Goal: Information Seeking & Learning: Learn about a topic

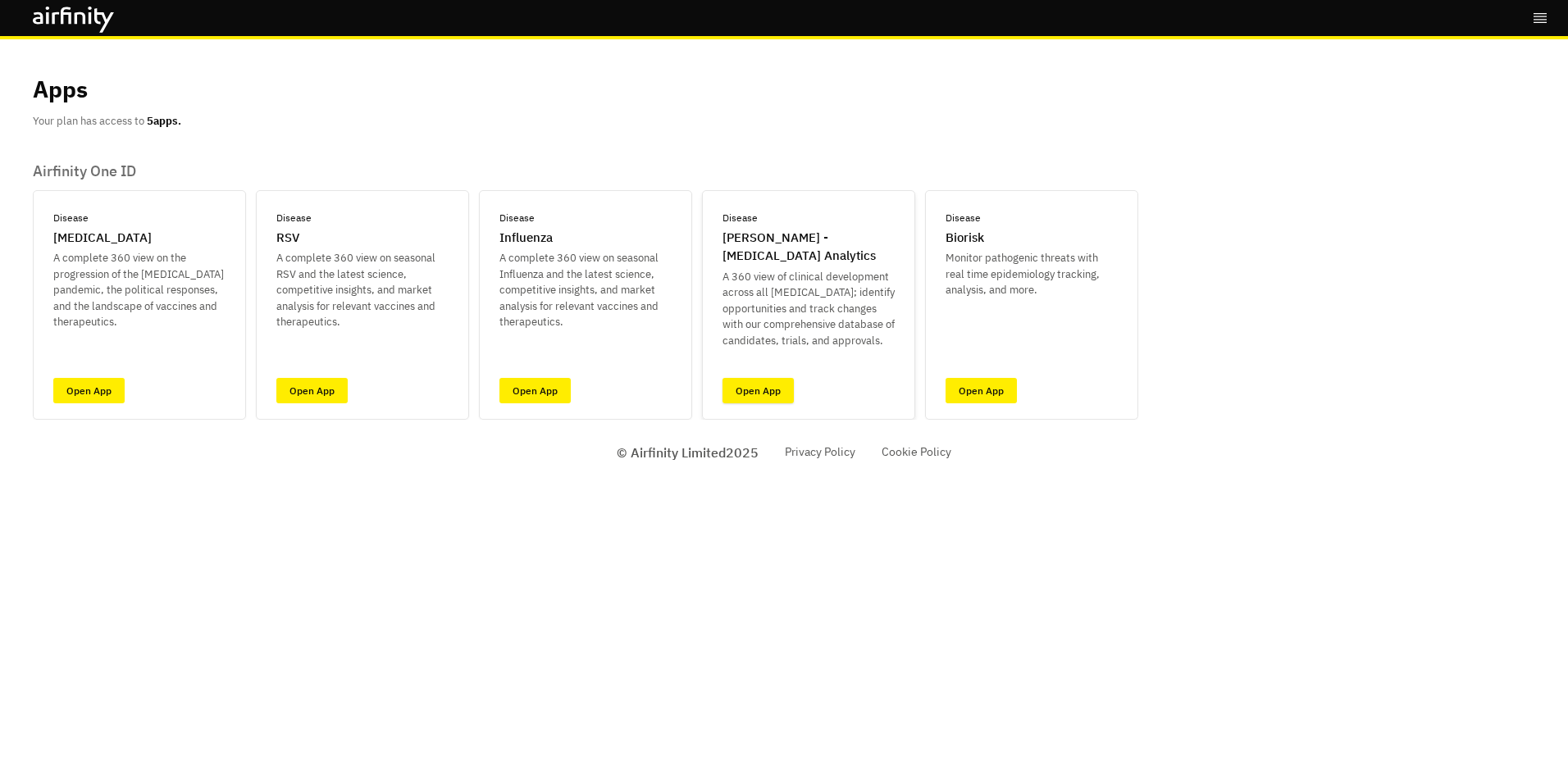
click at [754, 387] on link "Open App" at bounding box center [757, 391] width 71 height 25
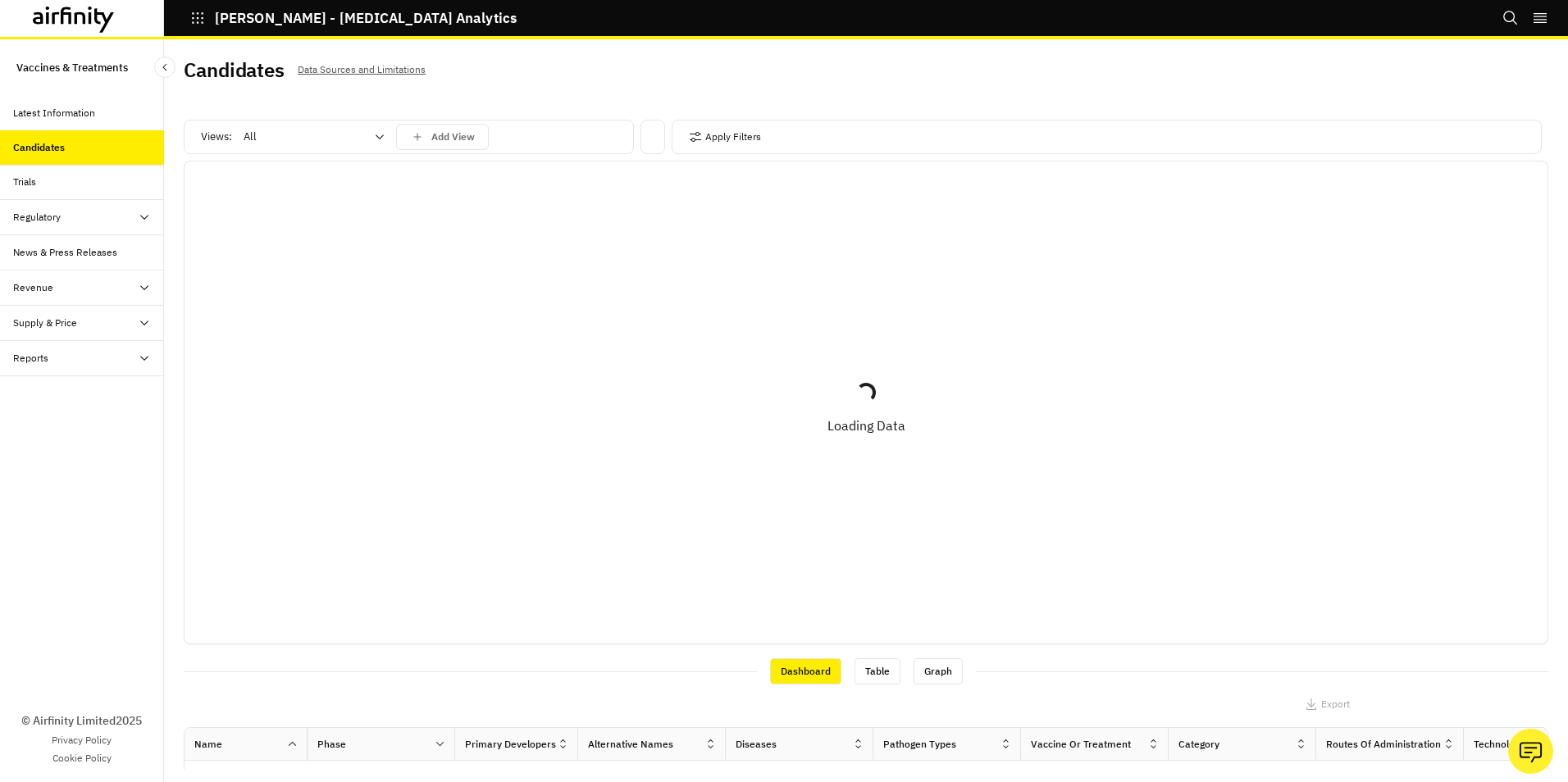
scroll to position [4, 0]
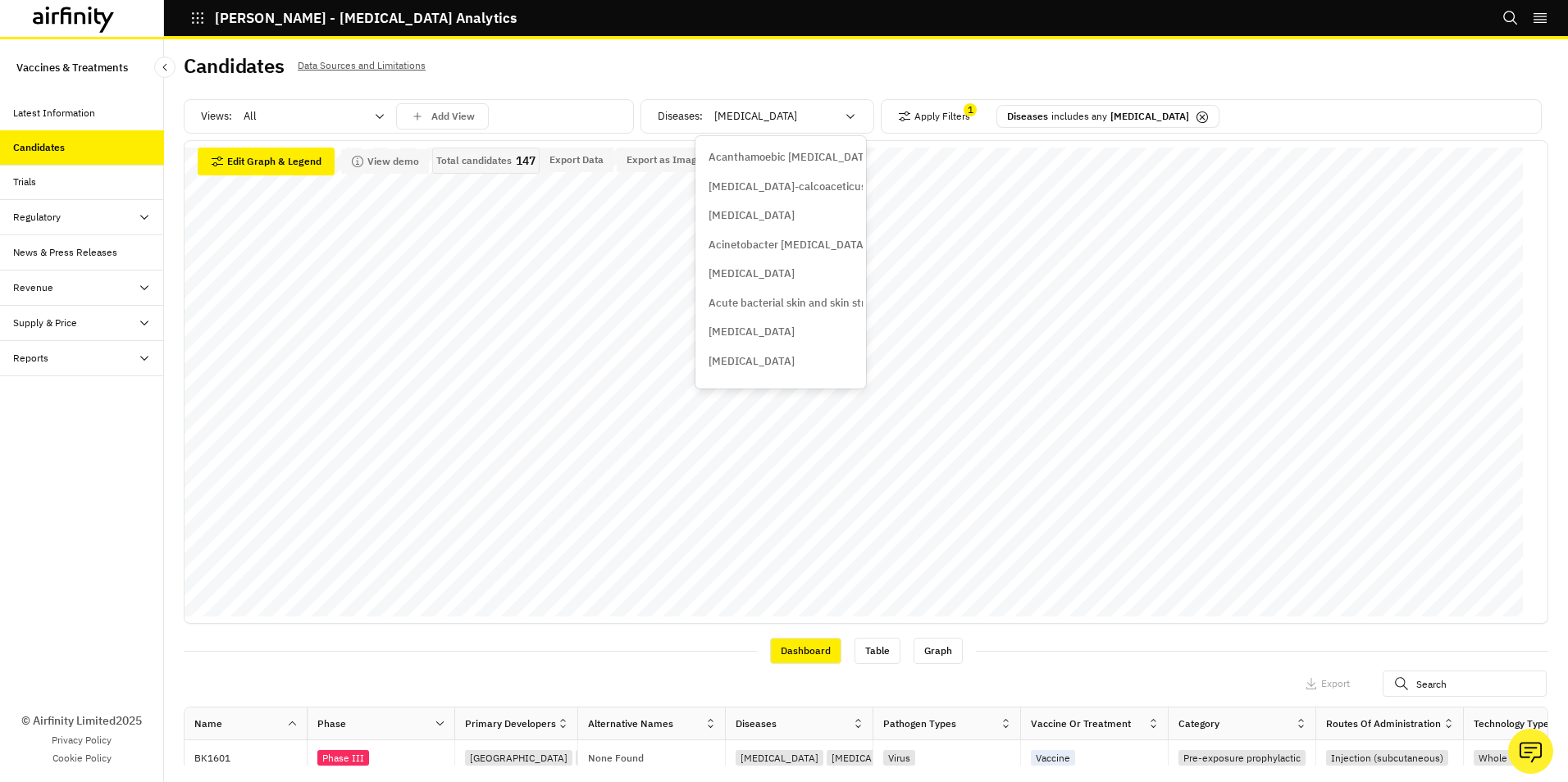
click at [844, 113] on icon at bounding box center [850, 116] width 13 height 13
click at [855, 118] on div "[MEDICAL_DATA]" at bounding box center [784, 116] width 164 height 26
click at [845, 115] on icon at bounding box center [850, 116] width 13 height 13
click at [1195, 111] on icon at bounding box center [1201, 117] width 13 height 13
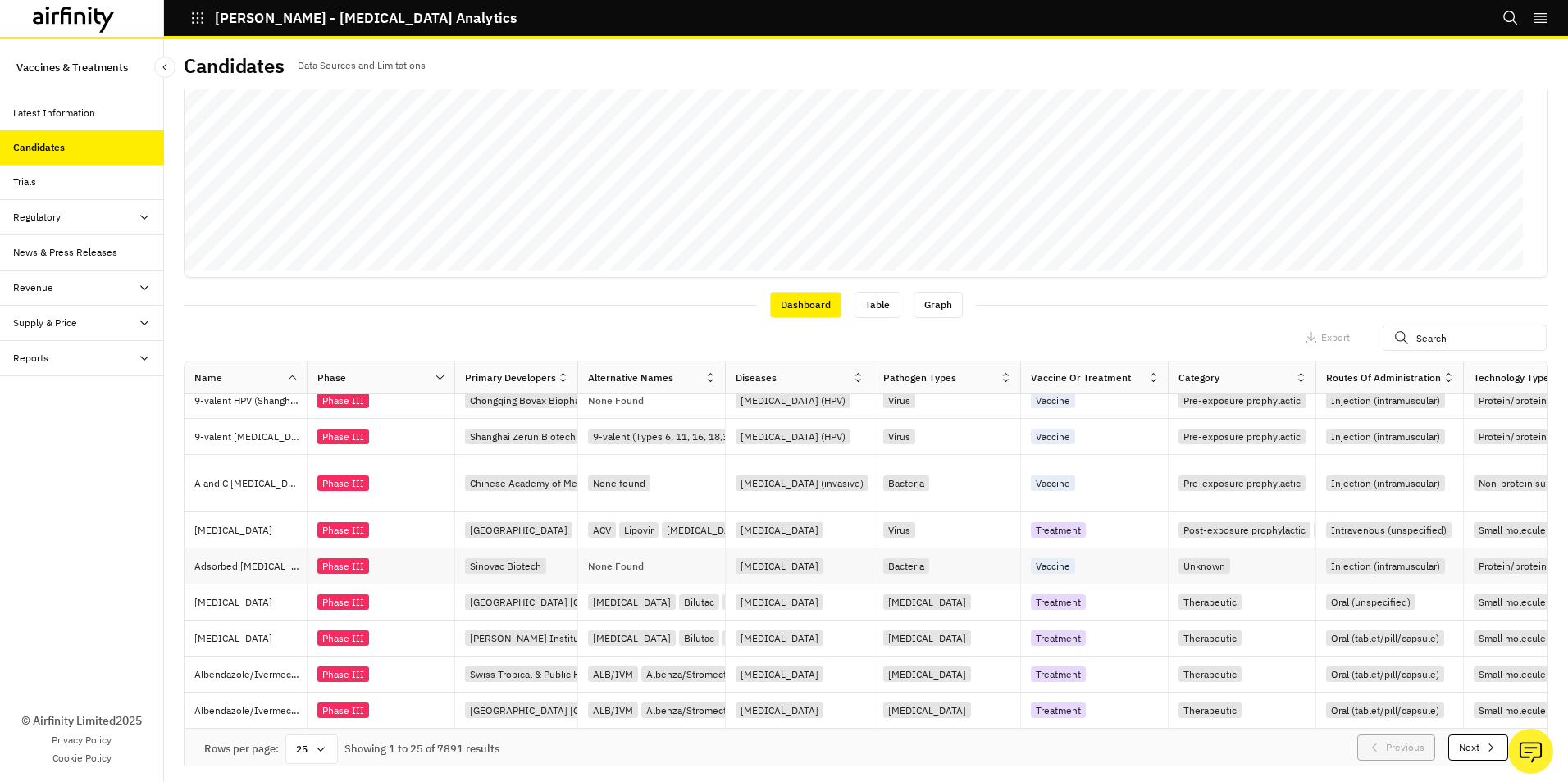
scroll to position [351, 0]
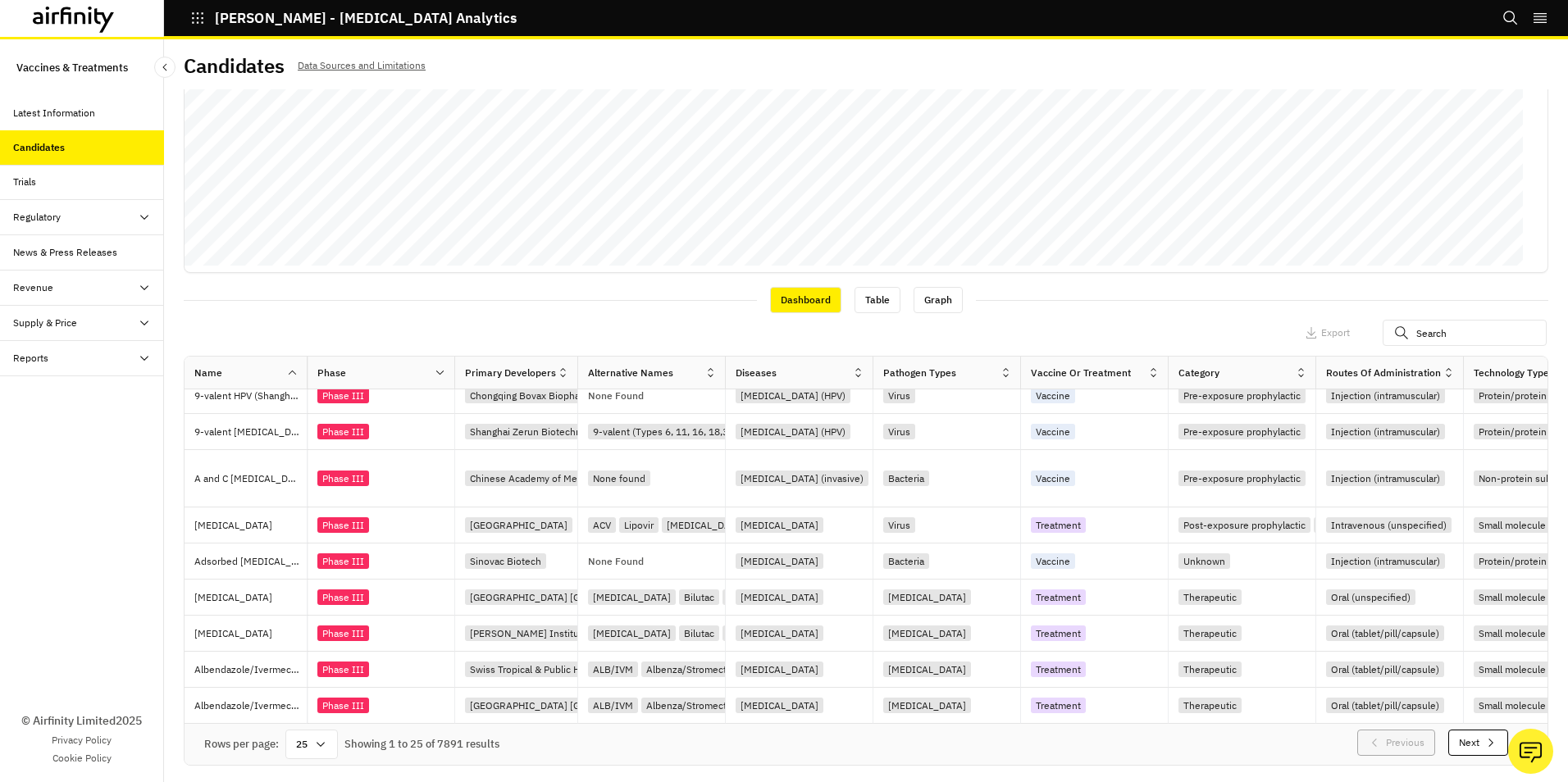
click at [319, 743] on icon at bounding box center [320, 744] width 13 height 13
click at [315, 525] on div "100" at bounding box center [312, 528] width 48 height 37
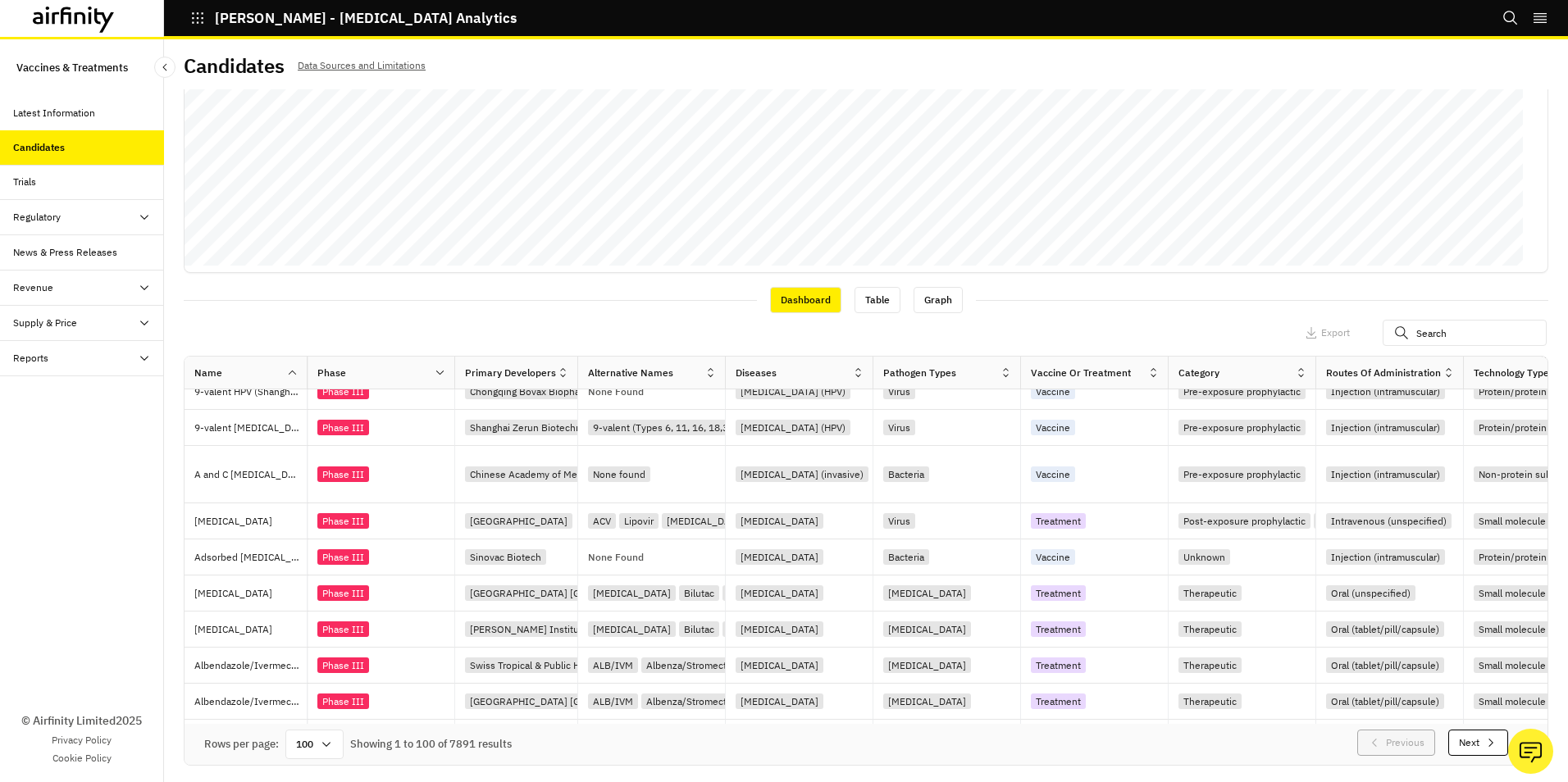
click at [1456, 741] on button "Next" at bounding box center [1477, 742] width 60 height 26
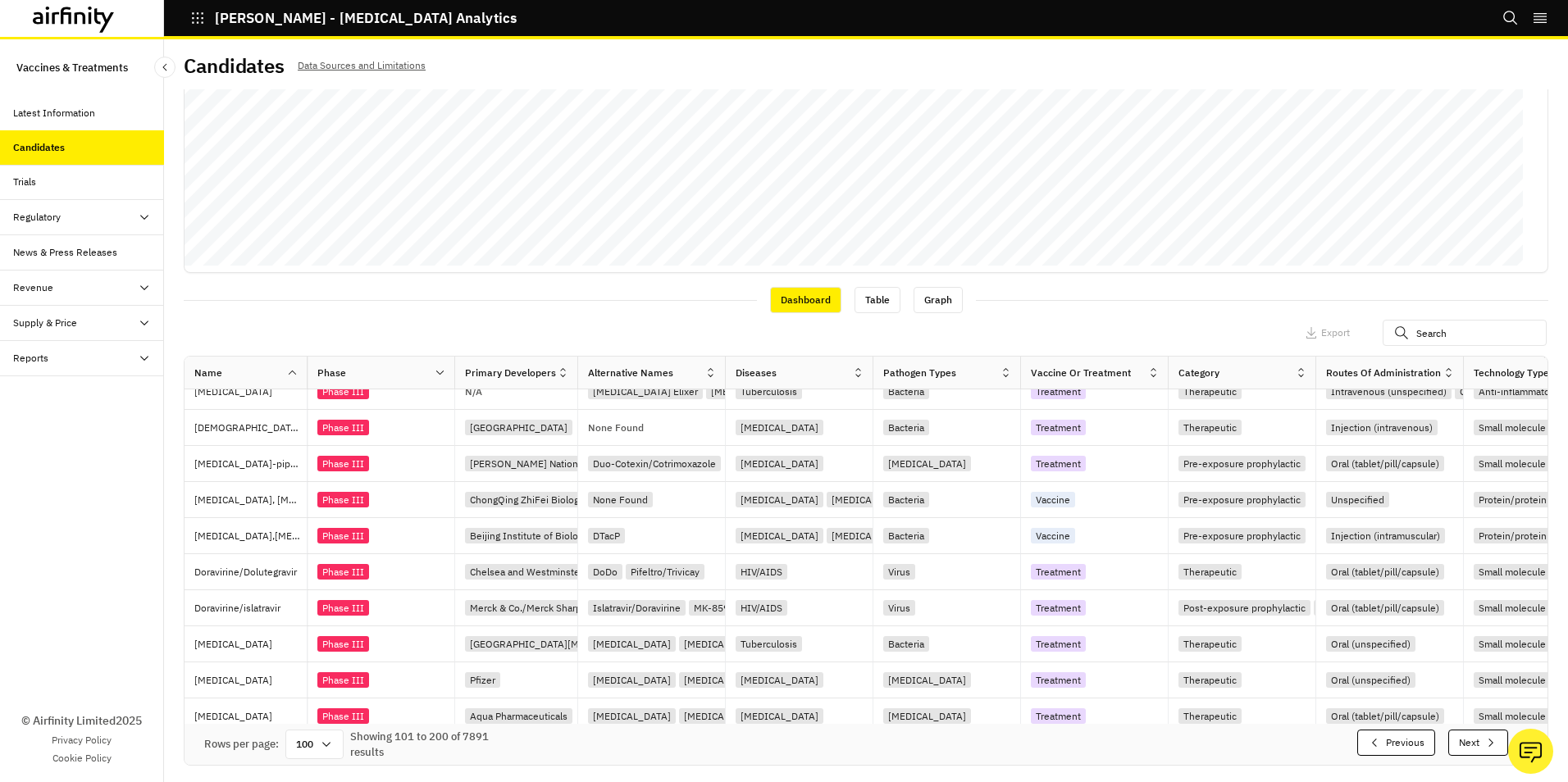
click at [1456, 741] on button "Next" at bounding box center [1477, 742] width 60 height 26
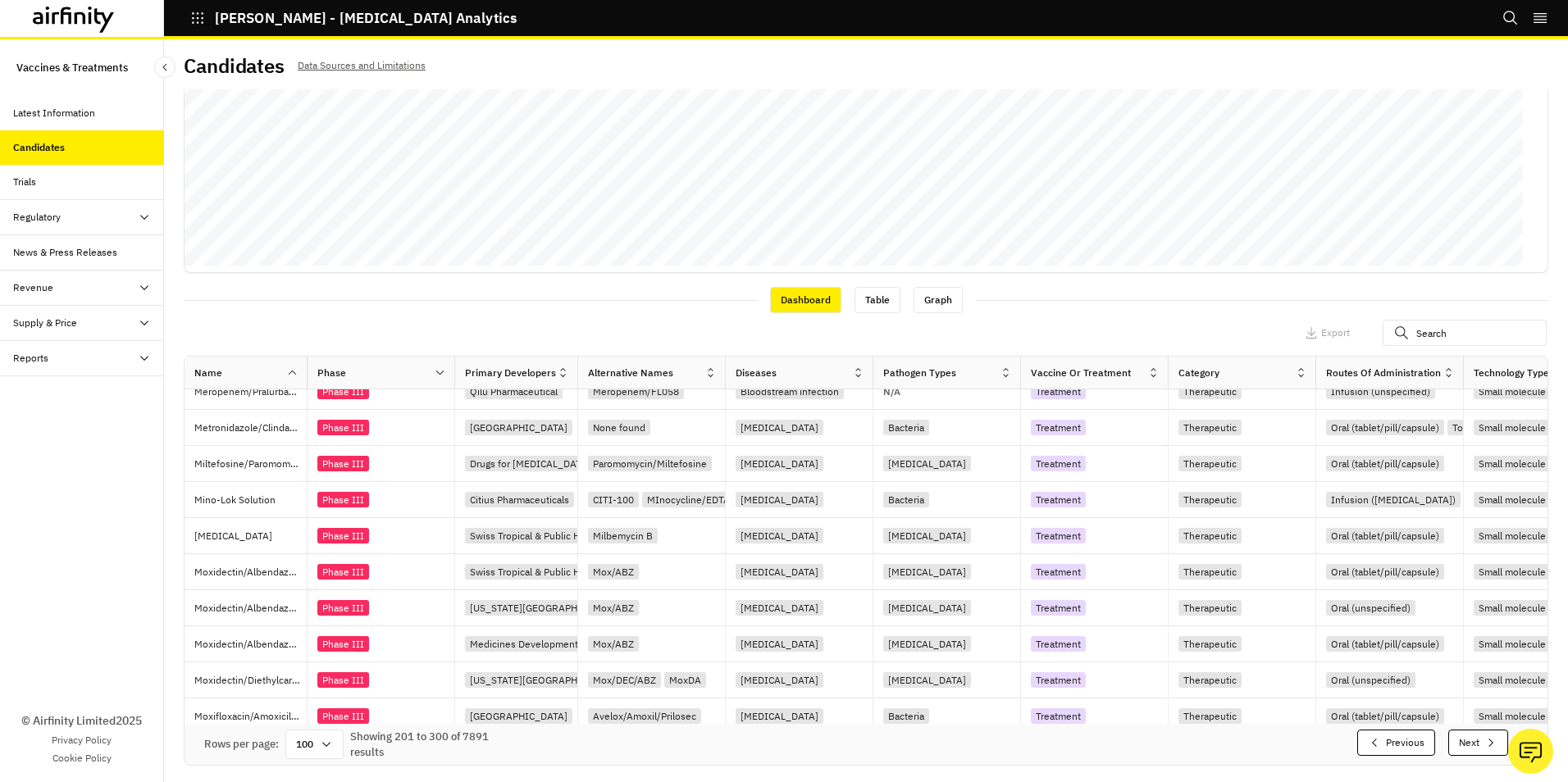
click at [1456, 750] on button "Next" at bounding box center [1477, 742] width 60 height 26
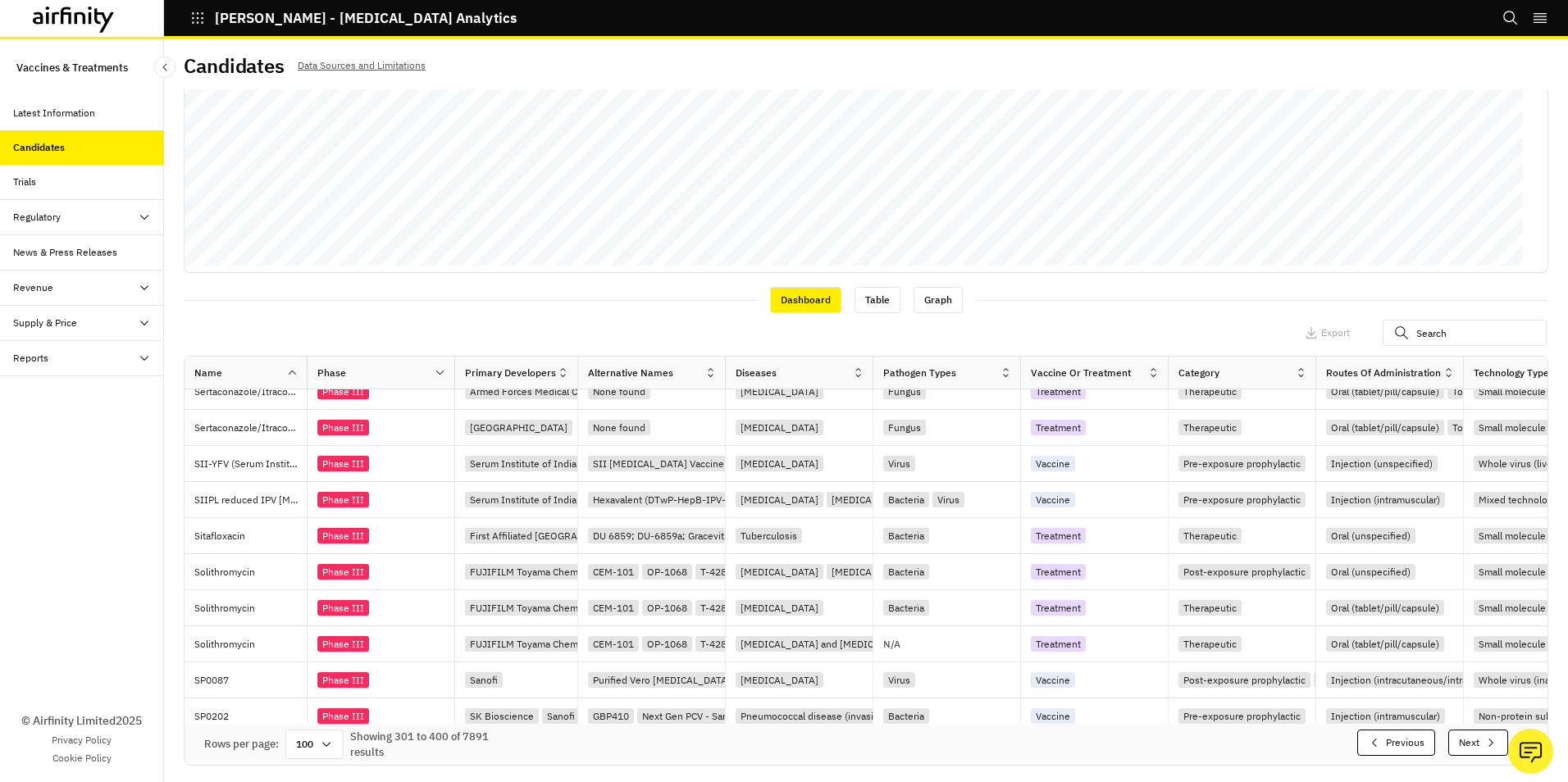
click at [1454, 744] on button "Next" at bounding box center [1477, 742] width 60 height 26
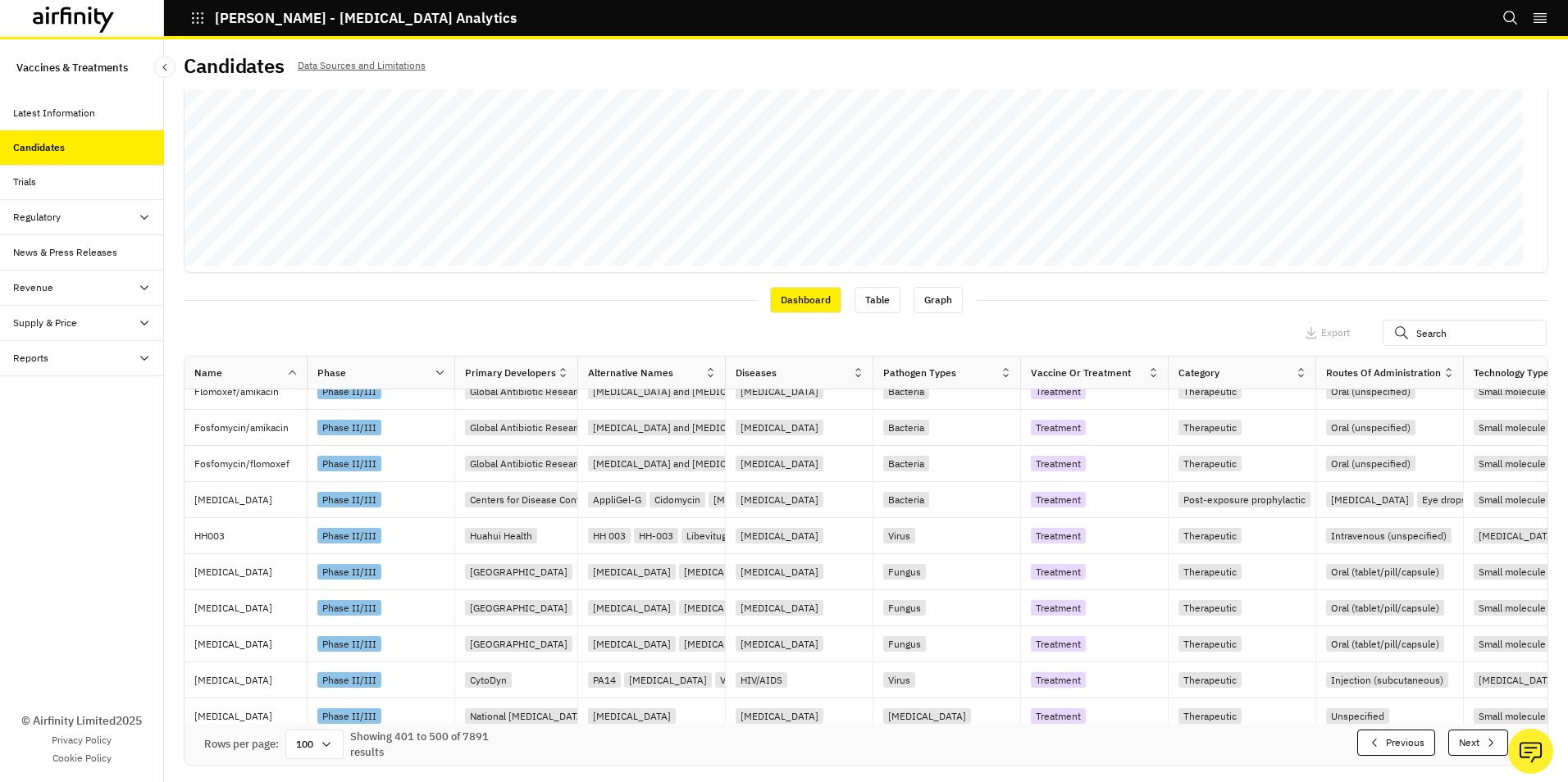
click at [1451, 742] on button "Next" at bounding box center [1477, 742] width 60 height 26
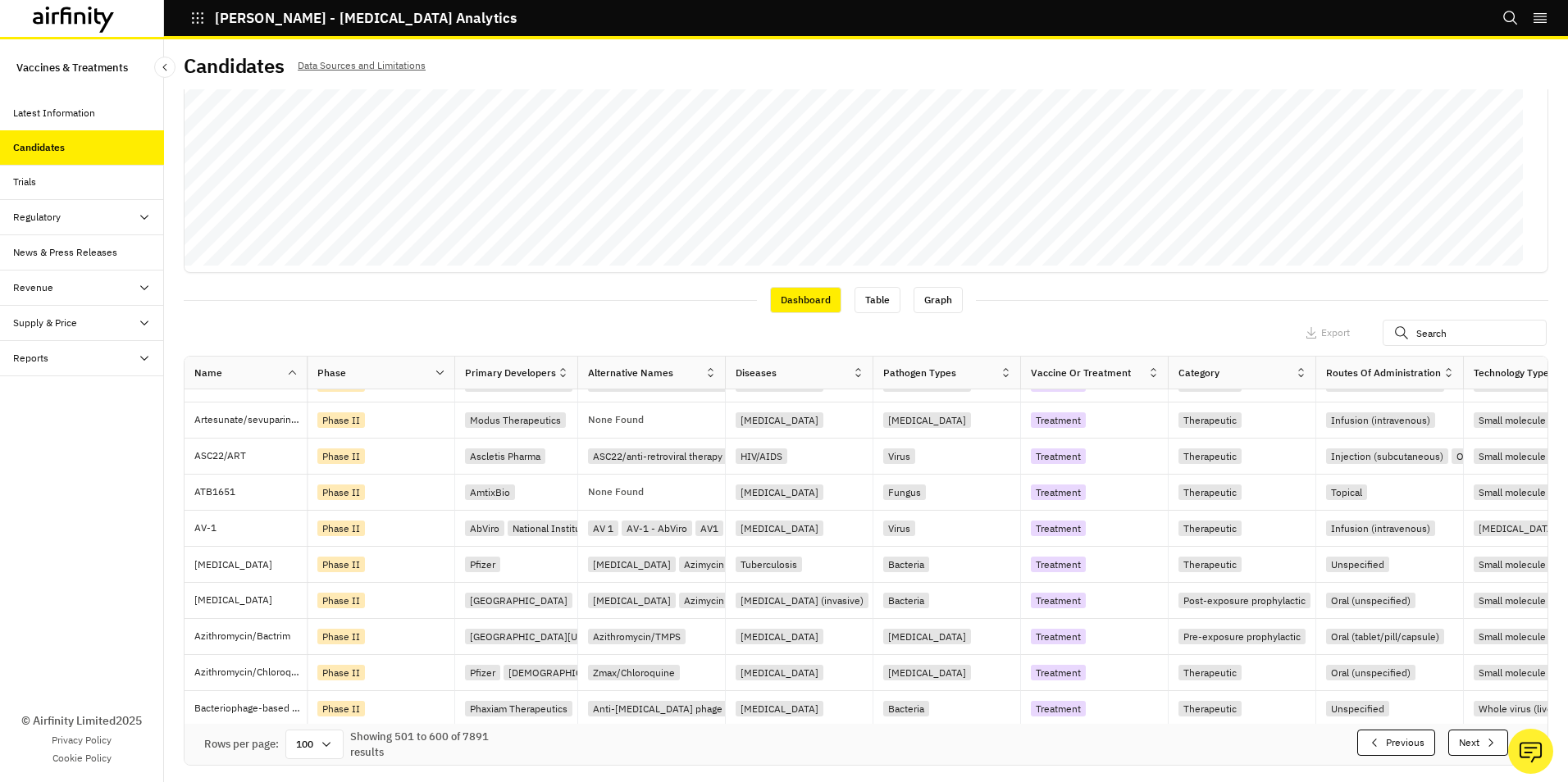
scroll to position [658, 0]
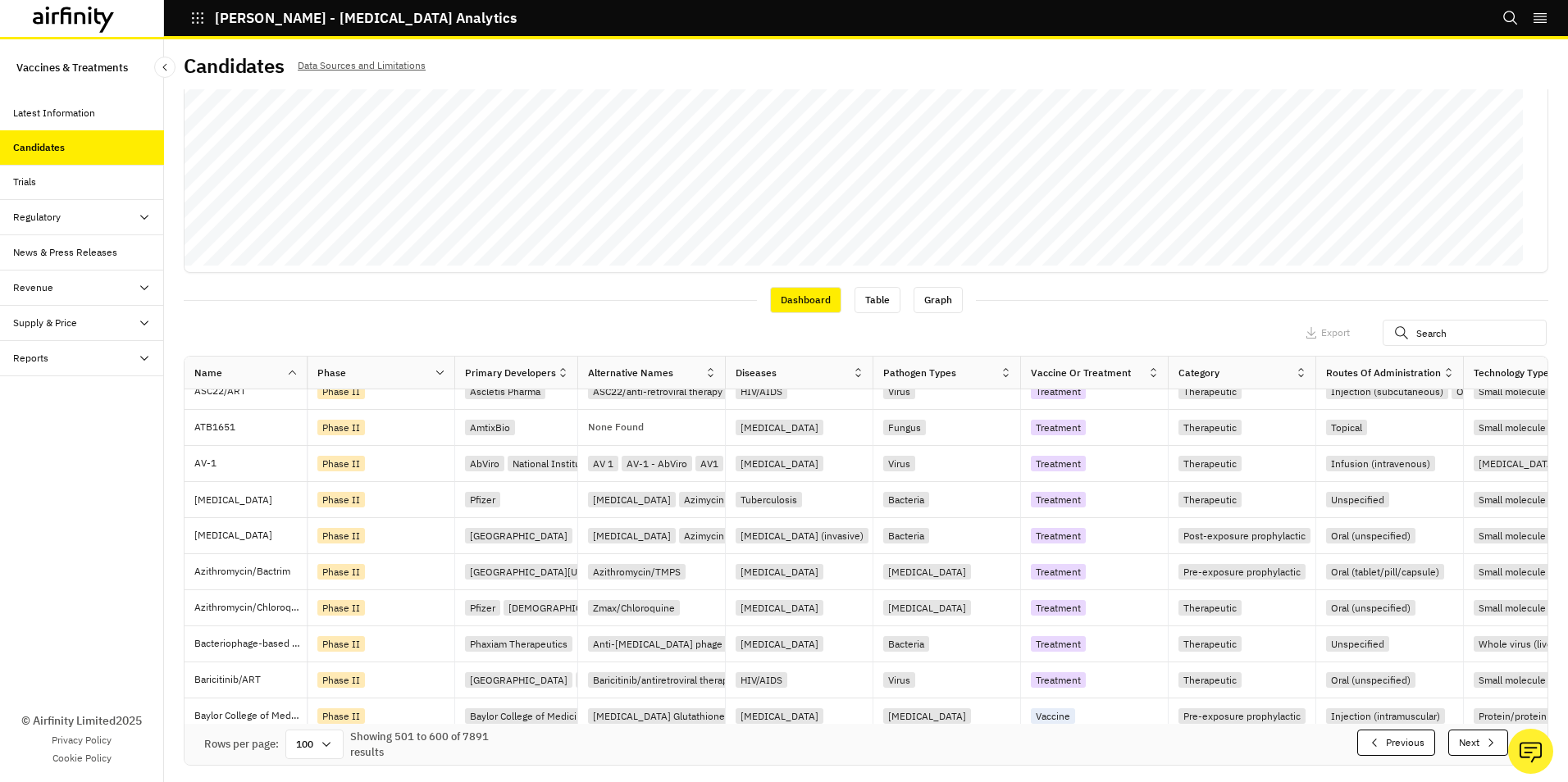
click at [1451, 742] on button "Next" at bounding box center [1477, 742] width 60 height 26
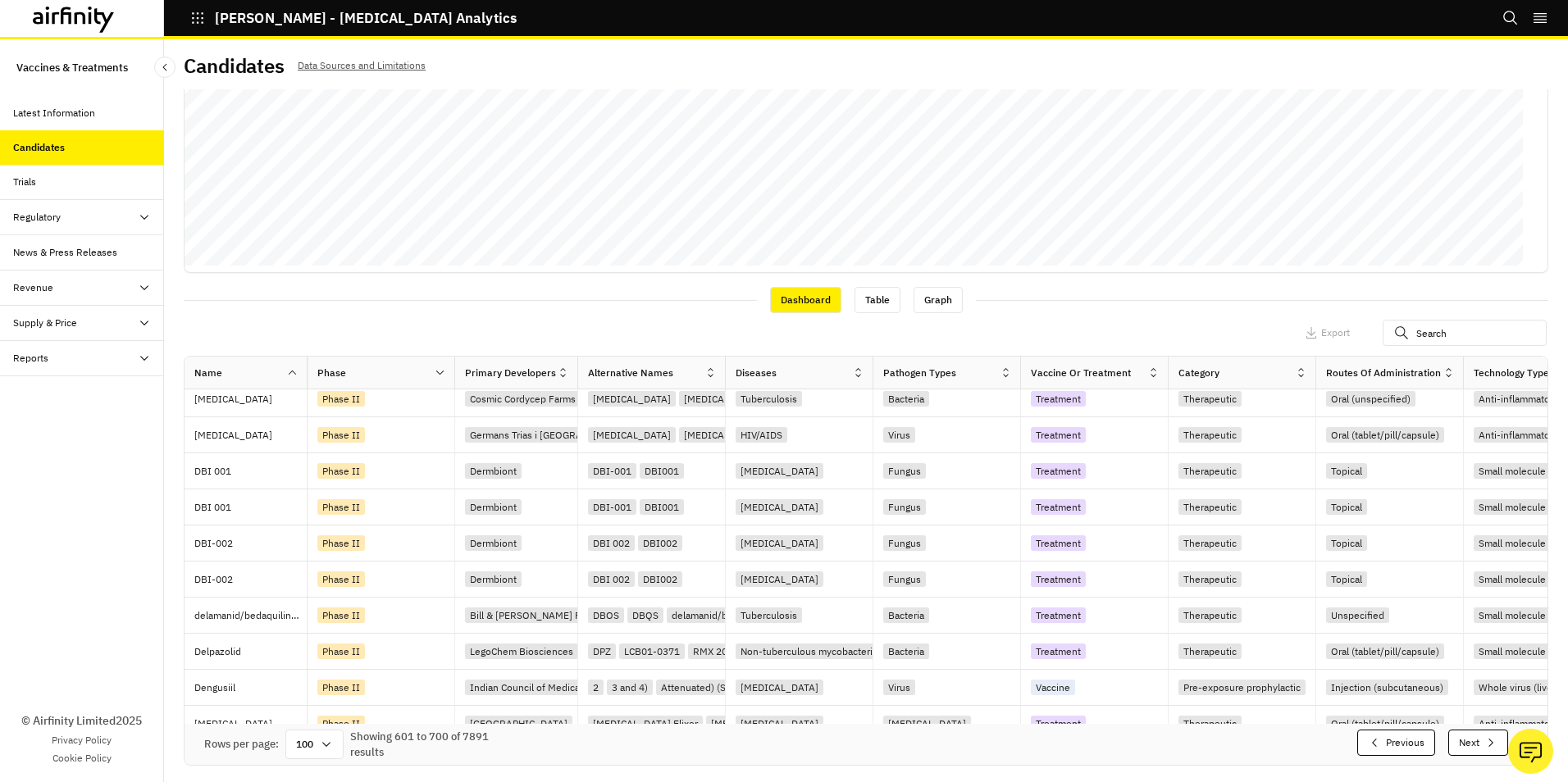
scroll to position [593, 0]
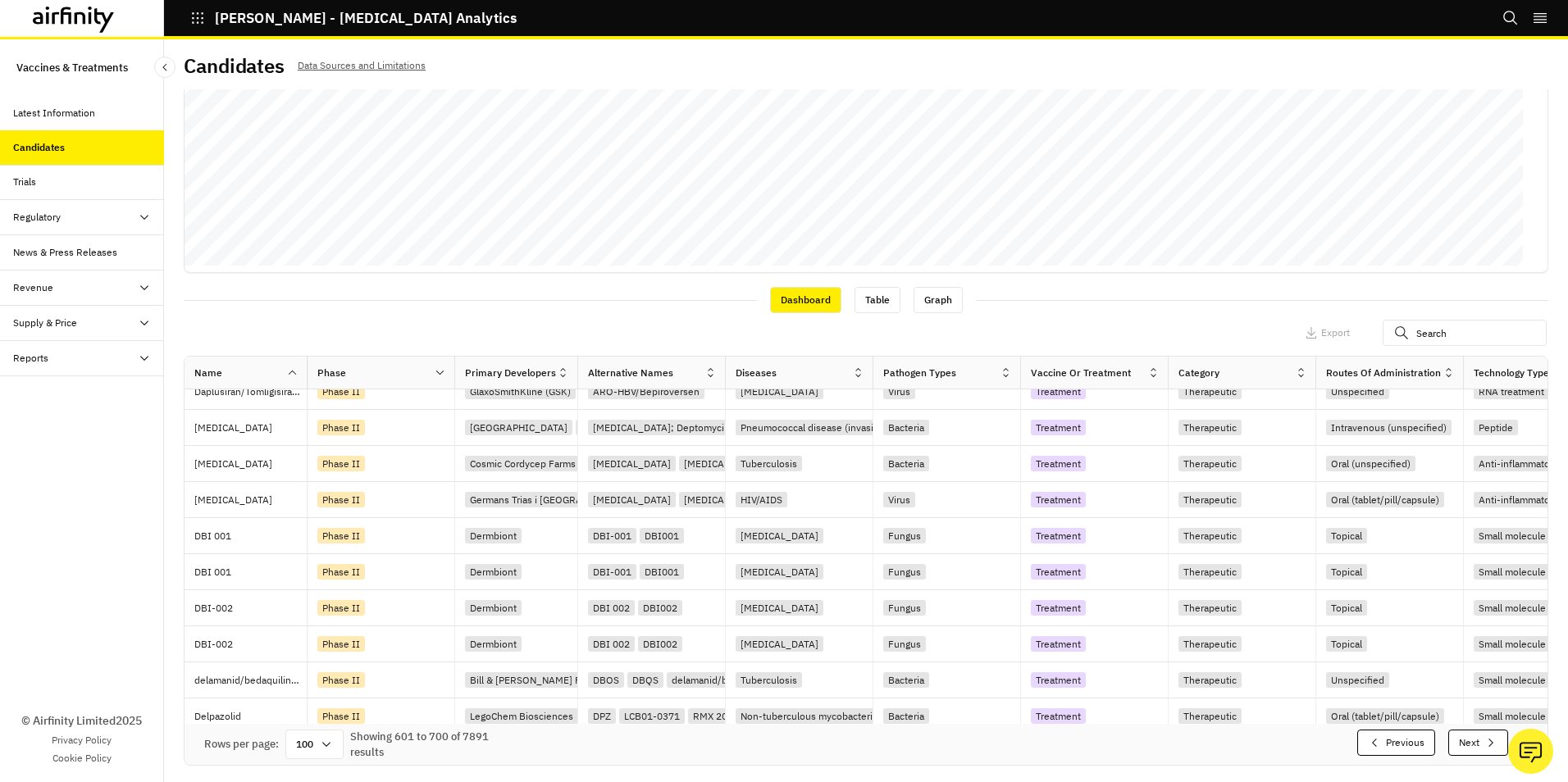
click at [1451, 742] on button "Next" at bounding box center [1477, 742] width 60 height 26
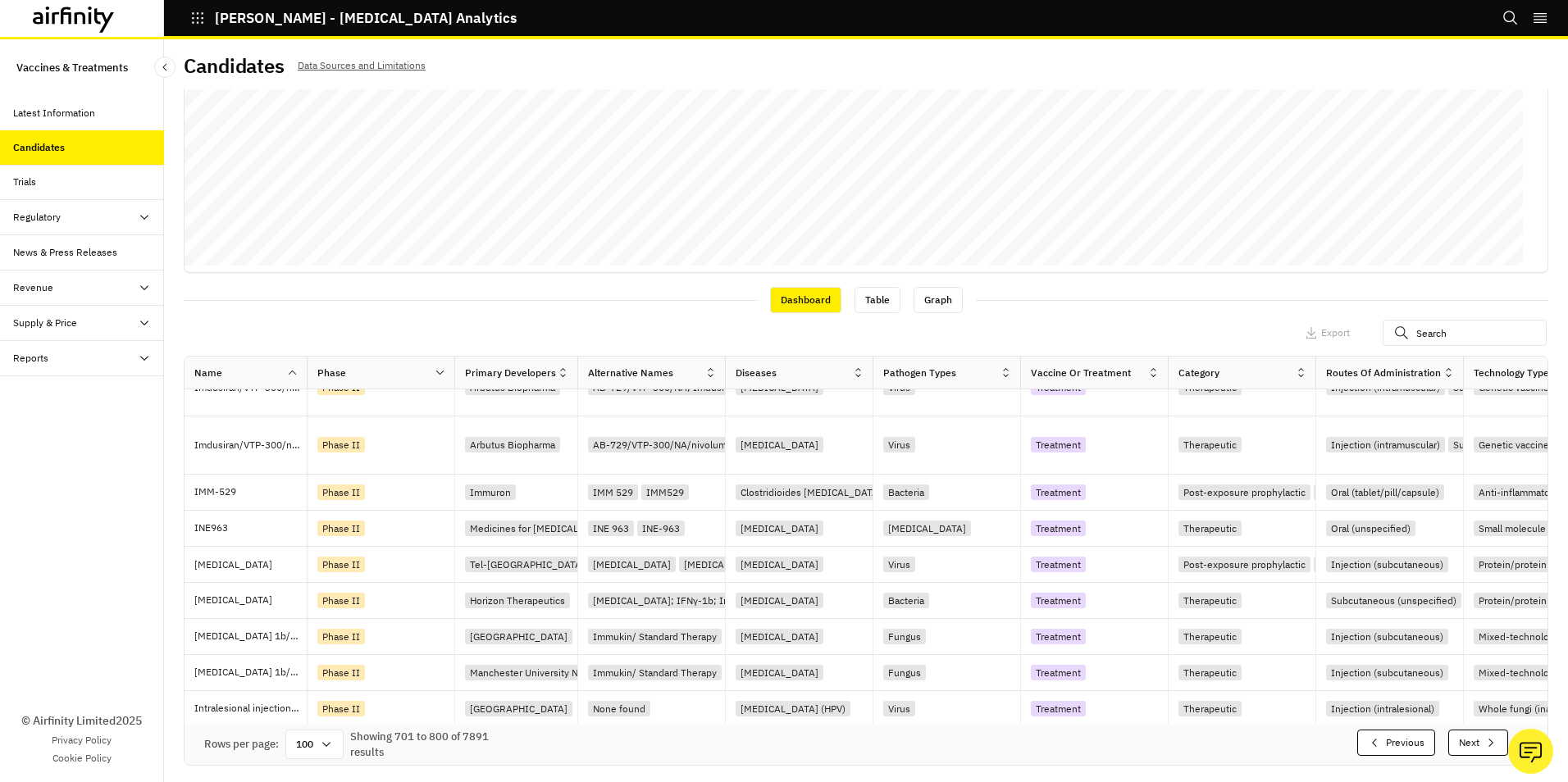
scroll to position [625, 0]
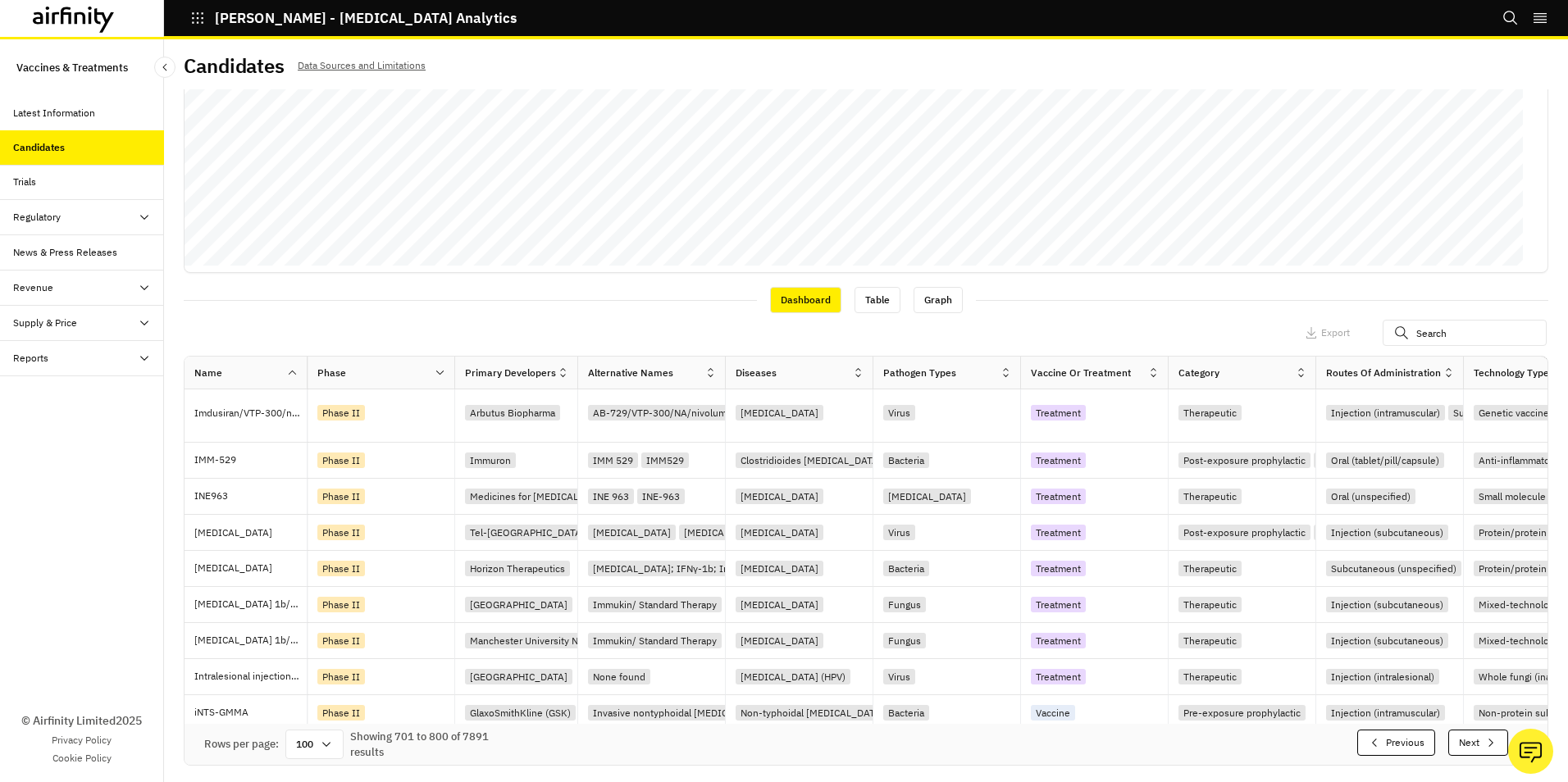
click at [1451, 742] on button "Next" at bounding box center [1477, 742] width 60 height 26
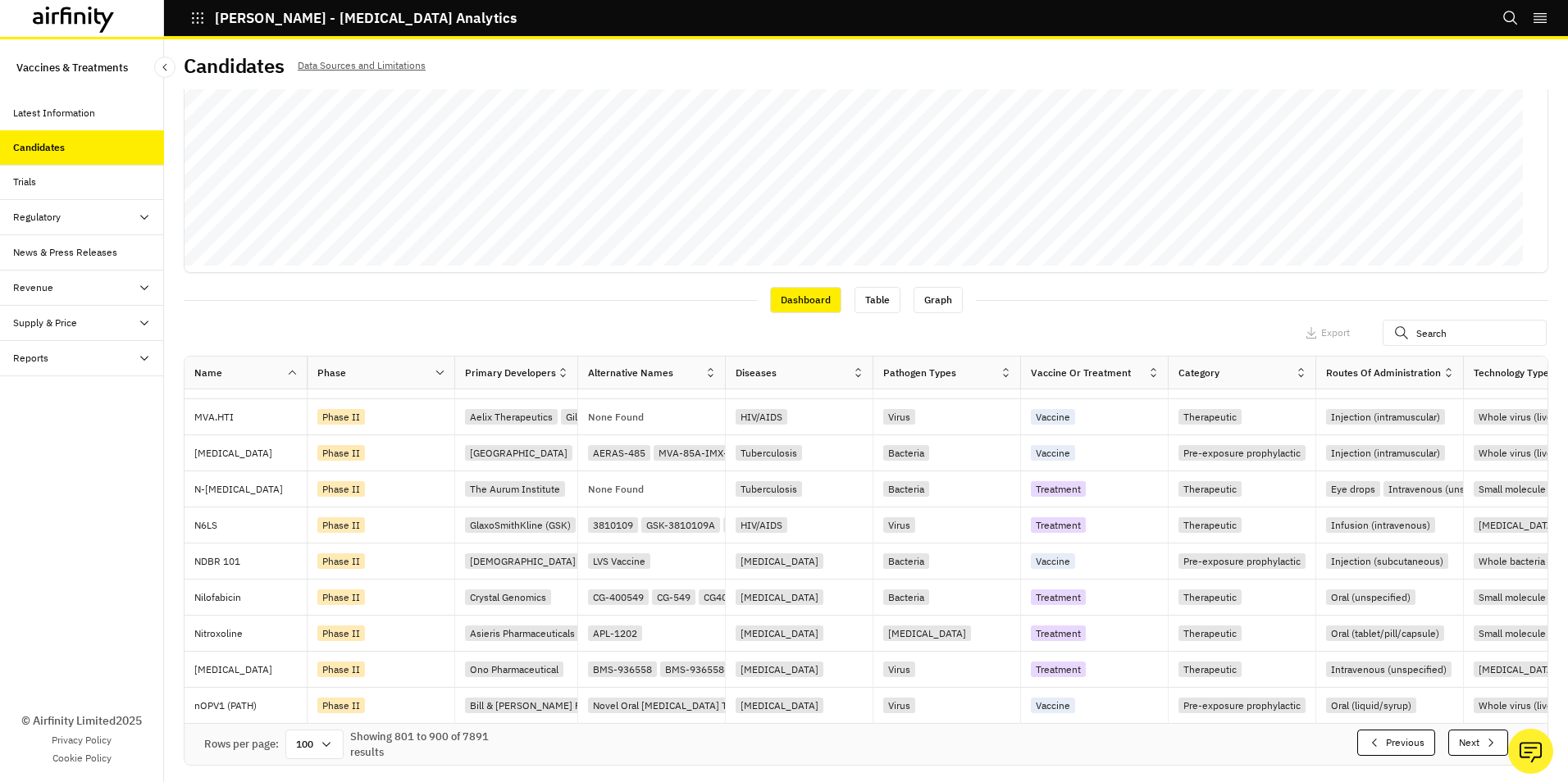
scroll to position [614, 0]
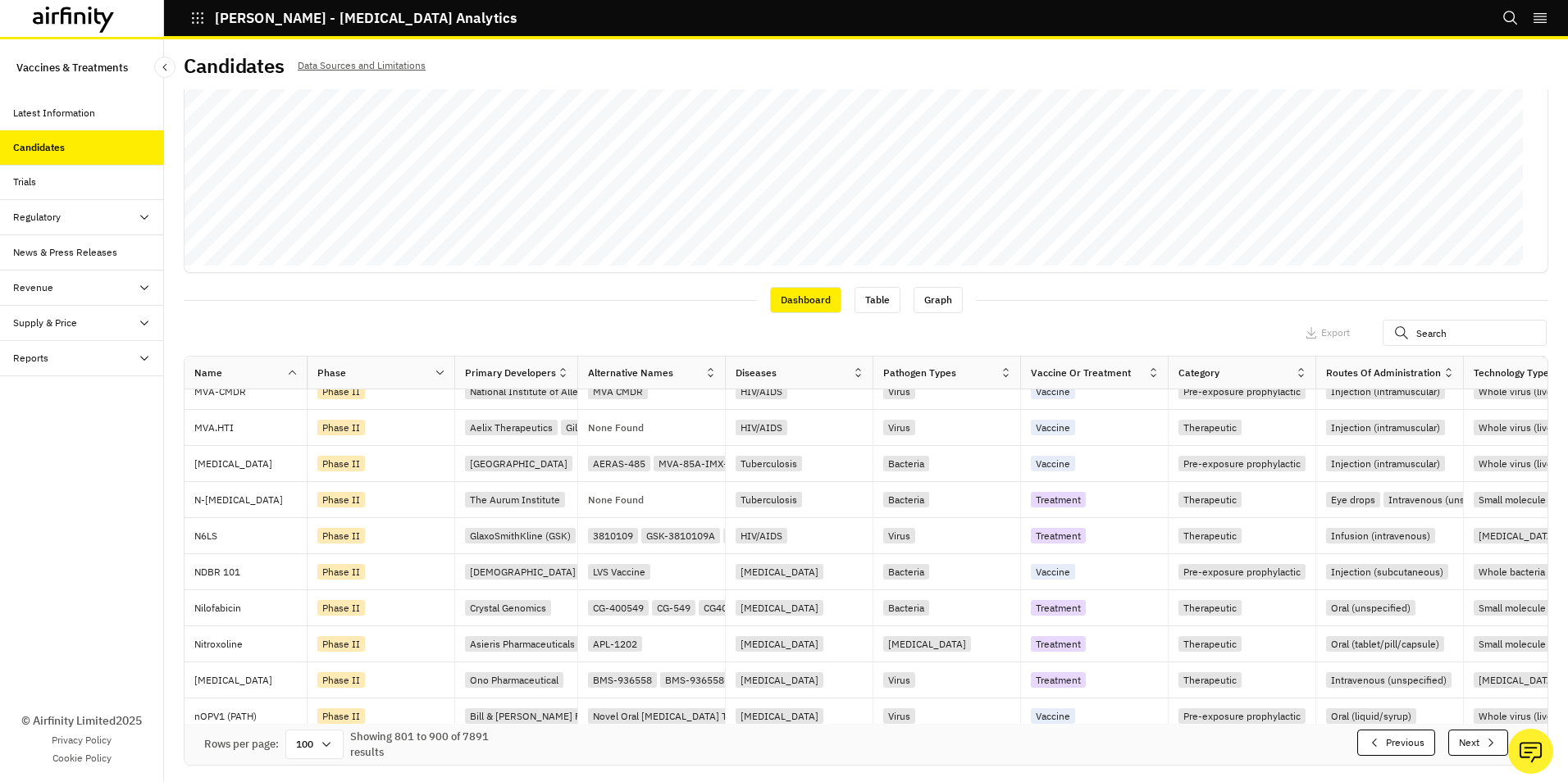
click at [1451, 742] on button "Next" at bounding box center [1477, 742] width 60 height 26
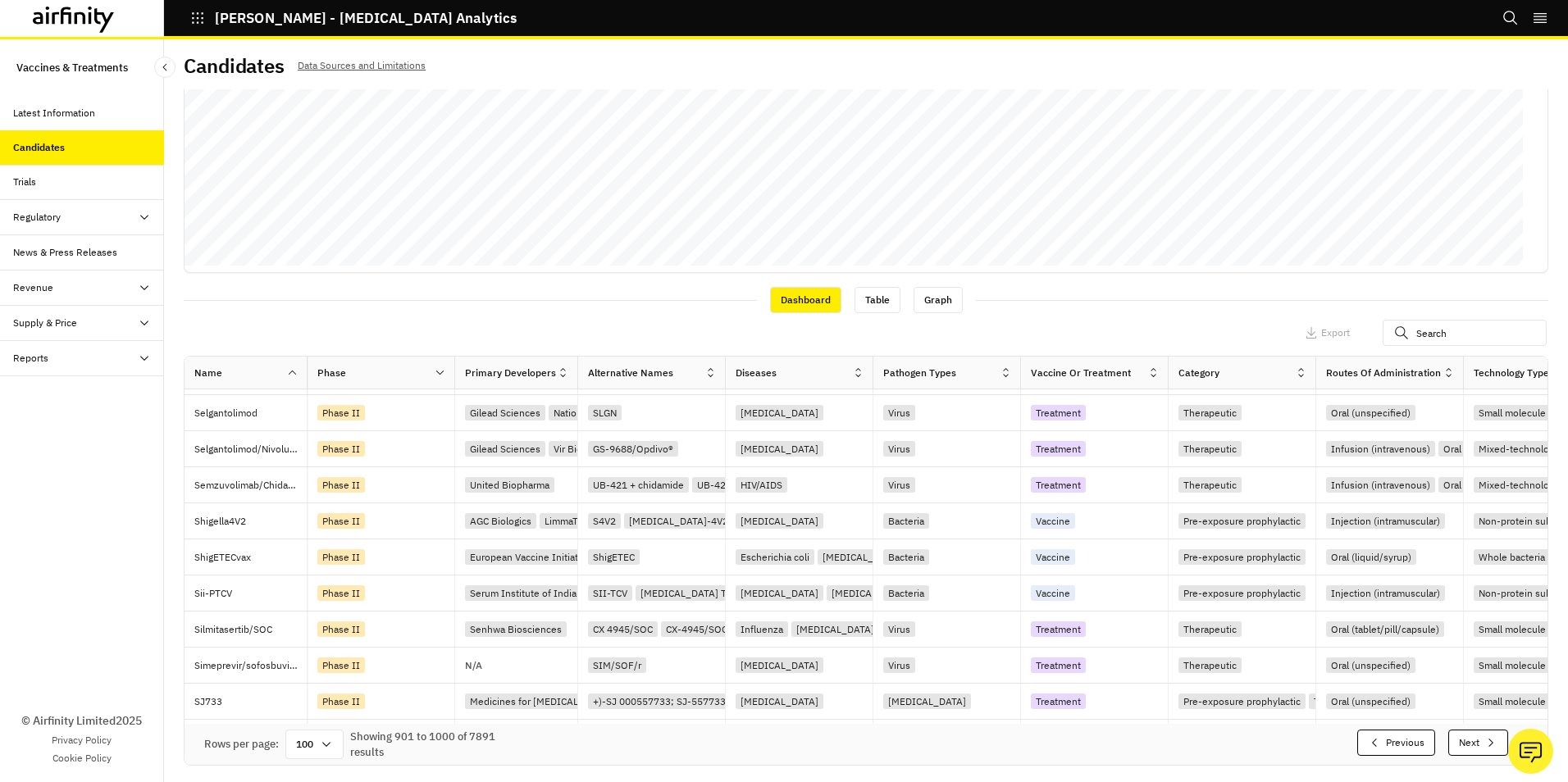
scroll to position [619, 0]
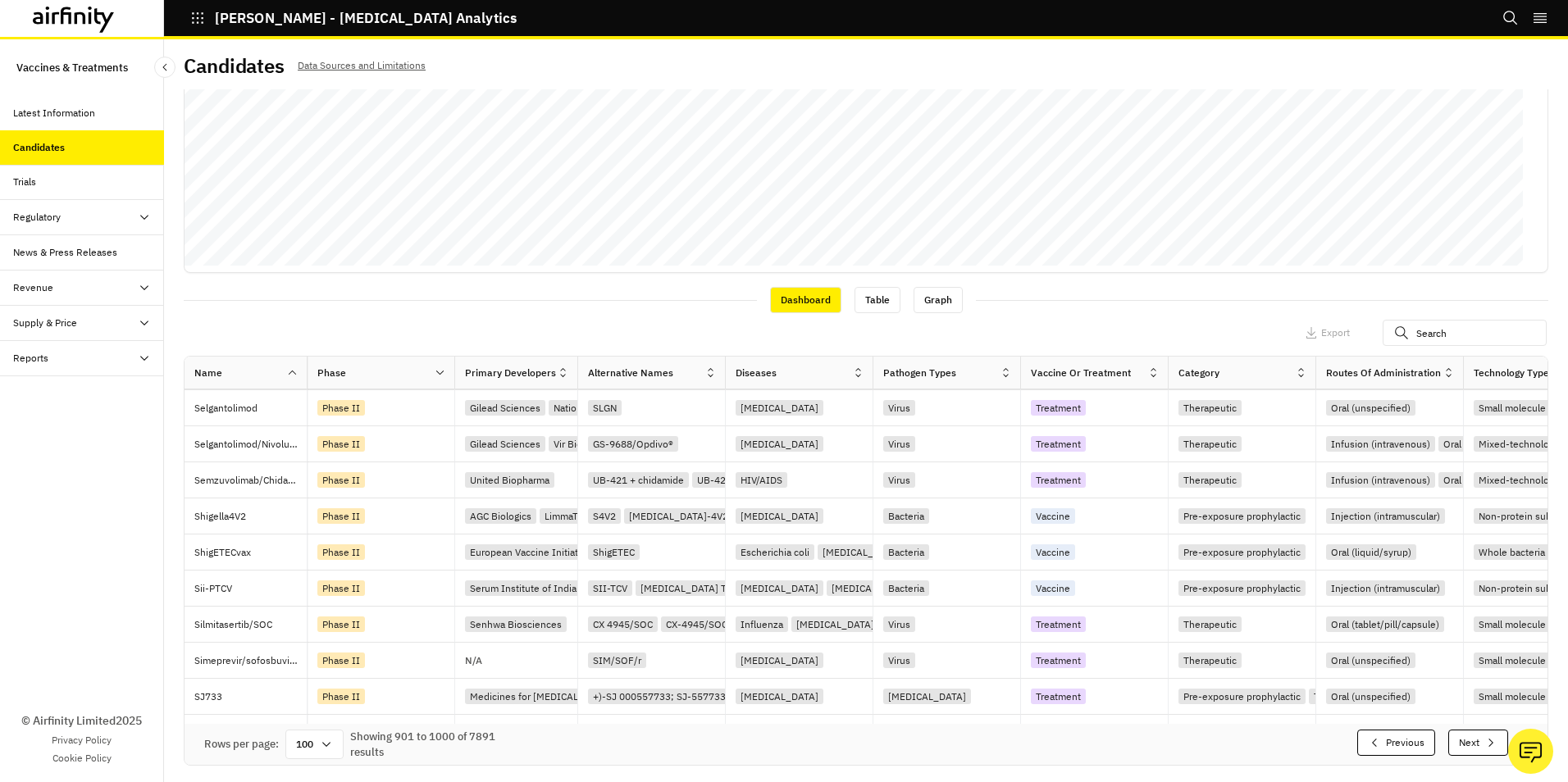
click at [1451, 742] on button "Next" at bounding box center [1477, 742] width 60 height 26
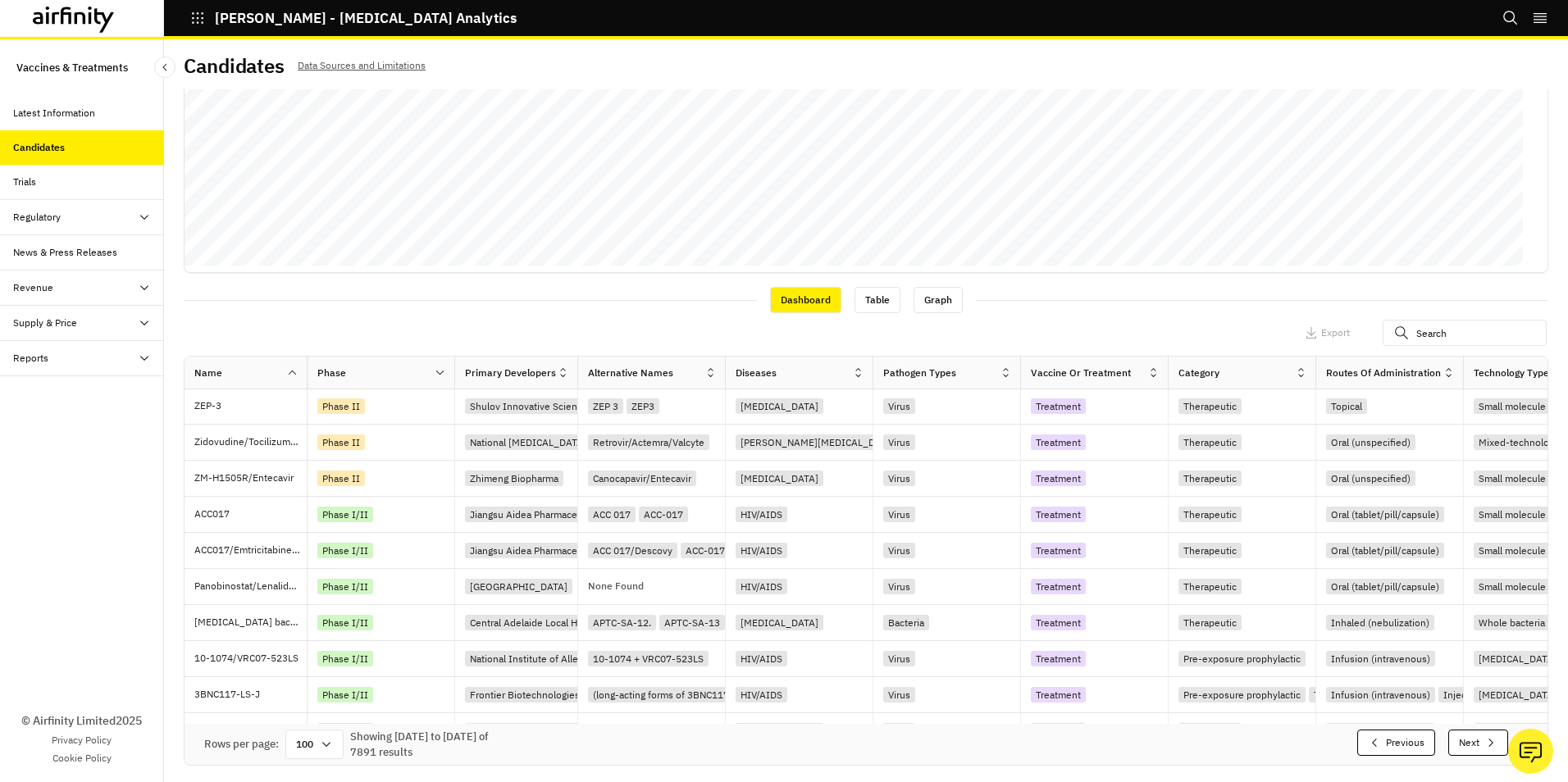
scroll to position [598, 0]
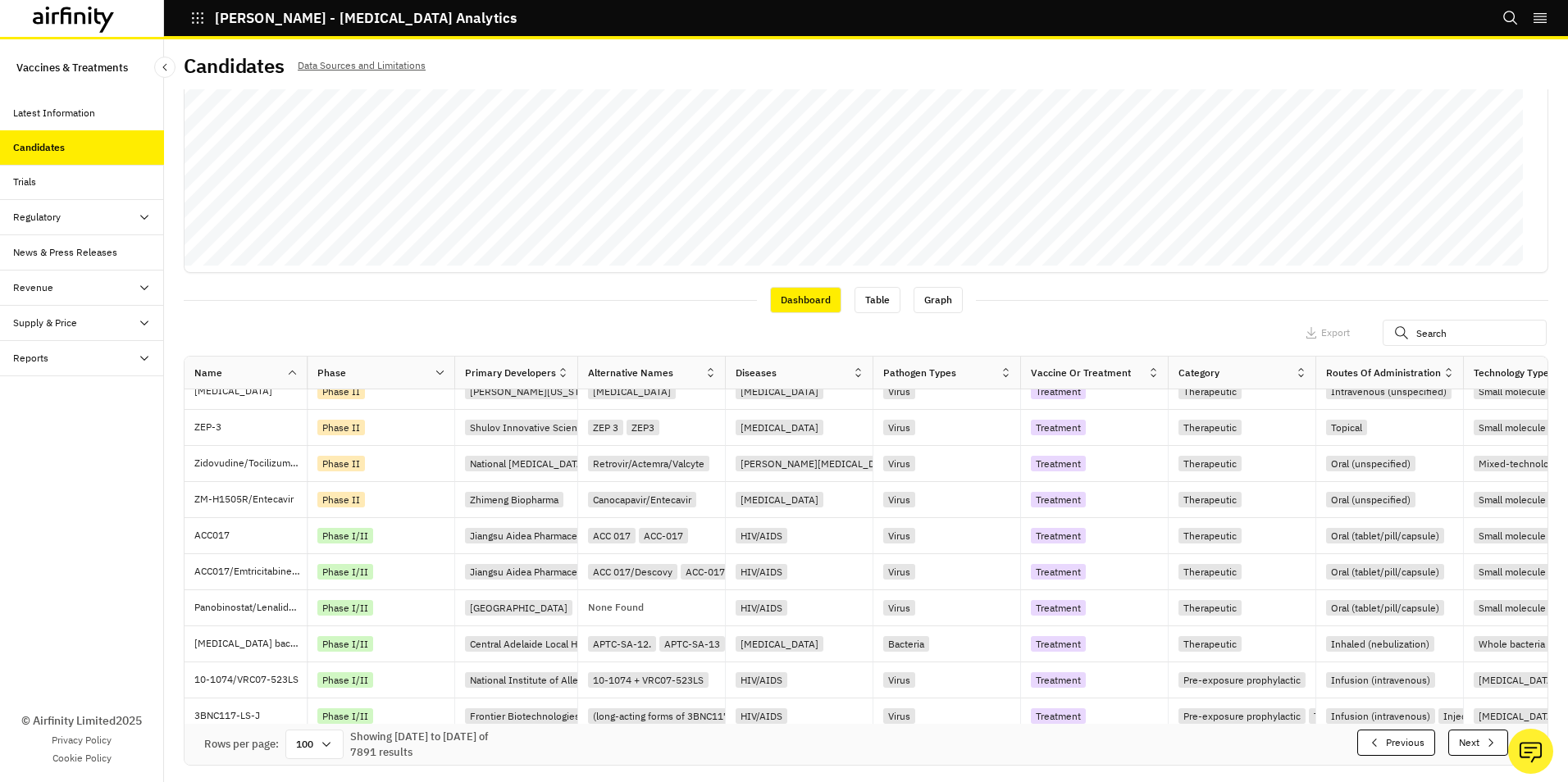
click at [1451, 742] on button "Next" at bounding box center [1477, 742] width 60 height 26
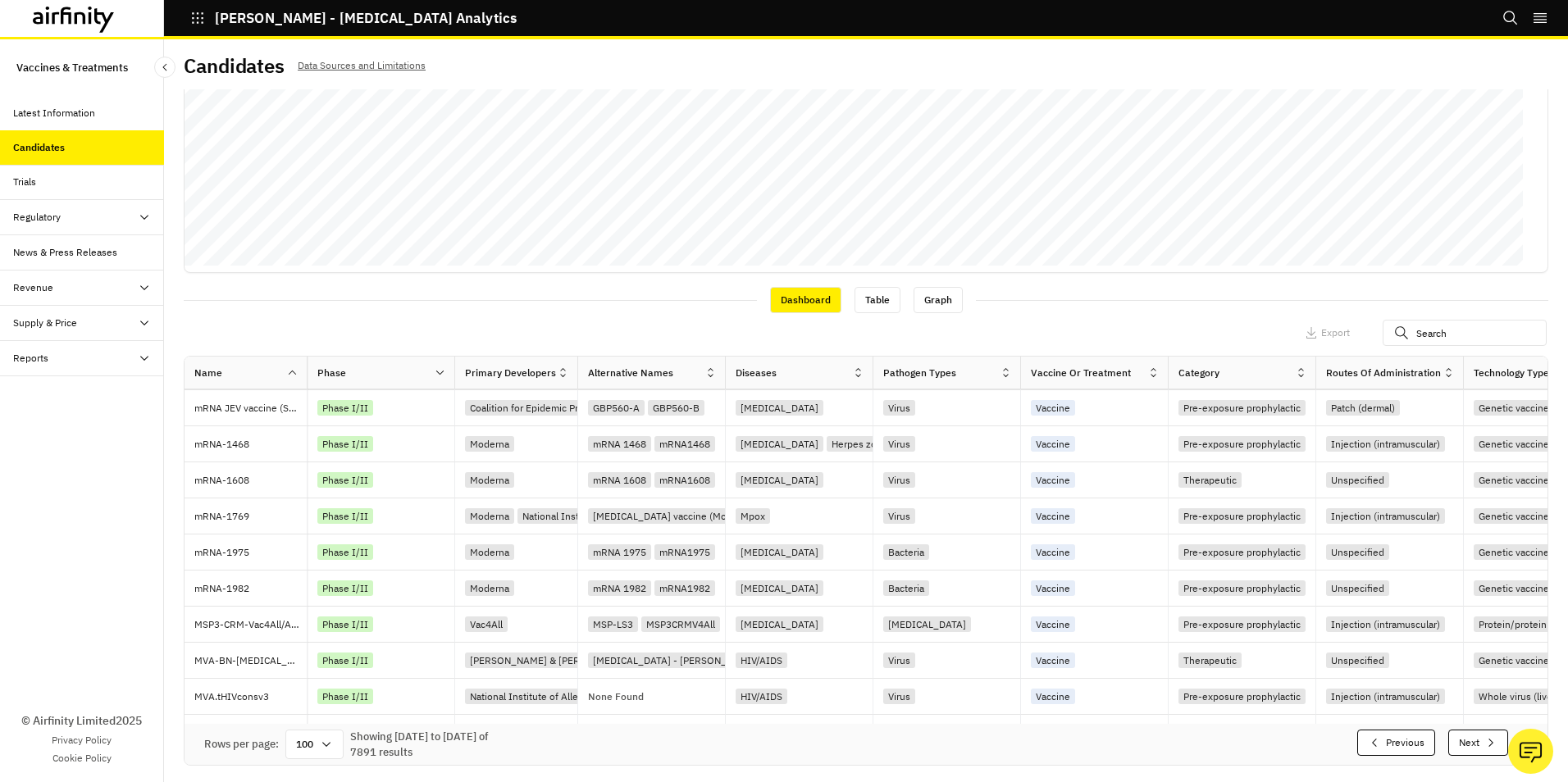
scroll to position [614, 0]
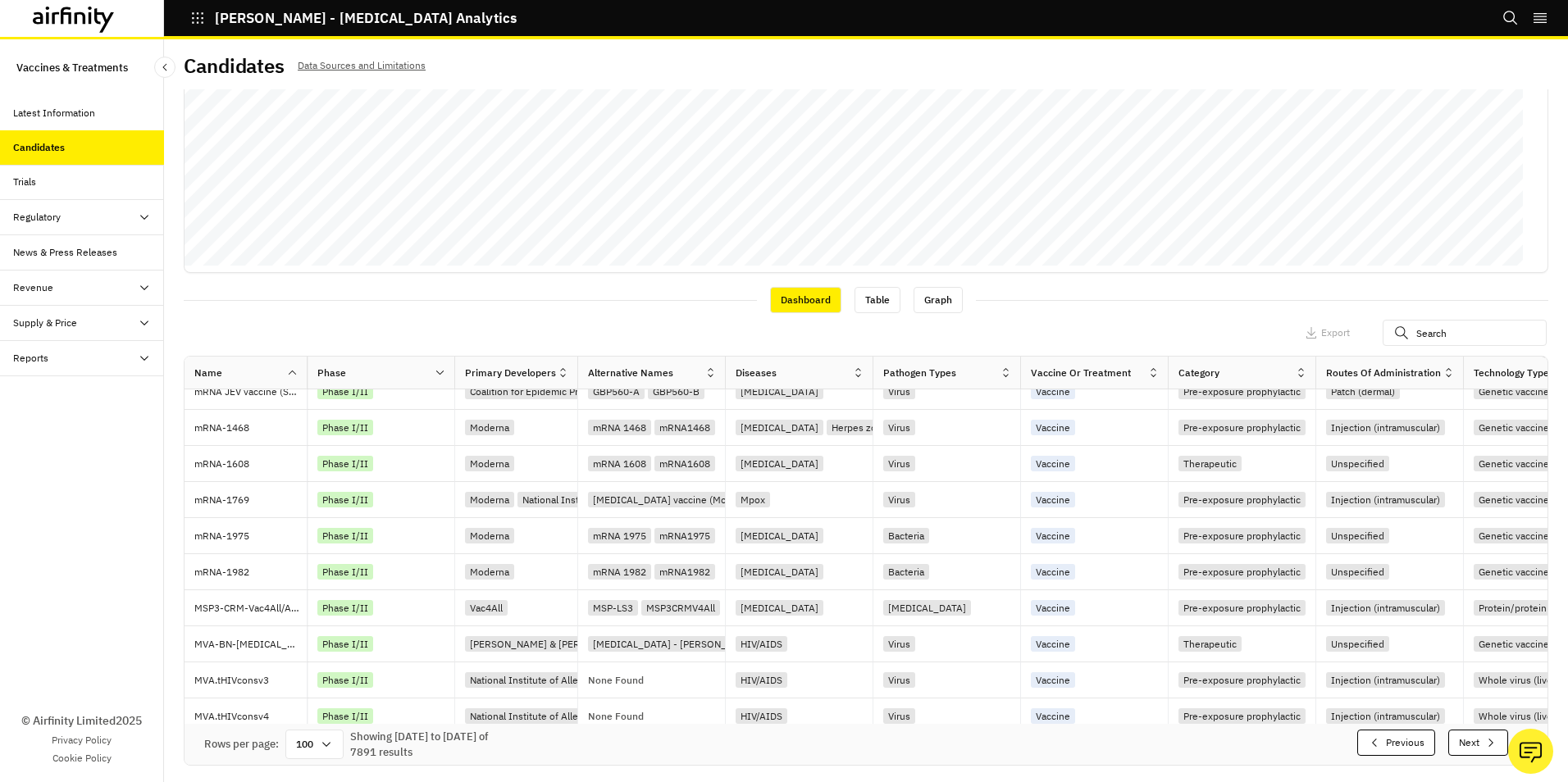
click at [1451, 742] on button "Next" at bounding box center [1477, 742] width 60 height 26
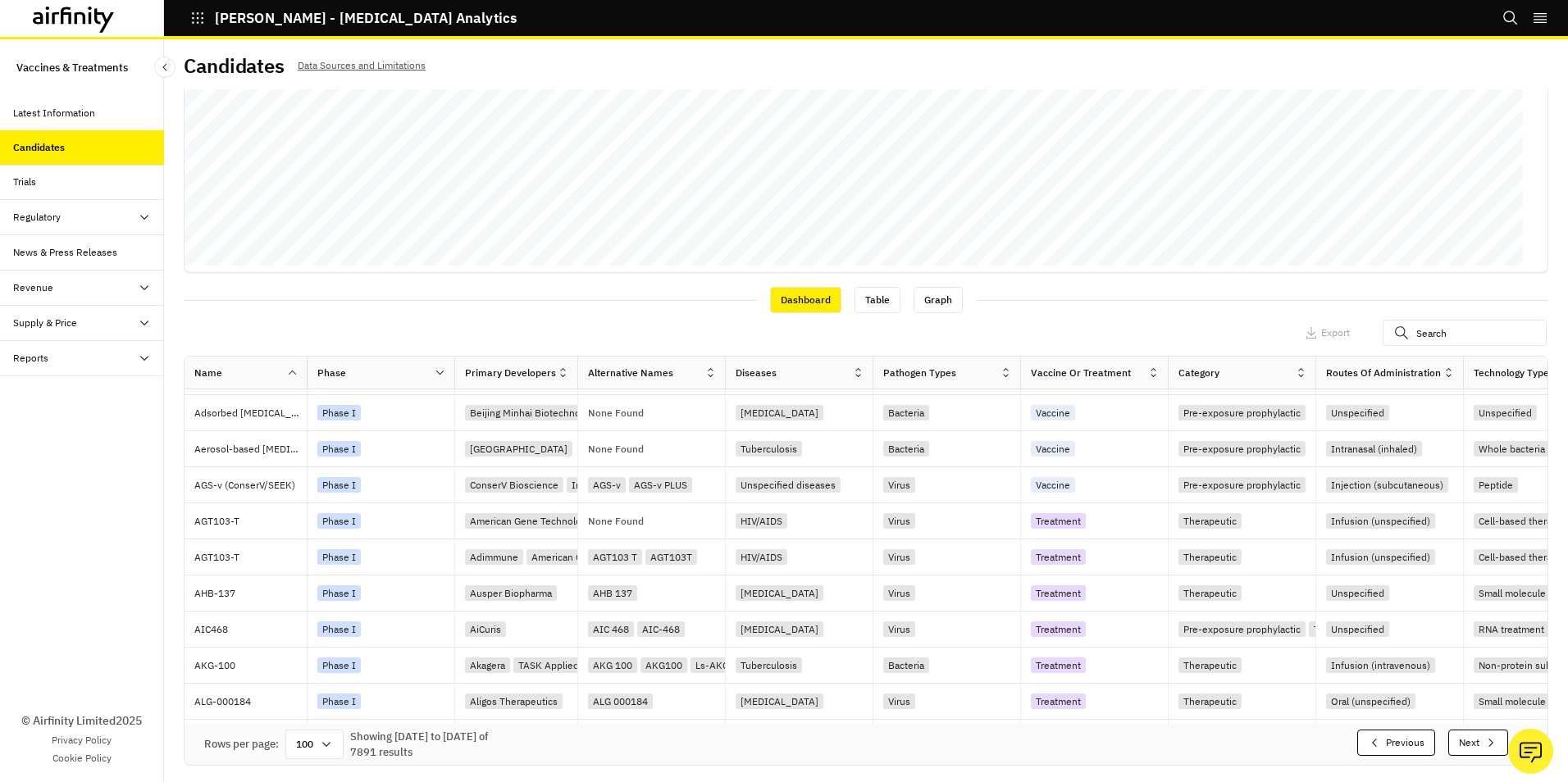
scroll to position [635, 0]
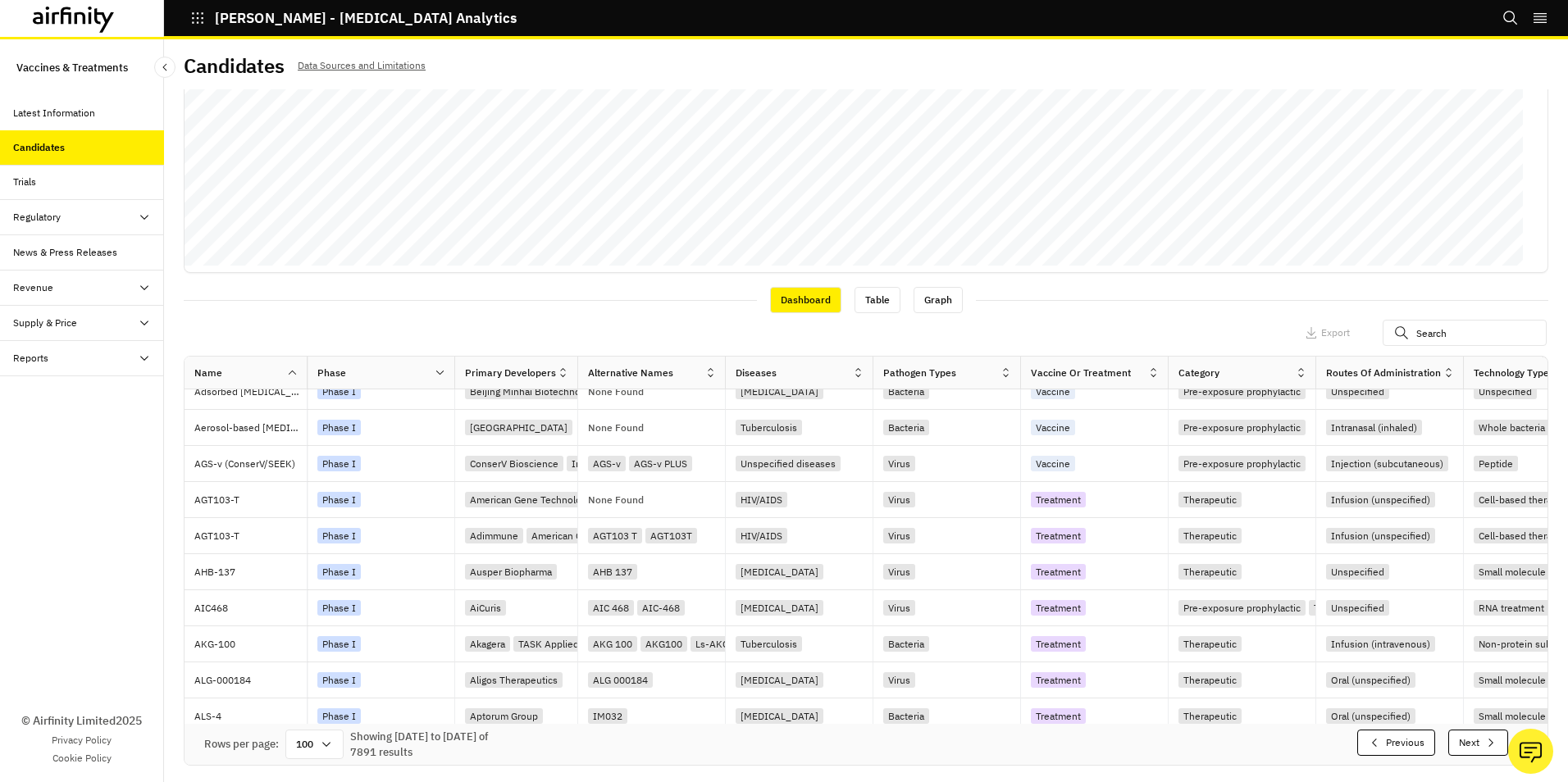
click at [1452, 743] on button "Next" at bounding box center [1477, 742] width 60 height 26
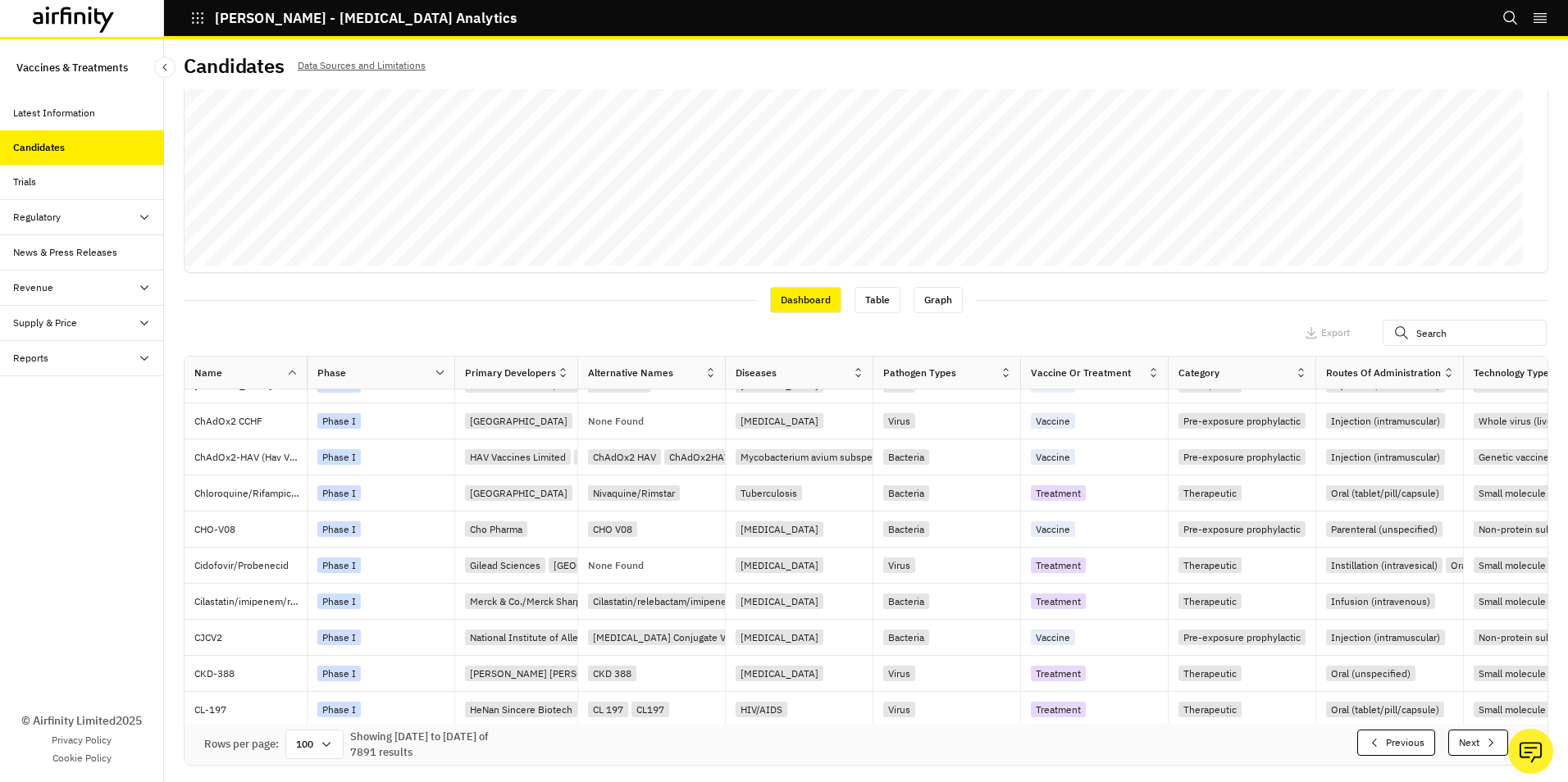
scroll to position [593, 0]
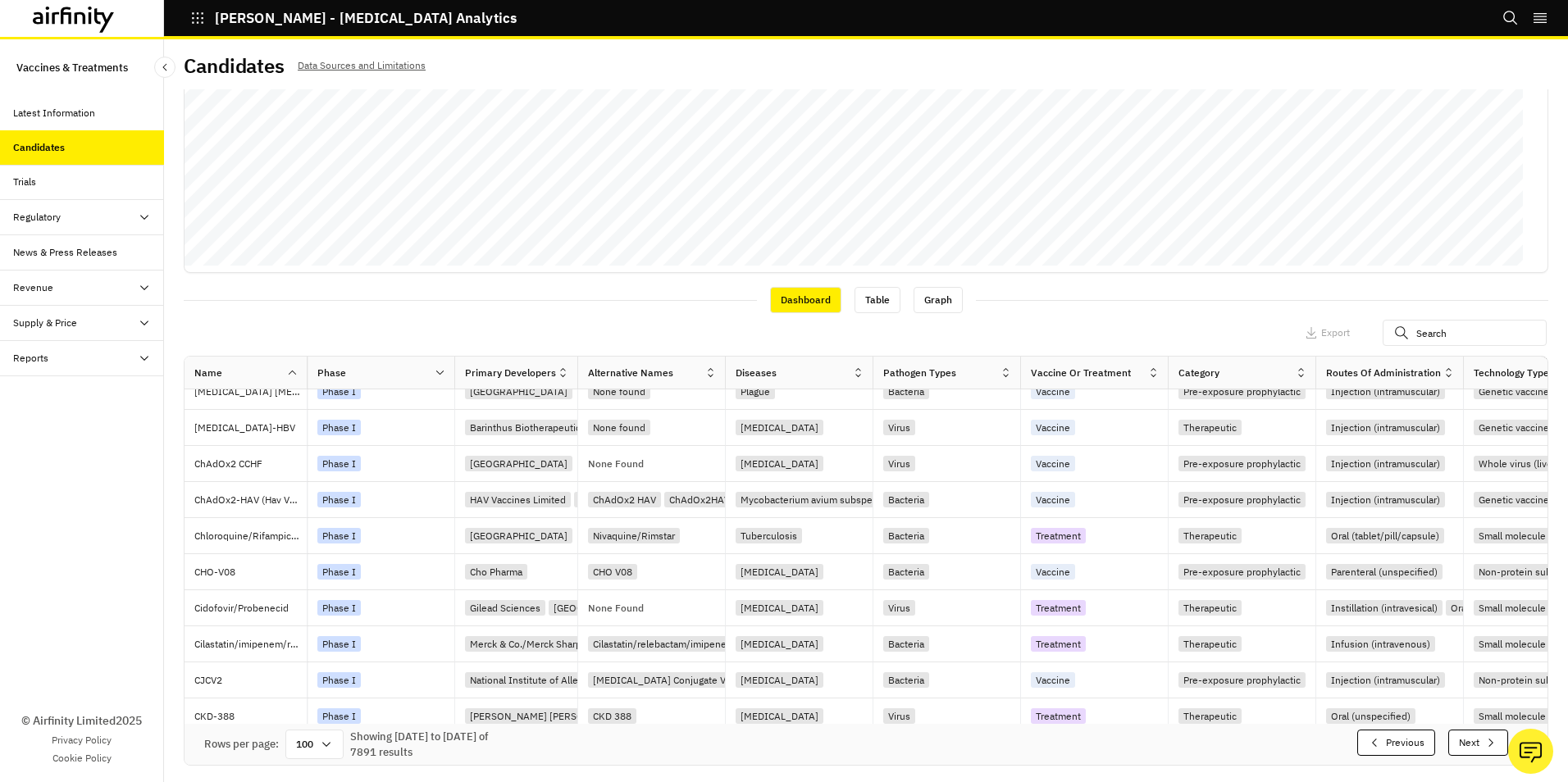
click at [1452, 743] on button "Next" at bounding box center [1477, 742] width 60 height 26
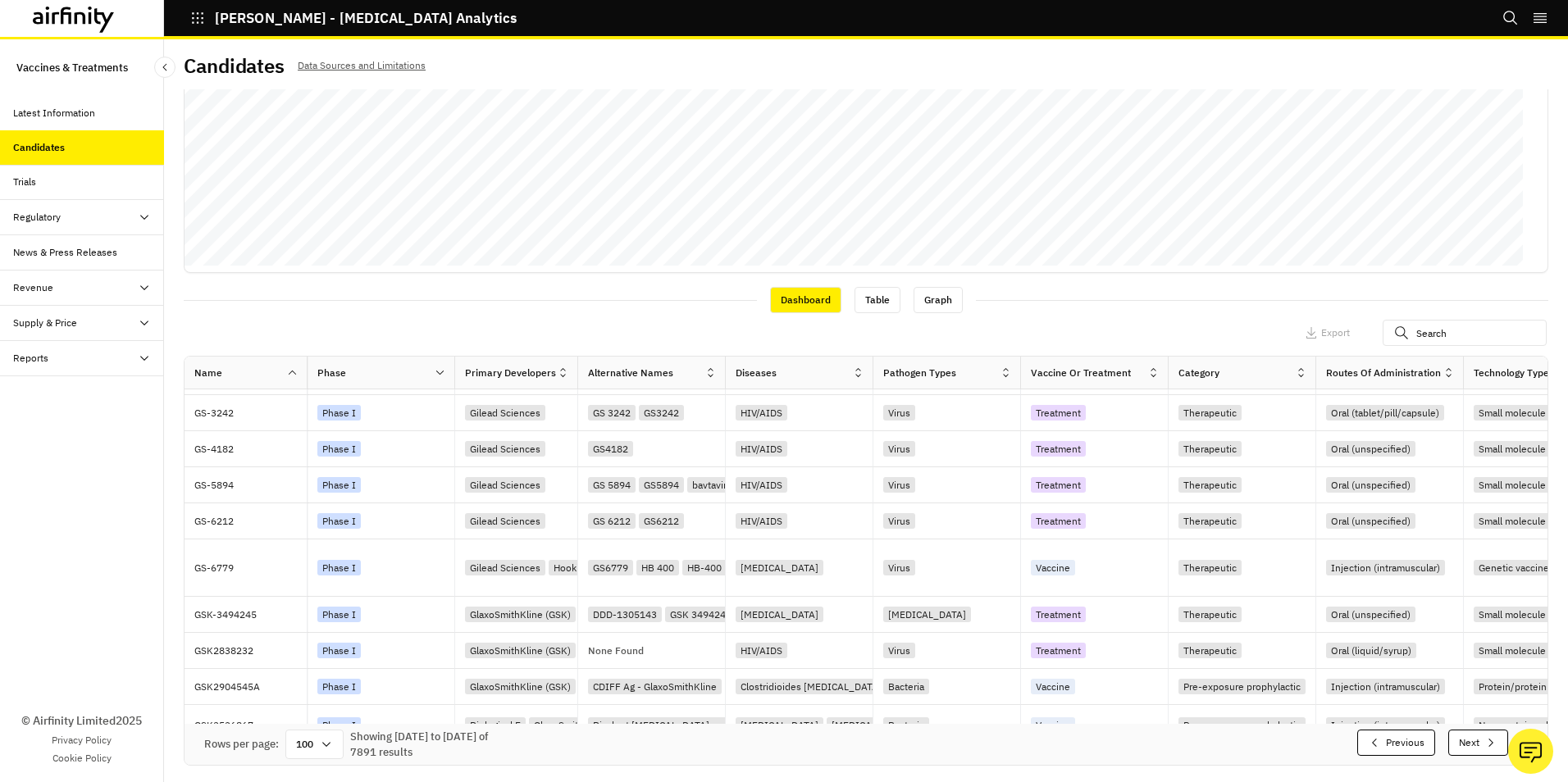
scroll to position [614, 0]
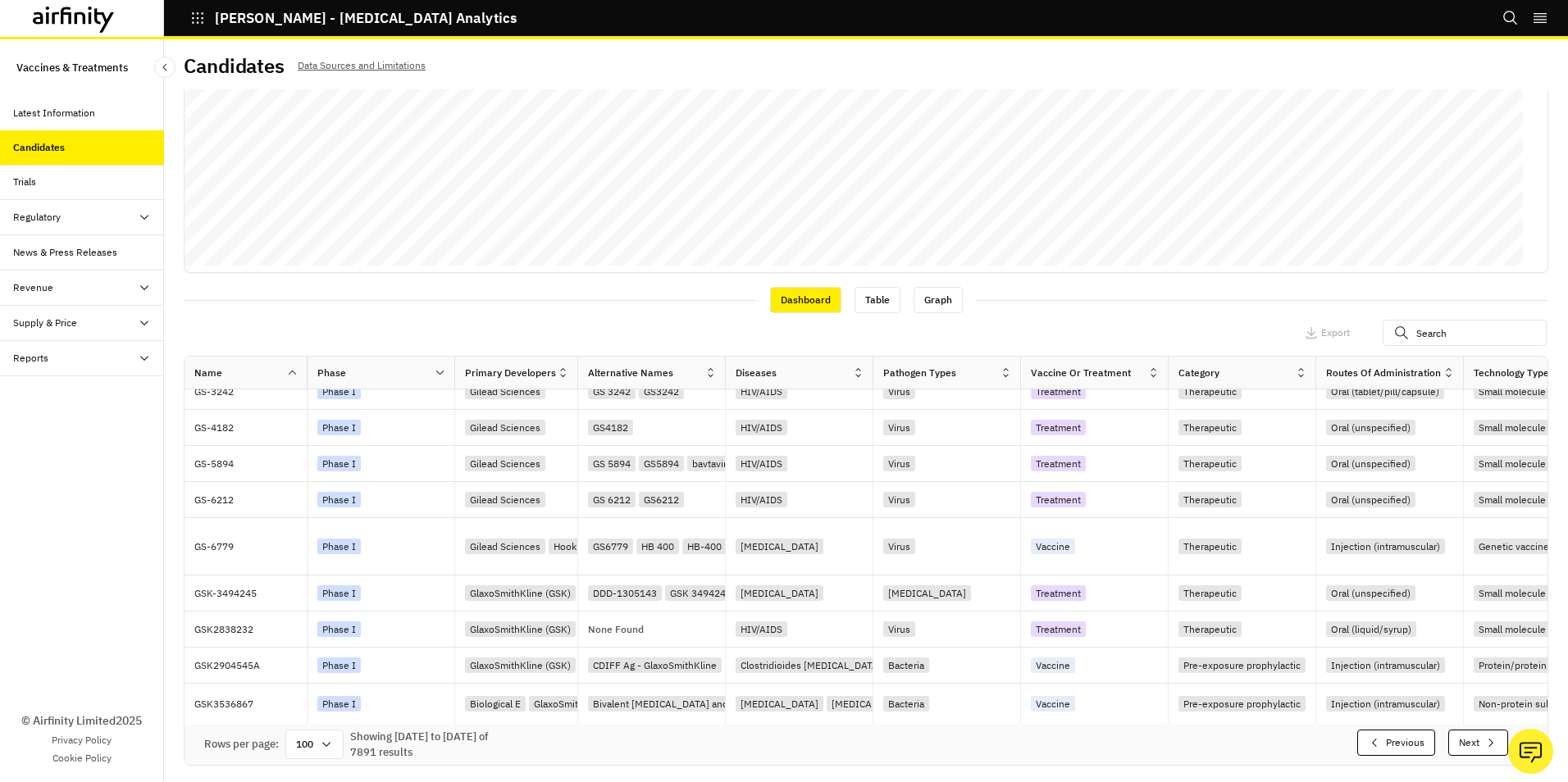
click at [1452, 743] on button "Next" at bounding box center [1477, 742] width 60 height 26
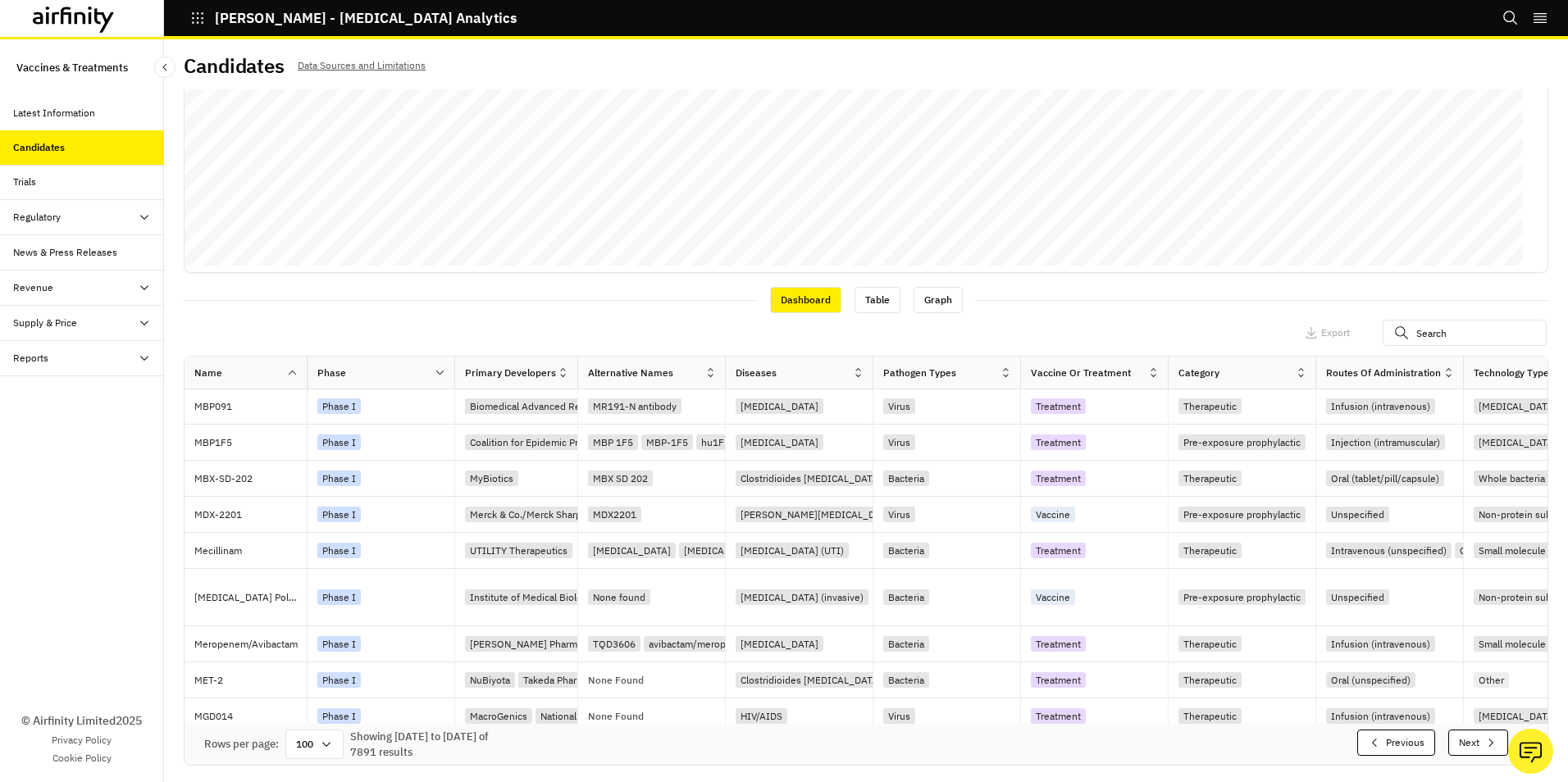
scroll to position [593, 0]
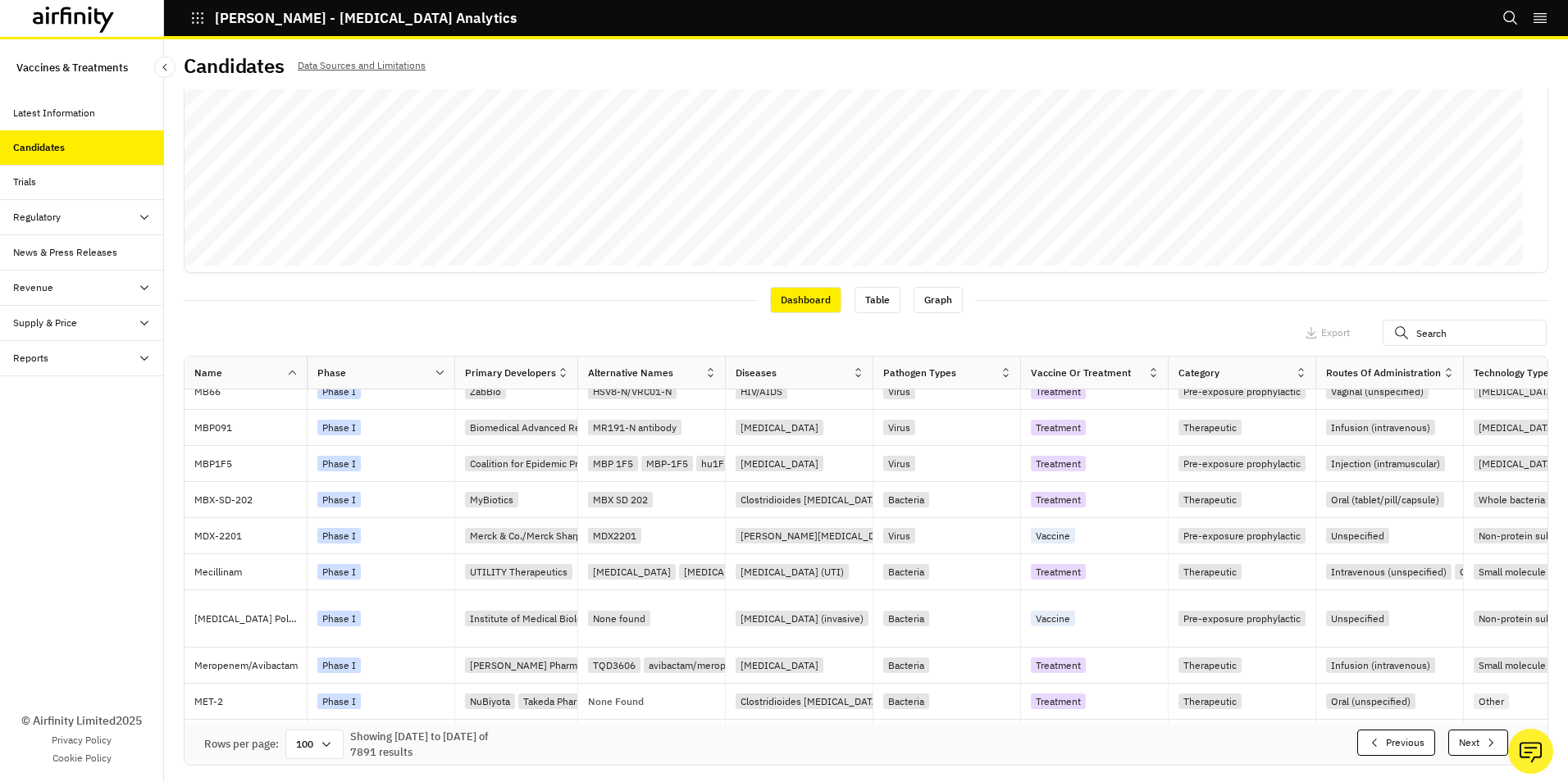
click at [1452, 743] on button "Next" at bounding box center [1477, 742] width 60 height 26
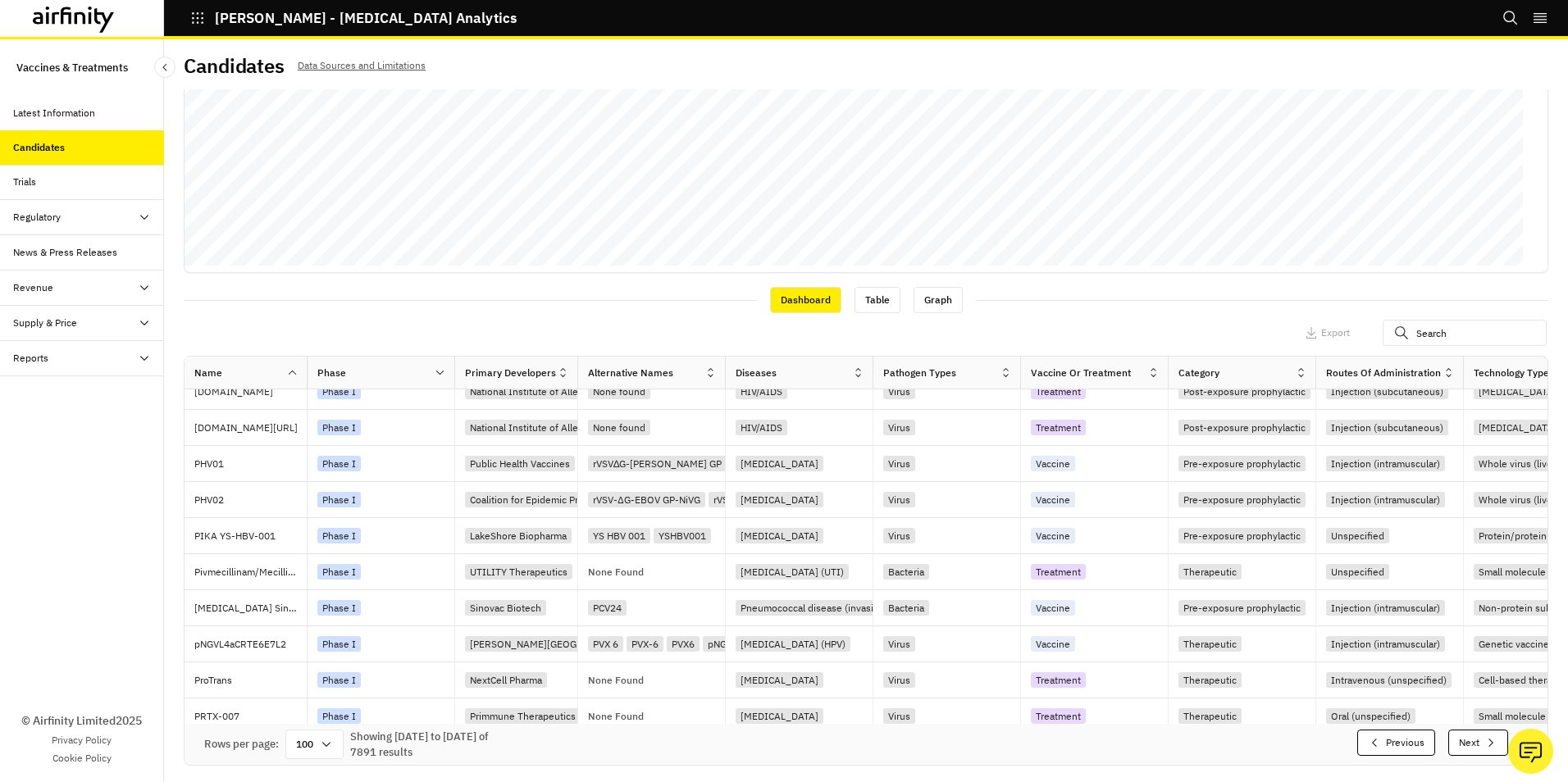
click at [1452, 743] on button "Next" at bounding box center [1477, 742] width 60 height 26
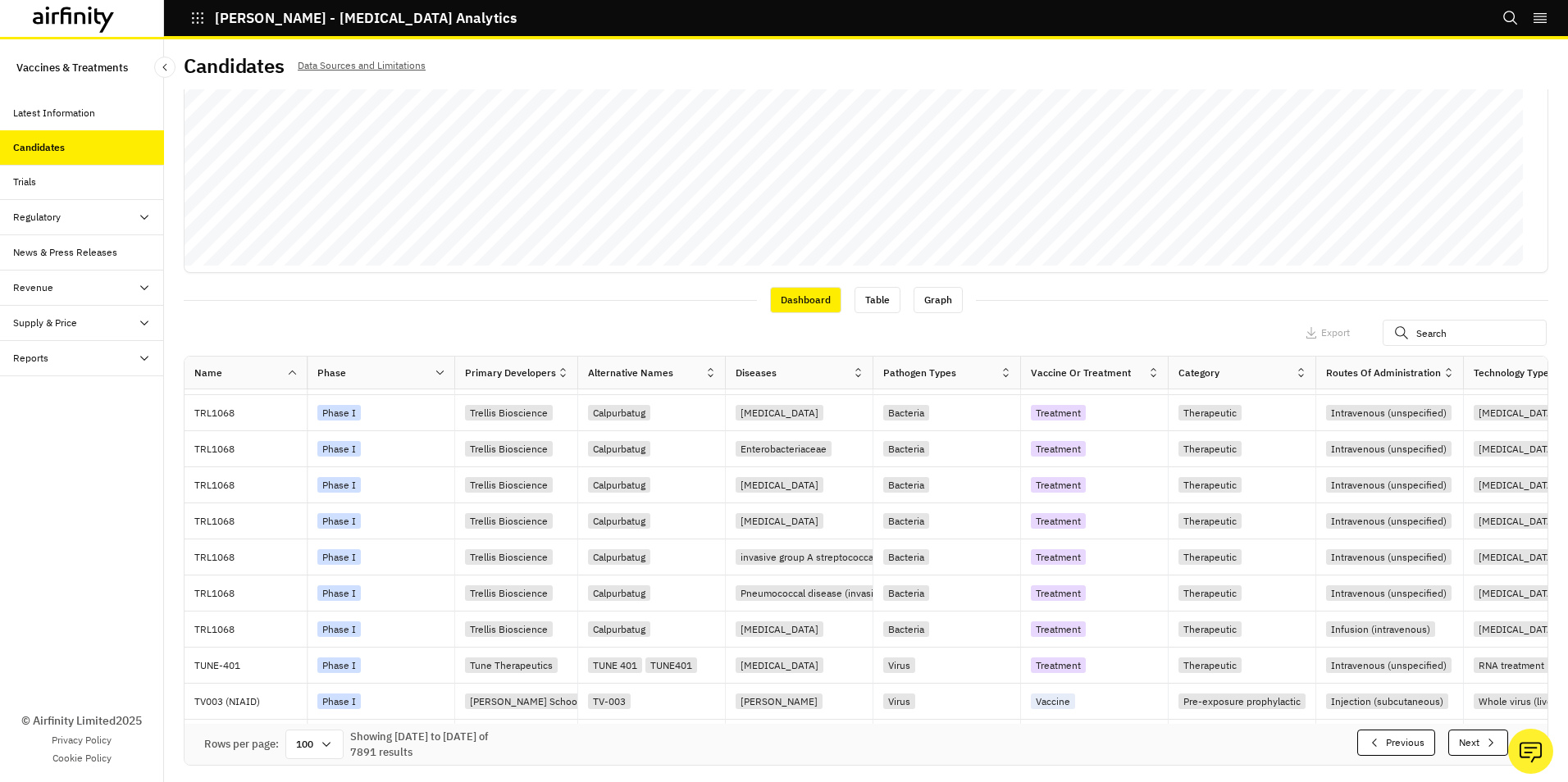
scroll to position [614, 0]
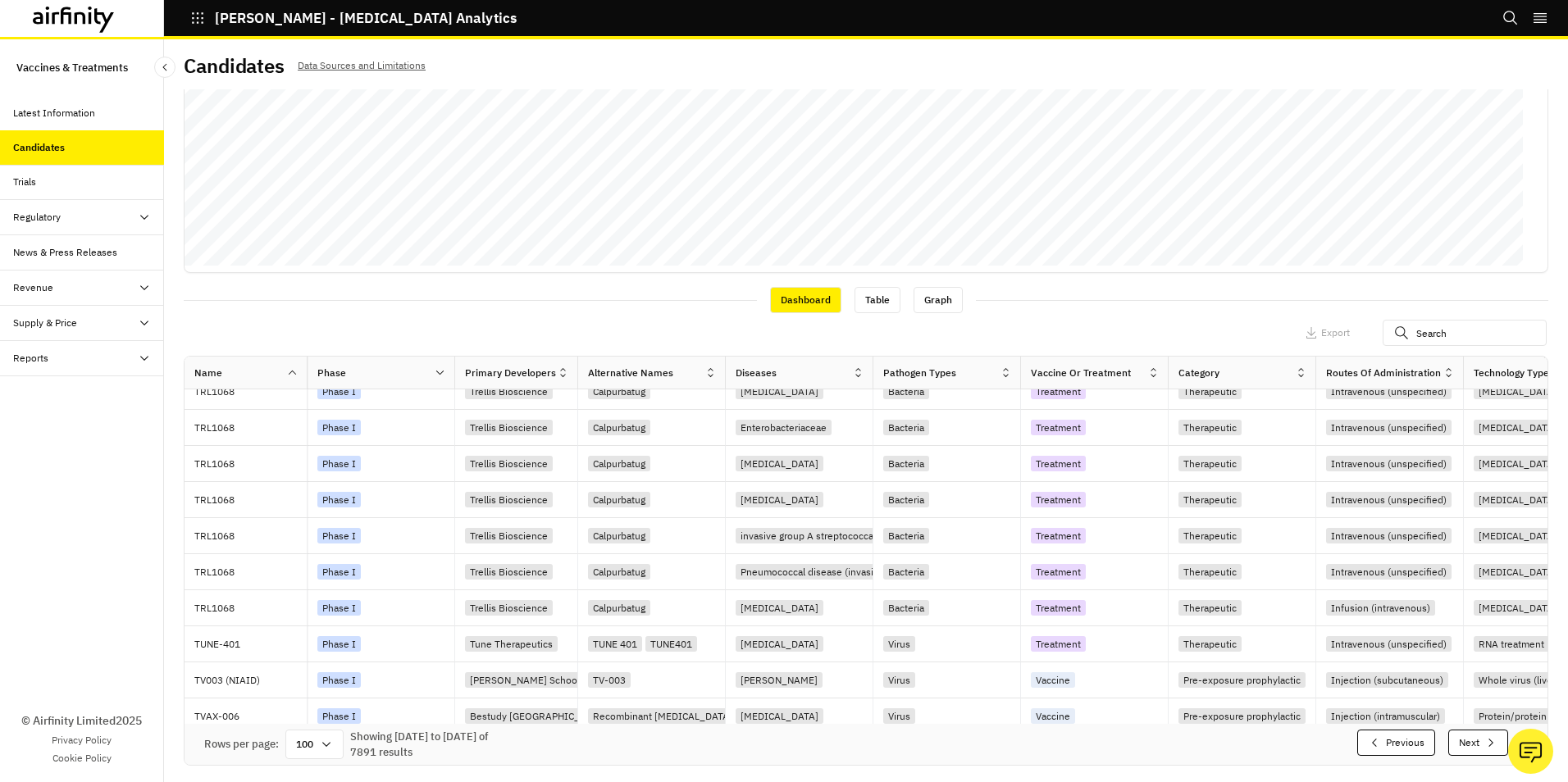
click at [1452, 743] on button "Next" at bounding box center [1477, 742] width 60 height 26
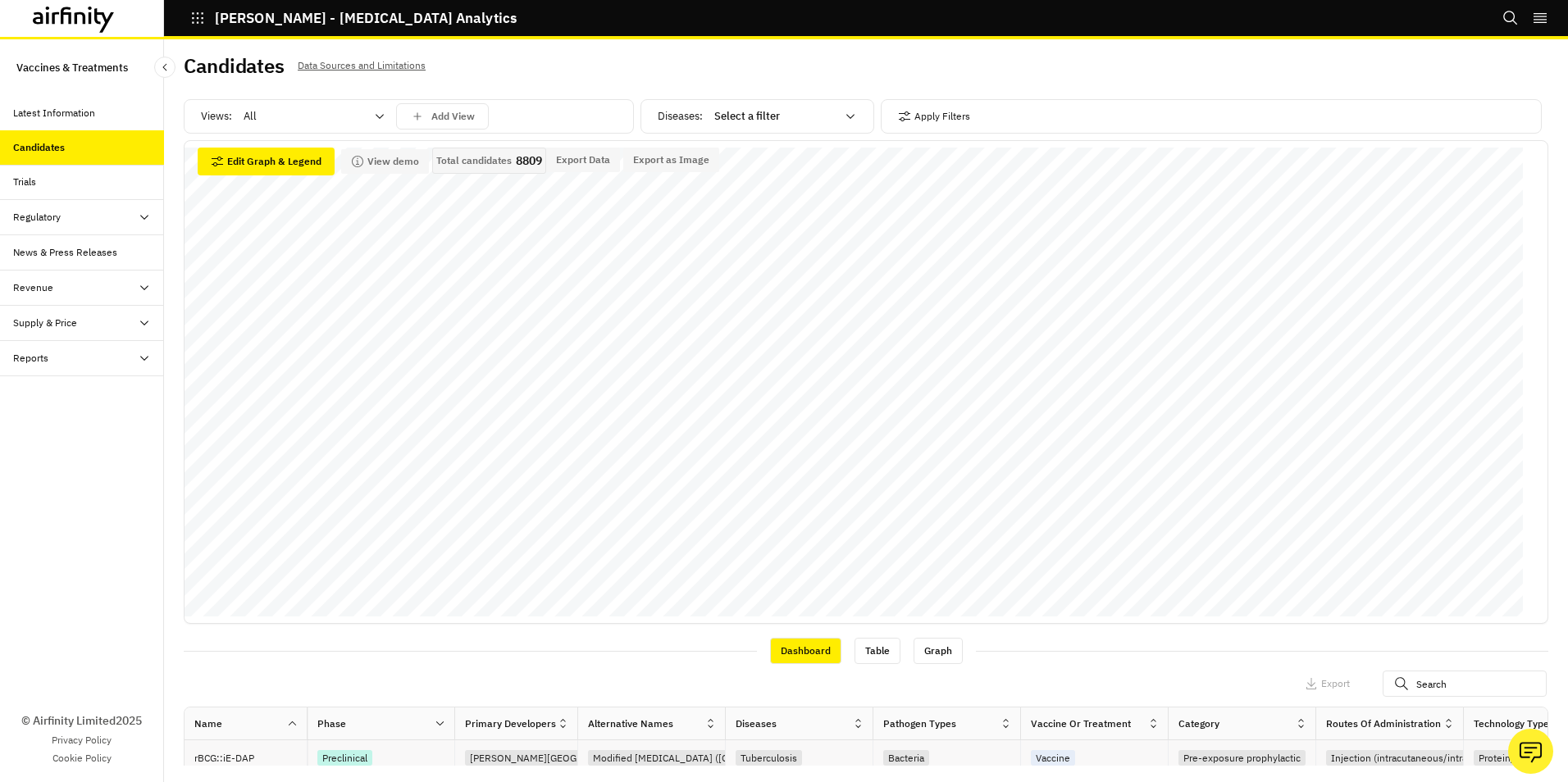
scroll to position [0, 0]
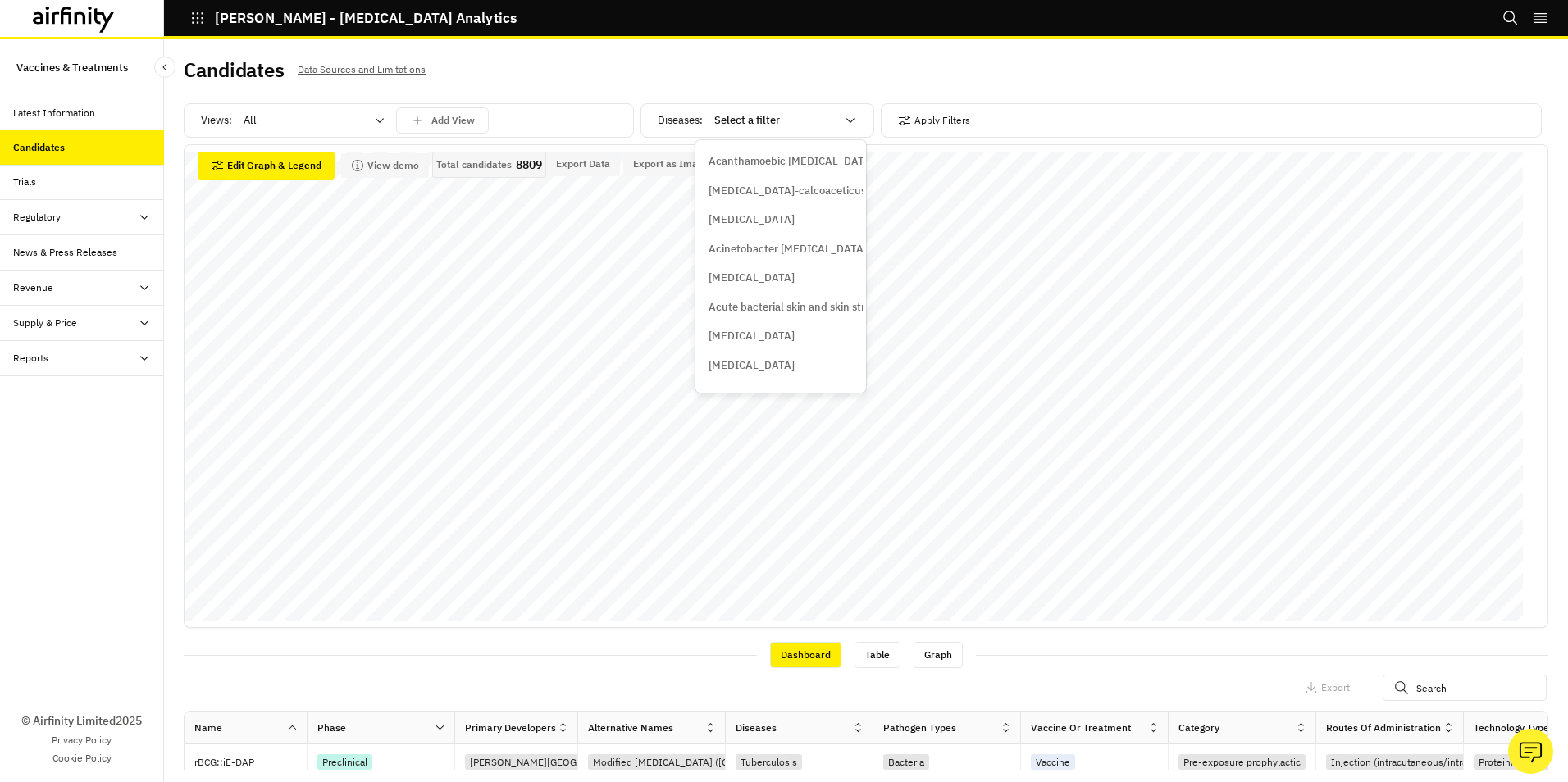
click at [846, 120] on icon at bounding box center [850, 120] width 8 height 4
click at [764, 302] on p "[MEDICAL_DATA]" at bounding box center [751, 306] width 86 height 16
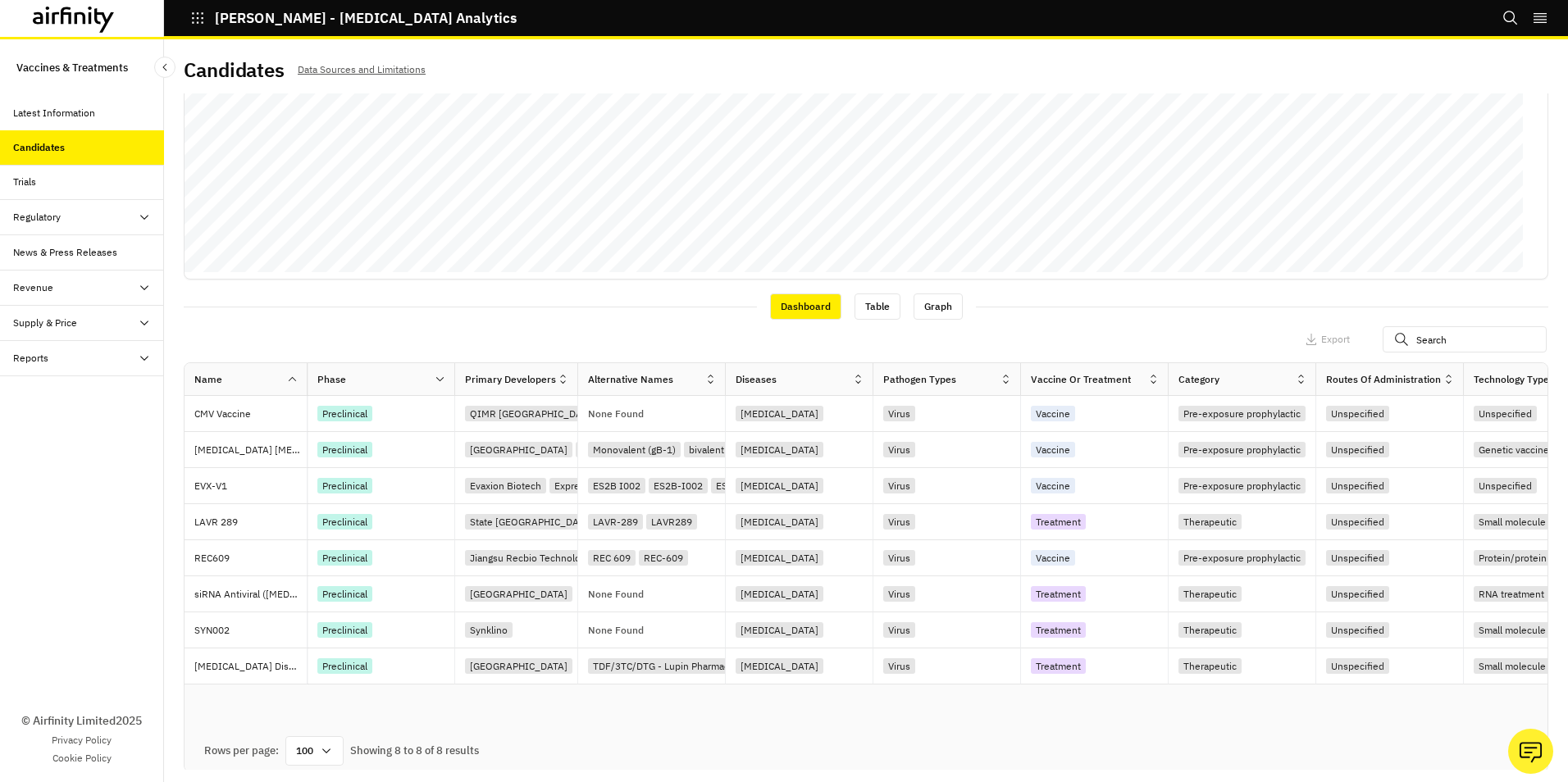
scroll to position [351, 0]
click at [1148, 377] on icon at bounding box center [1153, 377] width 13 height 13
click at [1125, 449] on div "Sort Ascending" at bounding box center [1082, 452] width 168 height 37
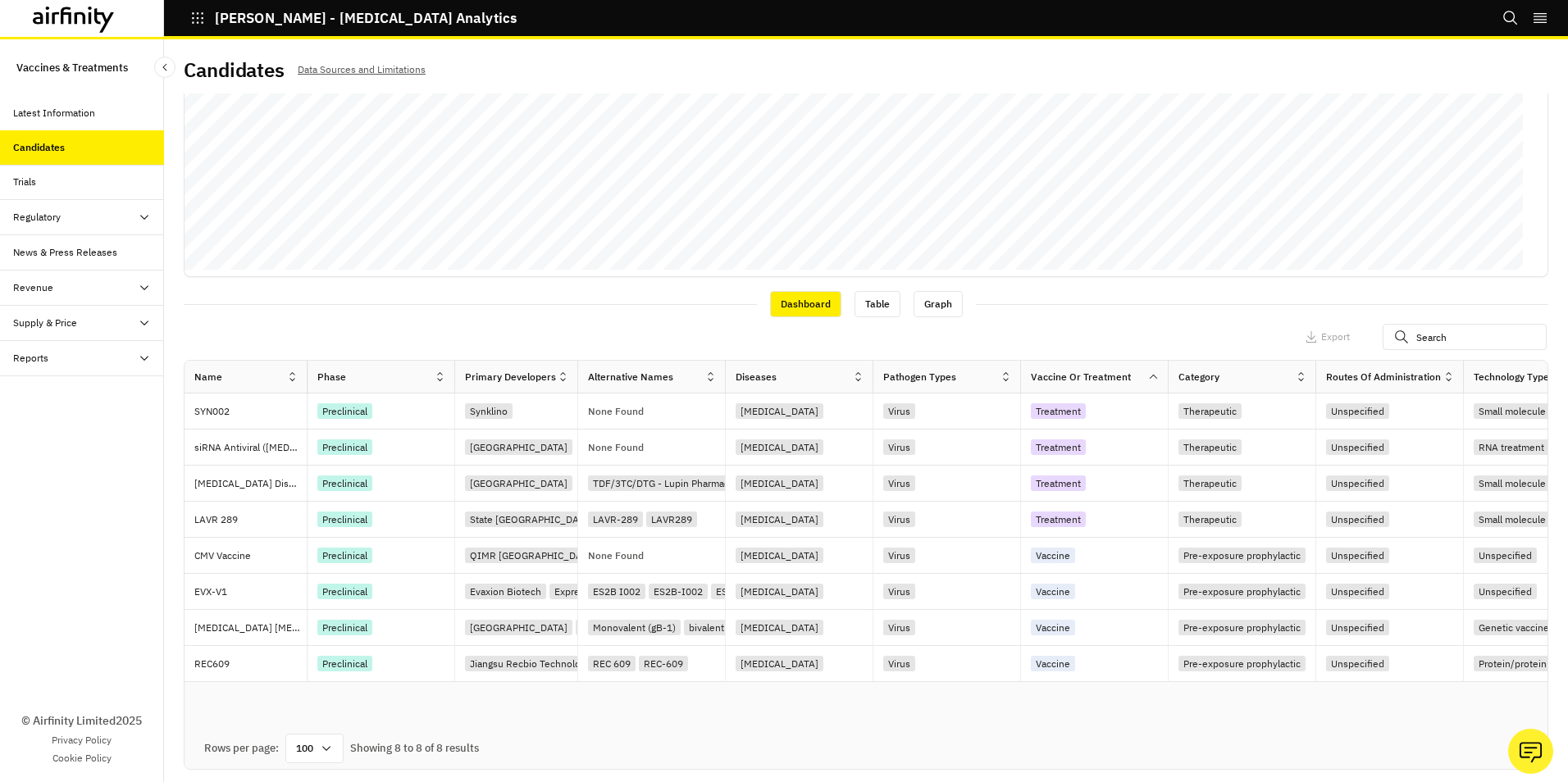
drag, startPoint x: 514, startPoint y: 728, endPoint x: 640, endPoint y: 735, distance: 126.2
click at [640, 735] on div "Rows per page: 100 Showing 8 to 8 of 8 results" at bounding box center [865, 749] width 1362 height 41
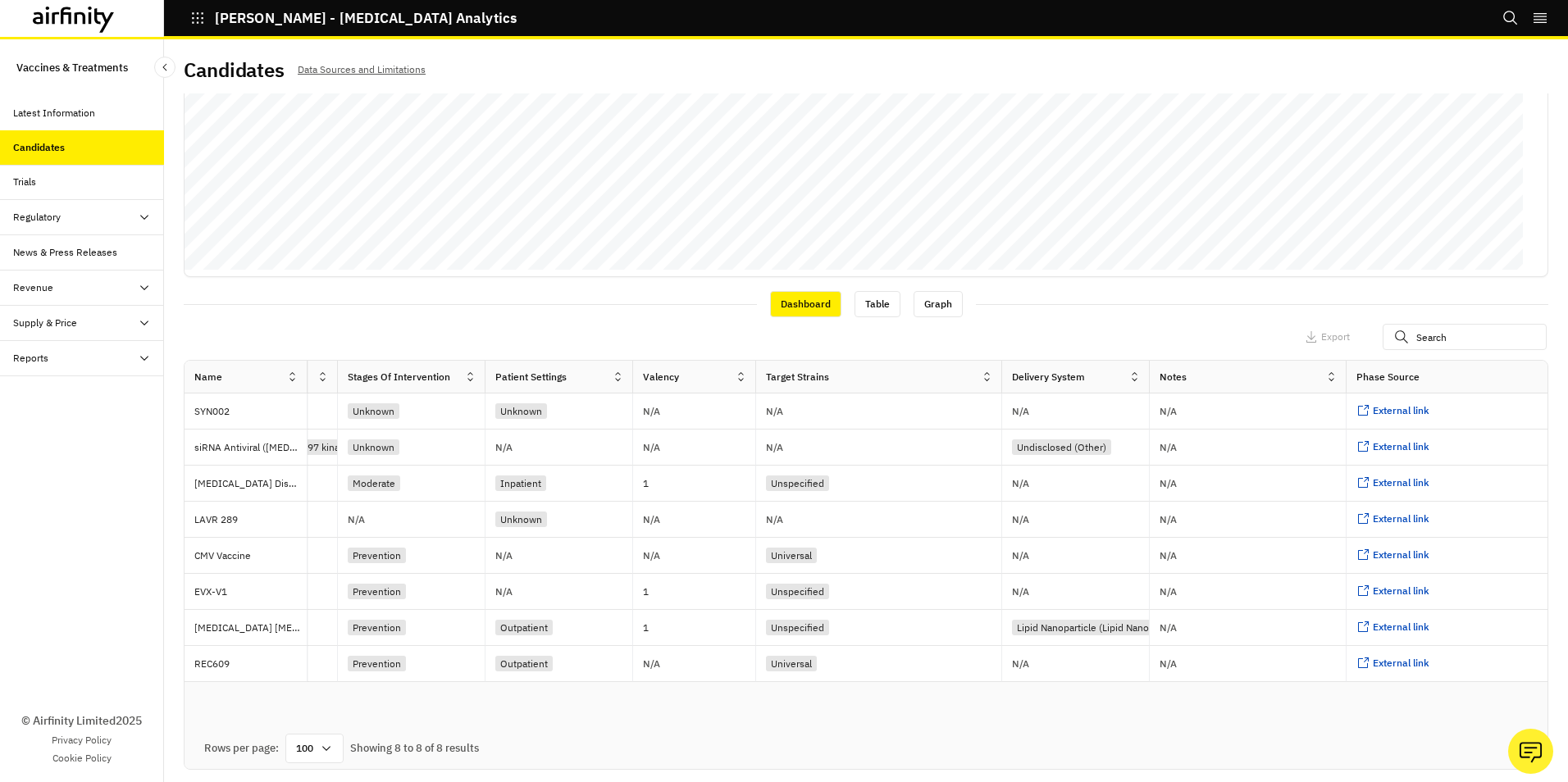
scroll to position [0, 1877]
click at [1405, 623] on span "External link" at bounding box center [1395, 627] width 57 height 13
click at [1402, 555] on span "External link" at bounding box center [1395, 555] width 57 height 13
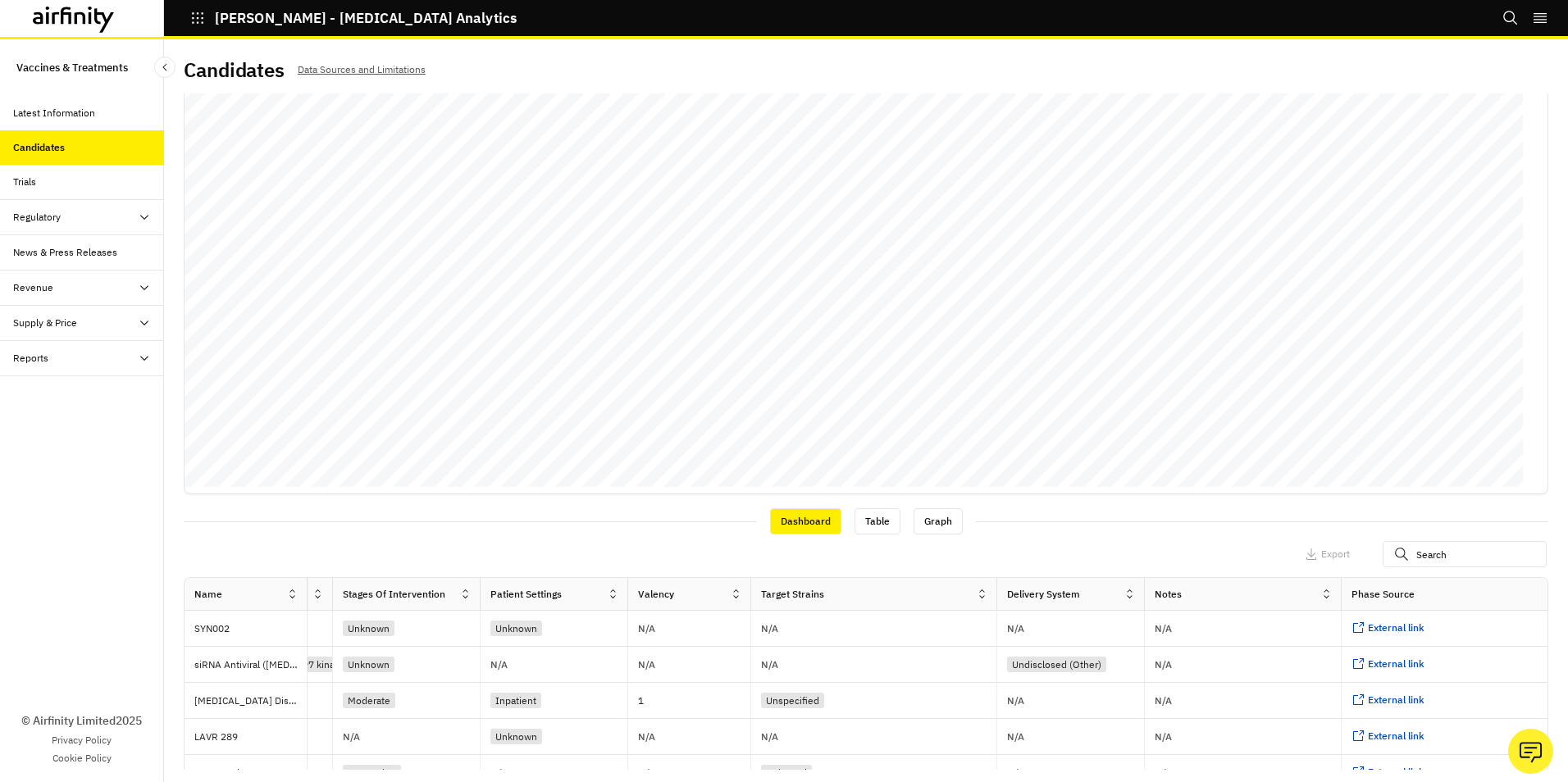
scroll to position [0, 0]
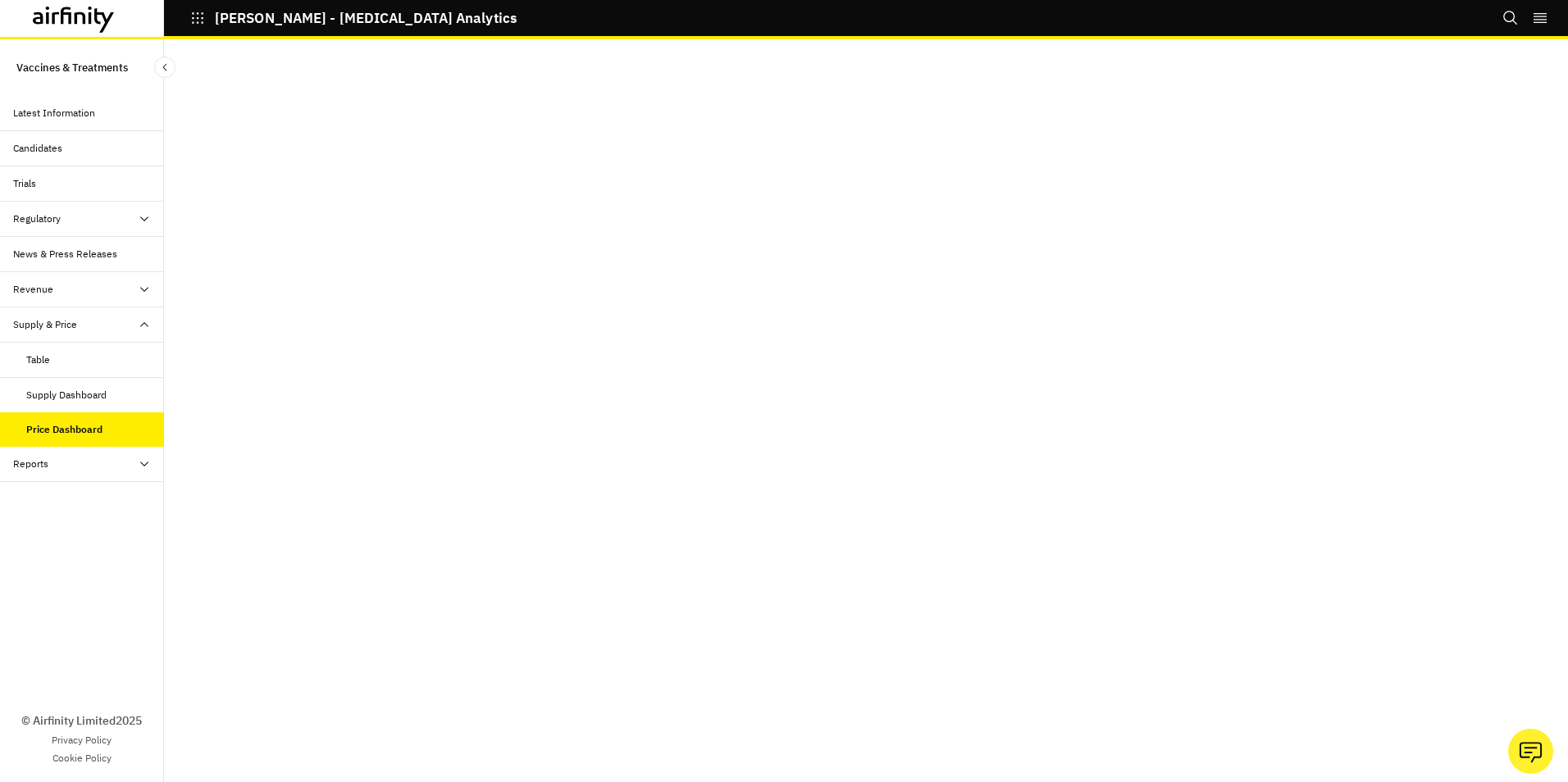
scroll to position [32, 0]
click at [139, 462] on icon at bounding box center [144, 464] width 13 height 13
click at [100, 493] on div "Reports" at bounding box center [94, 499] width 137 height 14
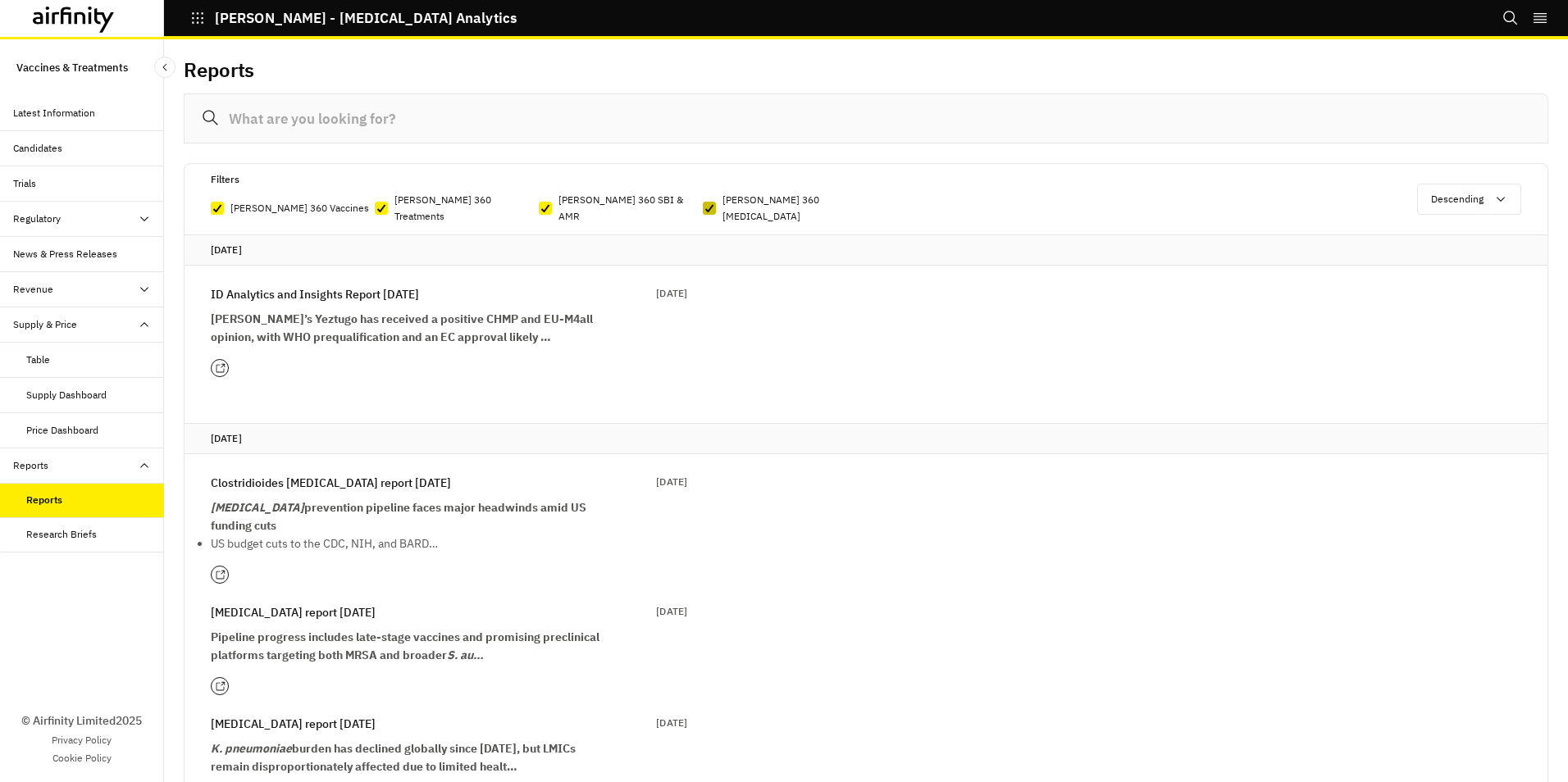
click at [715, 201] on span at bounding box center [709, 208] width 13 height 13
click at [703, 209] on input "IDA 360 Chikungunya" at bounding box center [702, 209] width 1 height 1
checkbox input "false"
click at [546, 204] on icon at bounding box center [545, 208] width 10 height 8
click at [538, 209] on input "IDA 360 SBI & AMR" at bounding box center [538, 209] width 1 height 1
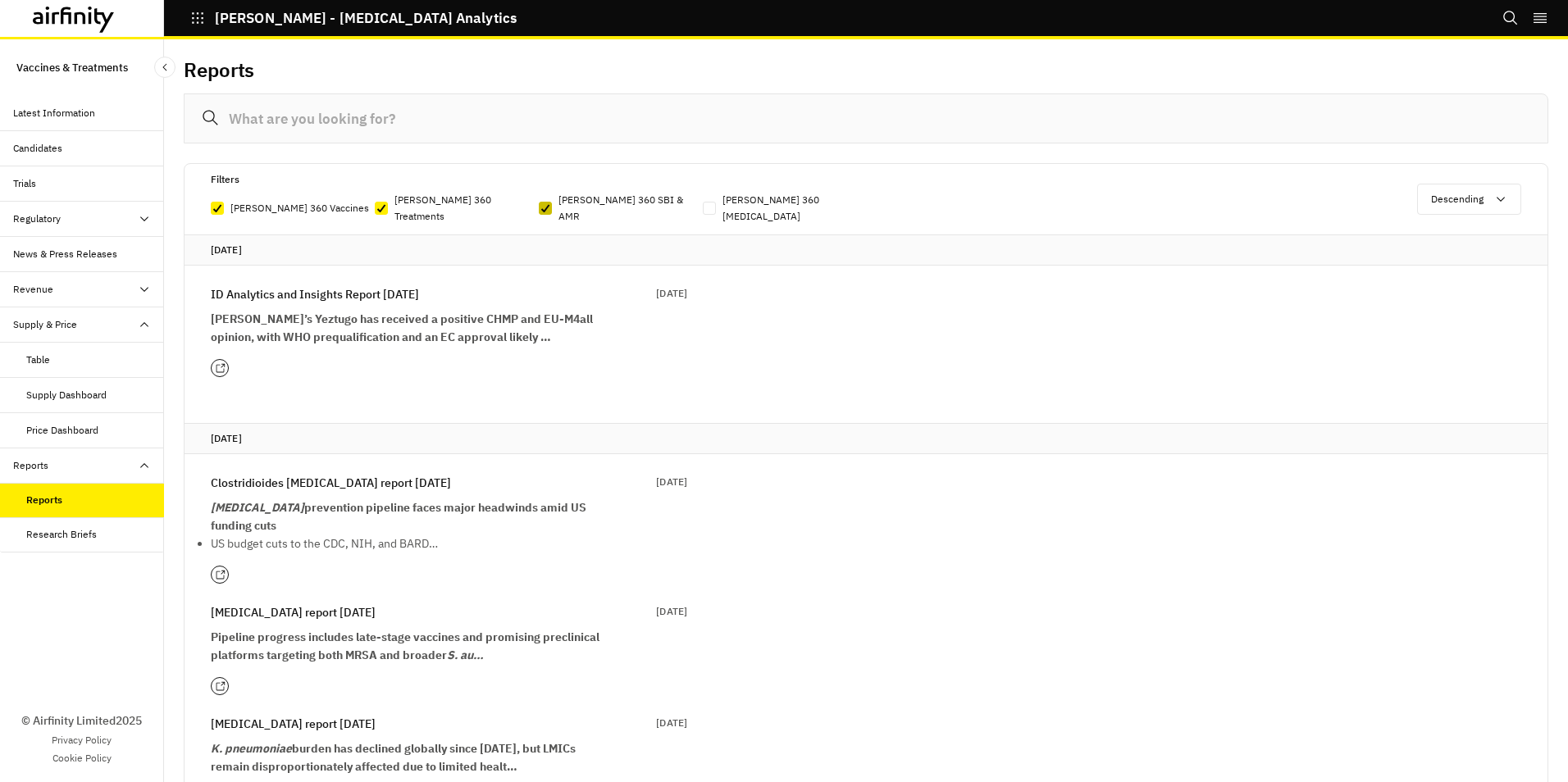
checkbox input "false"
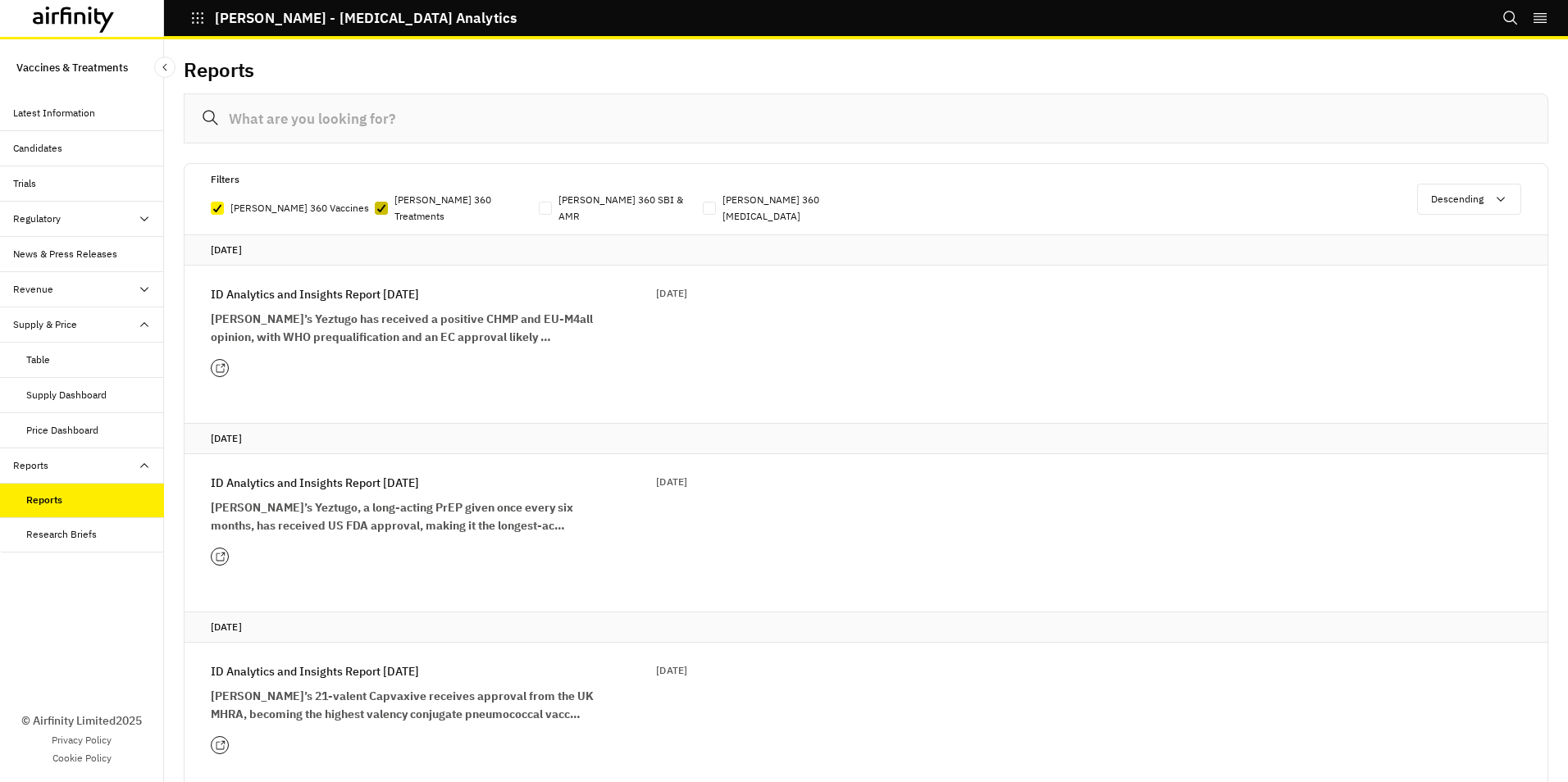
click at [380, 204] on icon at bounding box center [381, 208] width 10 height 8
click at [375, 209] on input "IDA 360 Treatments" at bounding box center [374, 209] width 1 height 1
click at [386, 201] on span at bounding box center [381, 208] width 13 height 13
click at [375, 209] on input "IDA 360 Treatments" at bounding box center [374, 209] width 1 height 1
checkbox input "true"
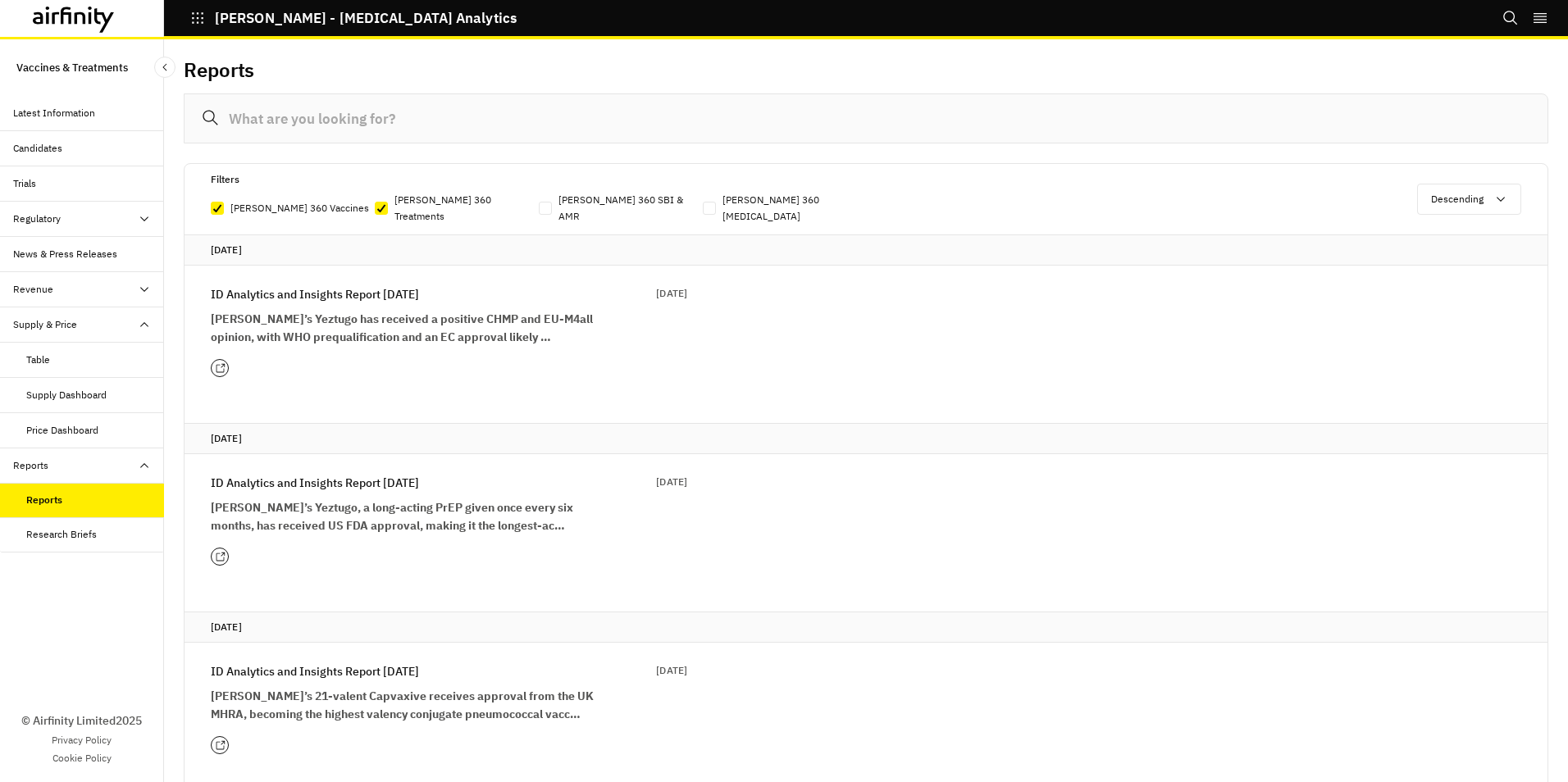
click at [545, 201] on span at bounding box center [545, 208] width 13 height 13
click at [538, 209] on input "IDA 360 SBI & AMR" at bounding box center [538, 209] width 1 height 1
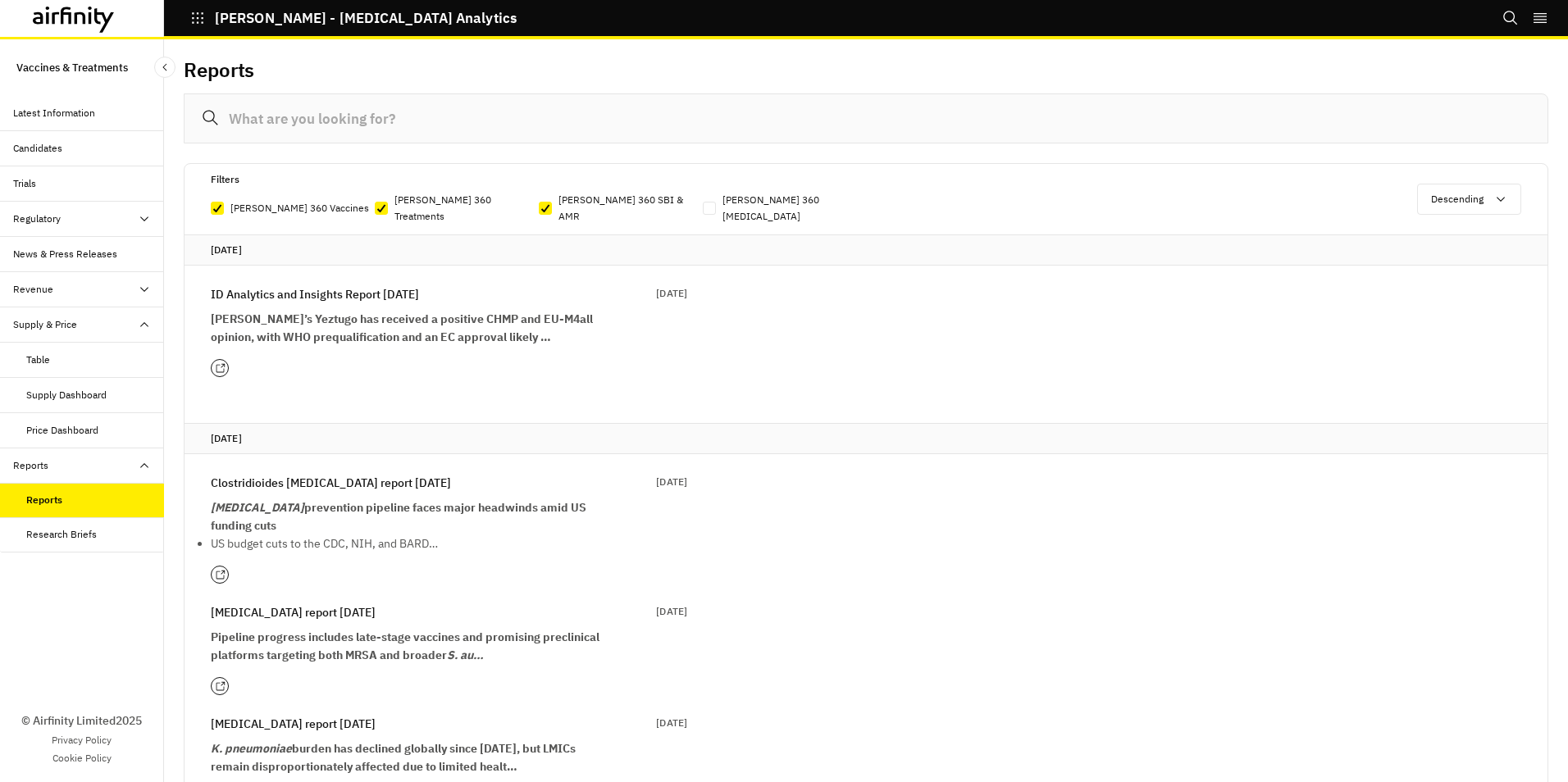
click at [702, 201] on label "IDA 360 SBI & AMR" at bounding box center [620, 209] width 164 height 32
click at [538, 209] on input "IDA 360 SBI & AMR" at bounding box center [538, 209] width 1 height 1
checkbox input "false"
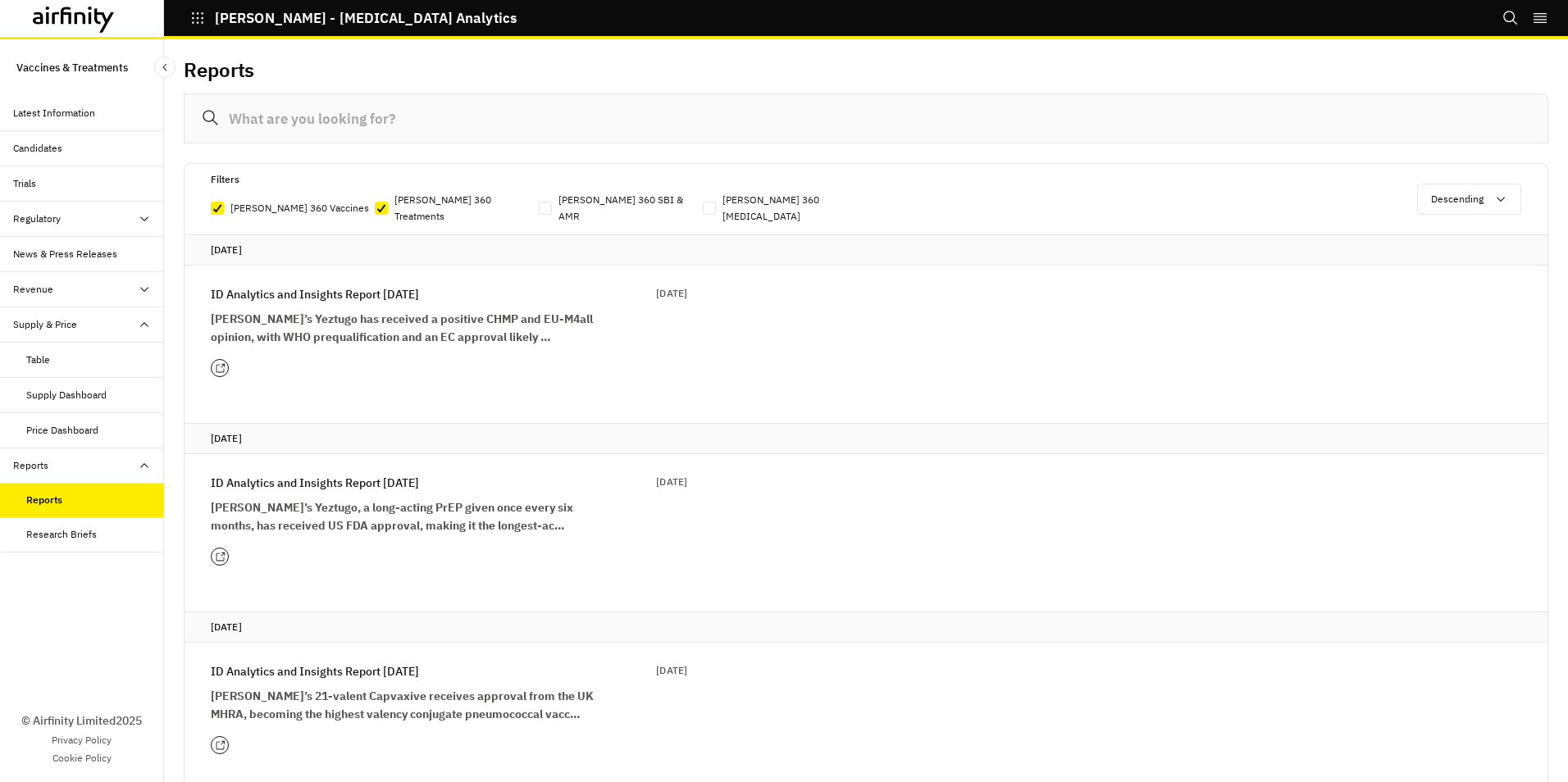
click at [83, 22] on icon at bounding box center [73, 19] width 82 height 26
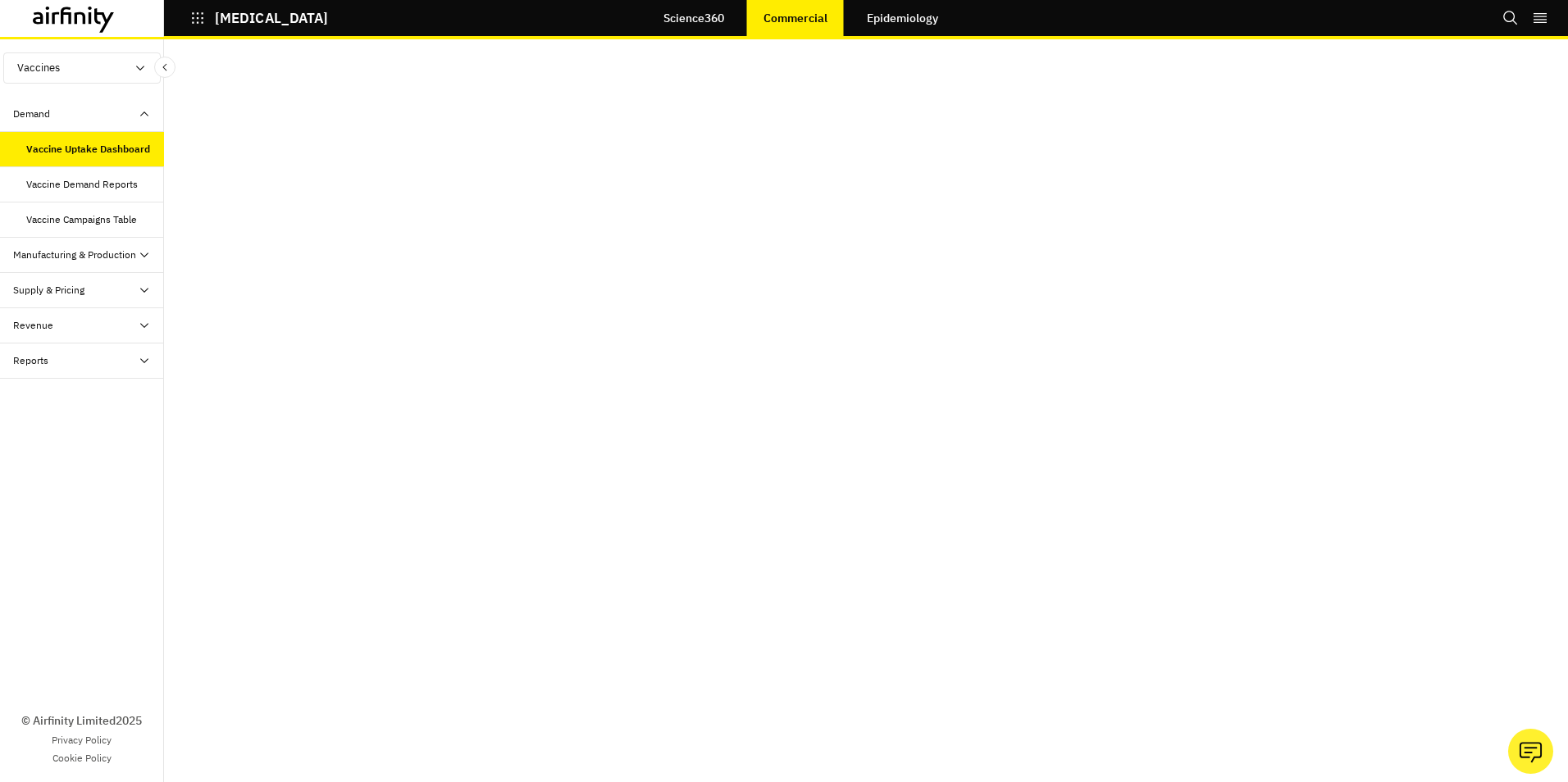
click at [84, 181] on div "Vaccine Demand Reports" at bounding box center [82, 184] width 111 height 14
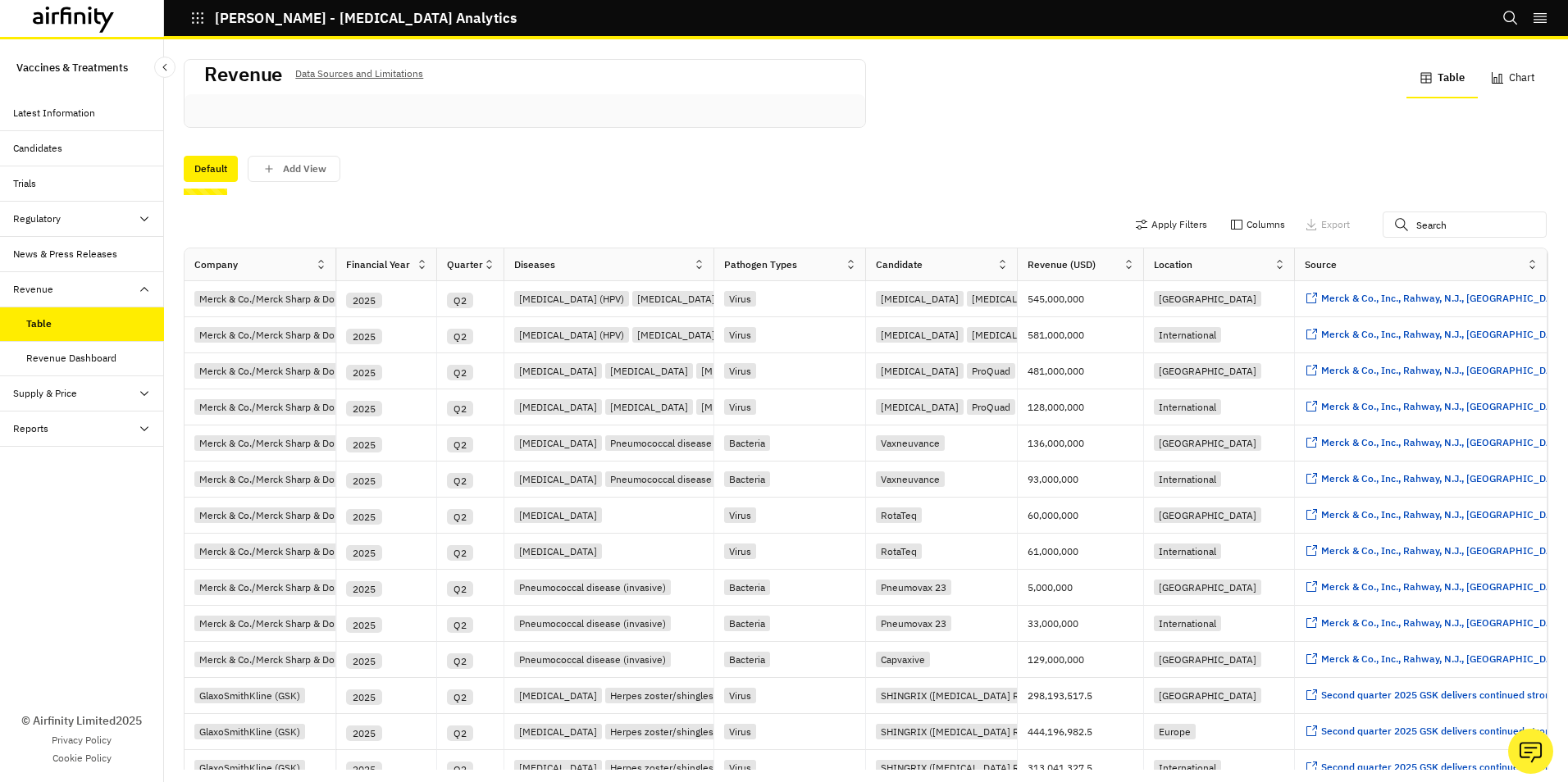
click at [51, 356] on div "Revenue Dashboard" at bounding box center [71, 359] width 90 height 14
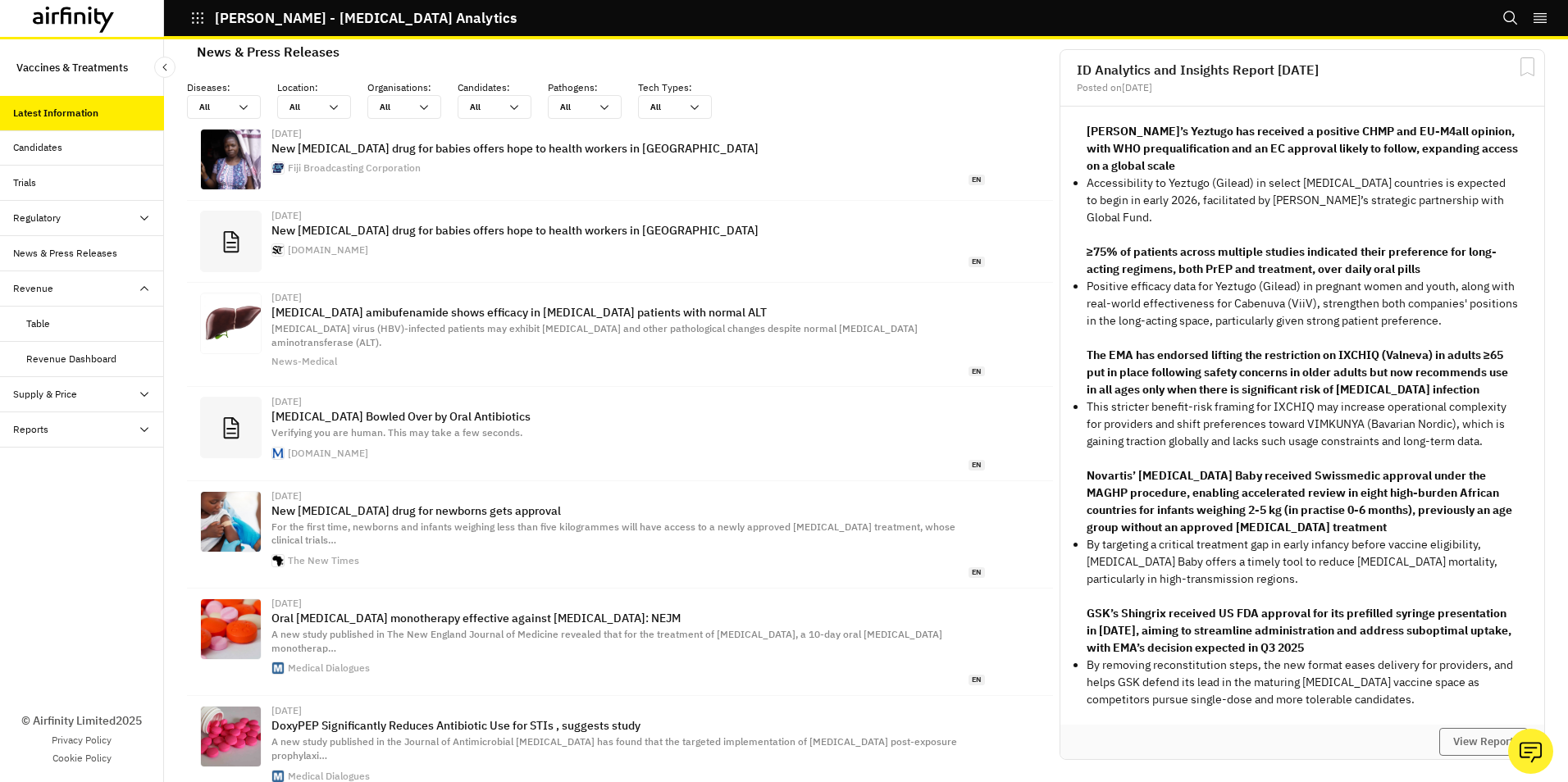
scroll to position [1055, 480]
click at [247, 108] on icon at bounding box center [244, 107] width 13 height 13
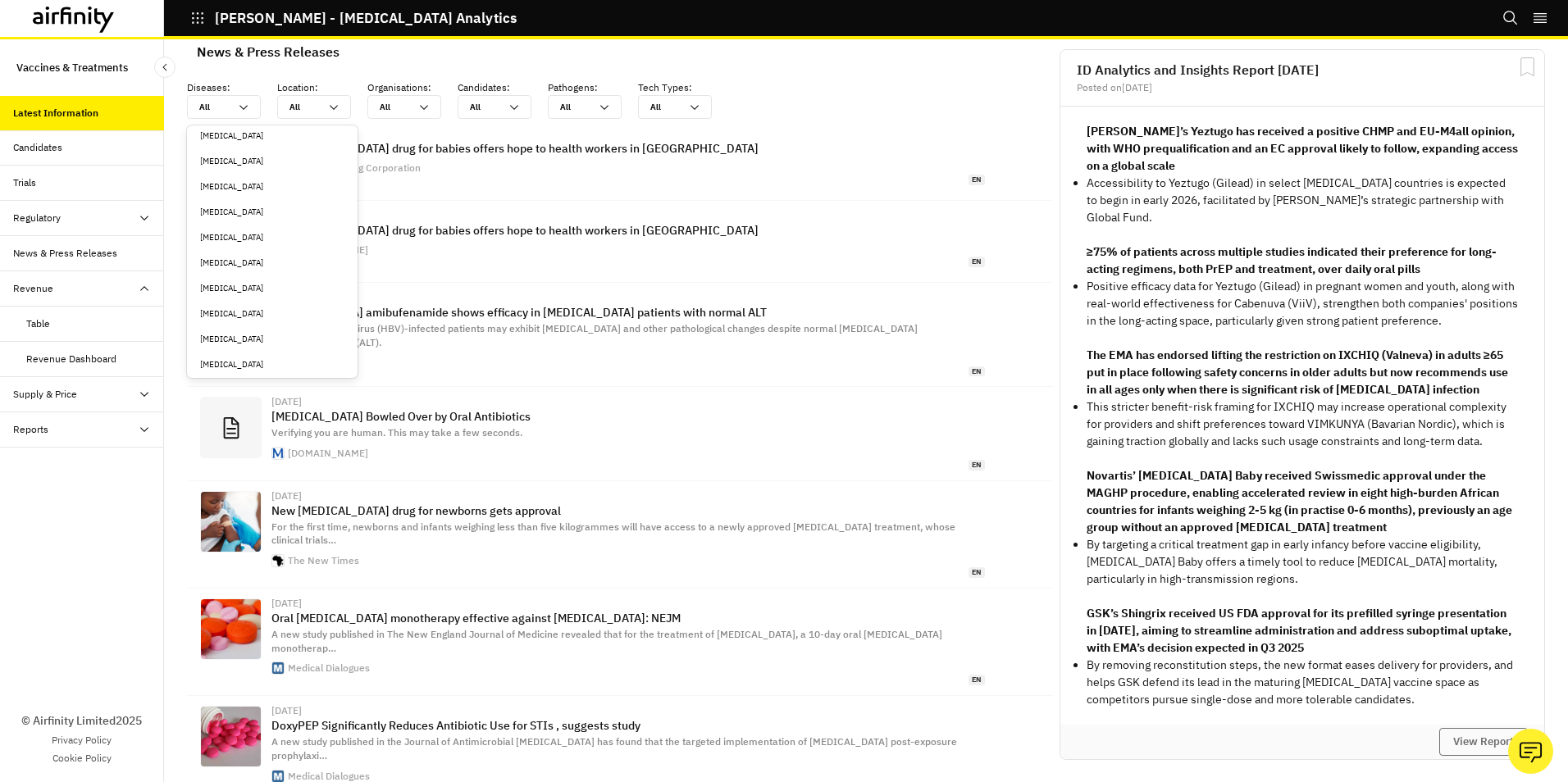
scroll to position [574, 0]
click at [260, 359] on div "Clostridioides [MEDICAL_DATA]" at bounding box center [272, 359] width 145 height 13
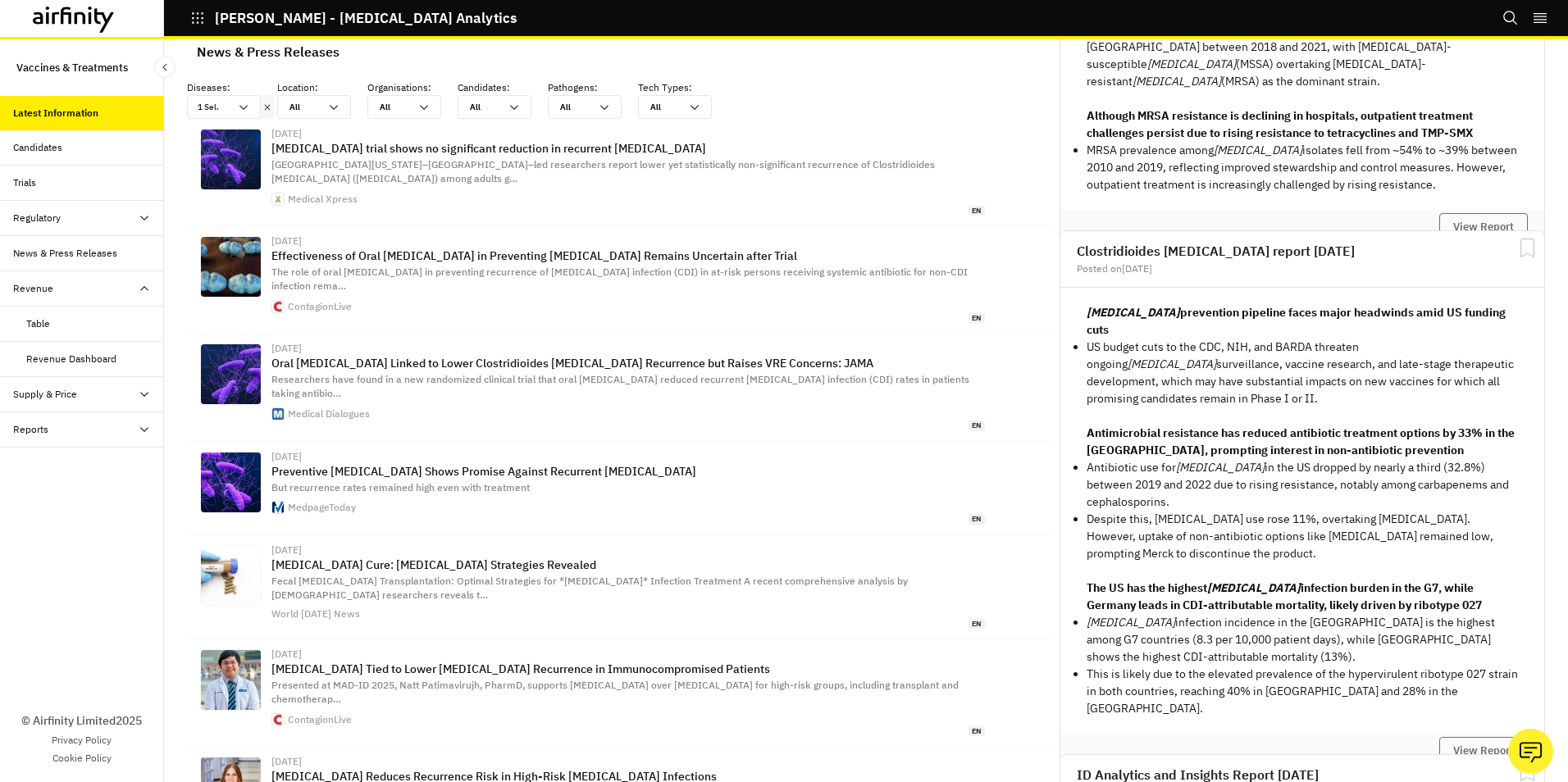
scroll to position [1640, 0]
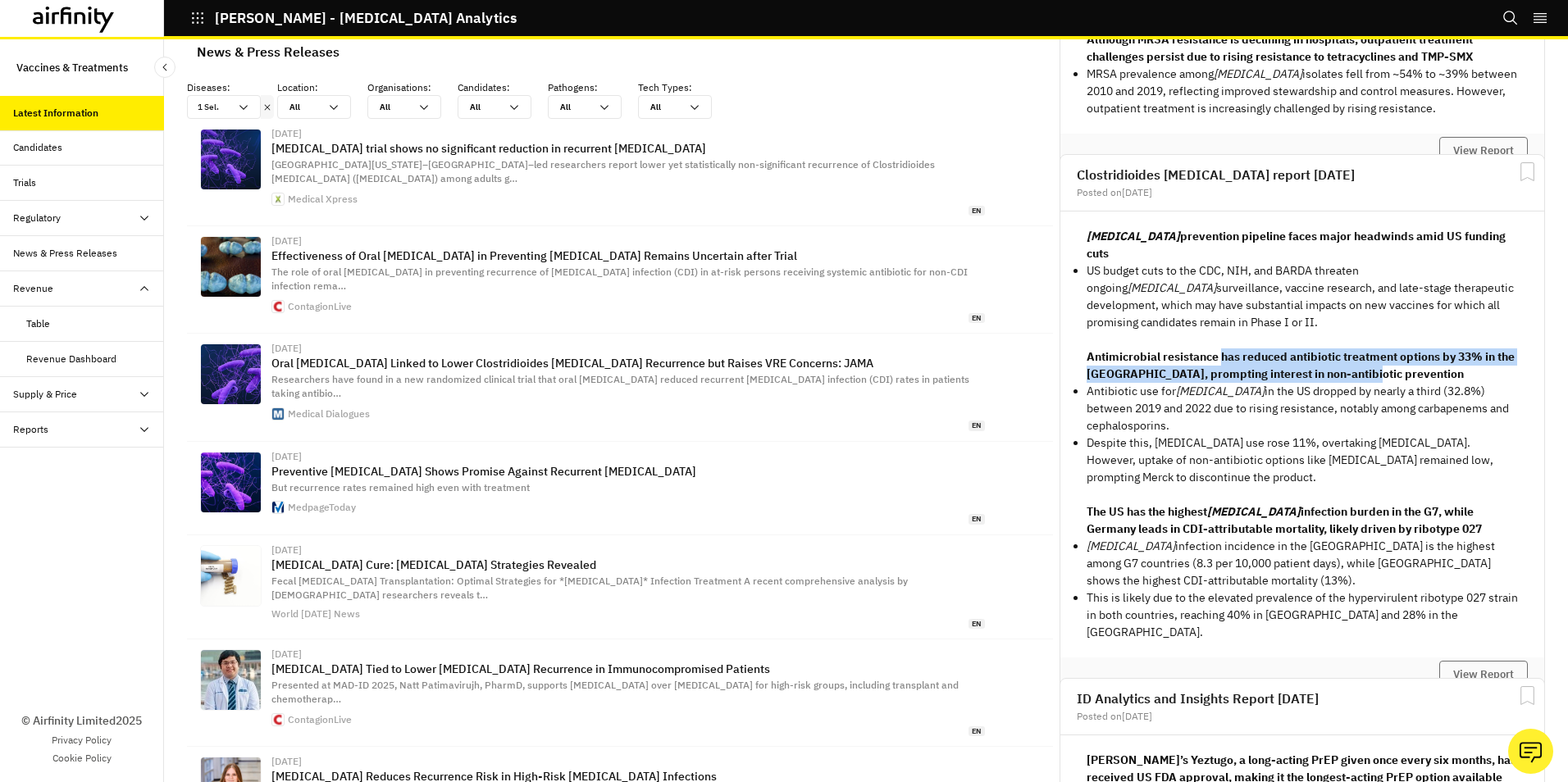
drag, startPoint x: 1210, startPoint y: 342, endPoint x: 1464, endPoint y: 355, distance: 254.3
click at [1464, 355] on p "Antimicrobial resistance has reduced antibiotic treatment options by 33% in the…" at bounding box center [1302, 366] width 431 height 34
drag, startPoint x: 1257, startPoint y: 375, endPoint x: 1180, endPoint y: 413, distance: 85.9
click at [1180, 413] on p "Antibiotic use for [MEDICAL_DATA] in the [GEOGRAPHIC_DATA] dropped by nearly a …" at bounding box center [1302, 408] width 431 height 51
drag, startPoint x: 1106, startPoint y: 495, endPoint x: 1447, endPoint y: 507, distance: 341.2
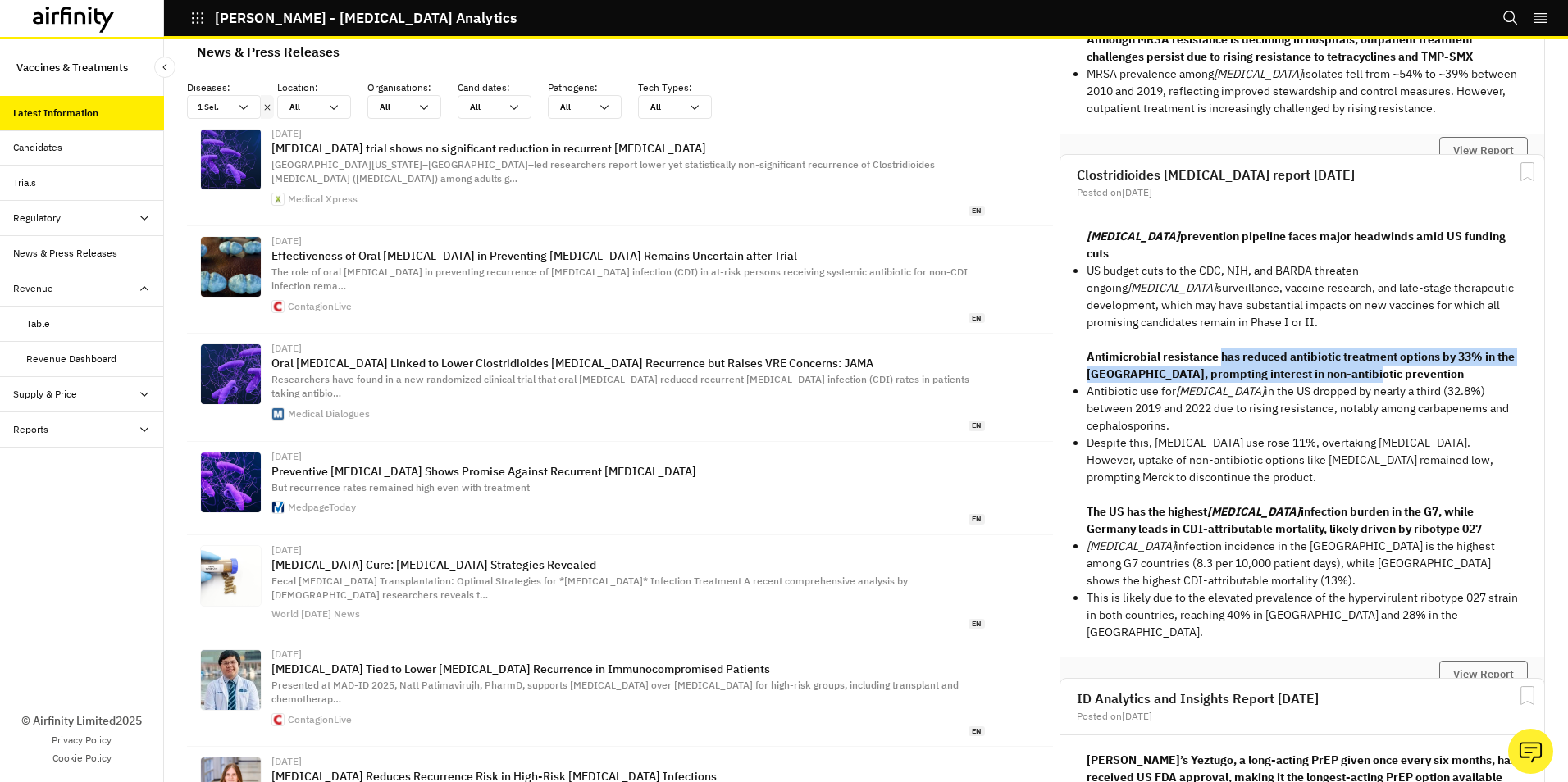
click at [1447, 507] on p "The US has the highest [MEDICAL_DATA] infection burden in the G7, while Germany…" at bounding box center [1302, 520] width 431 height 34
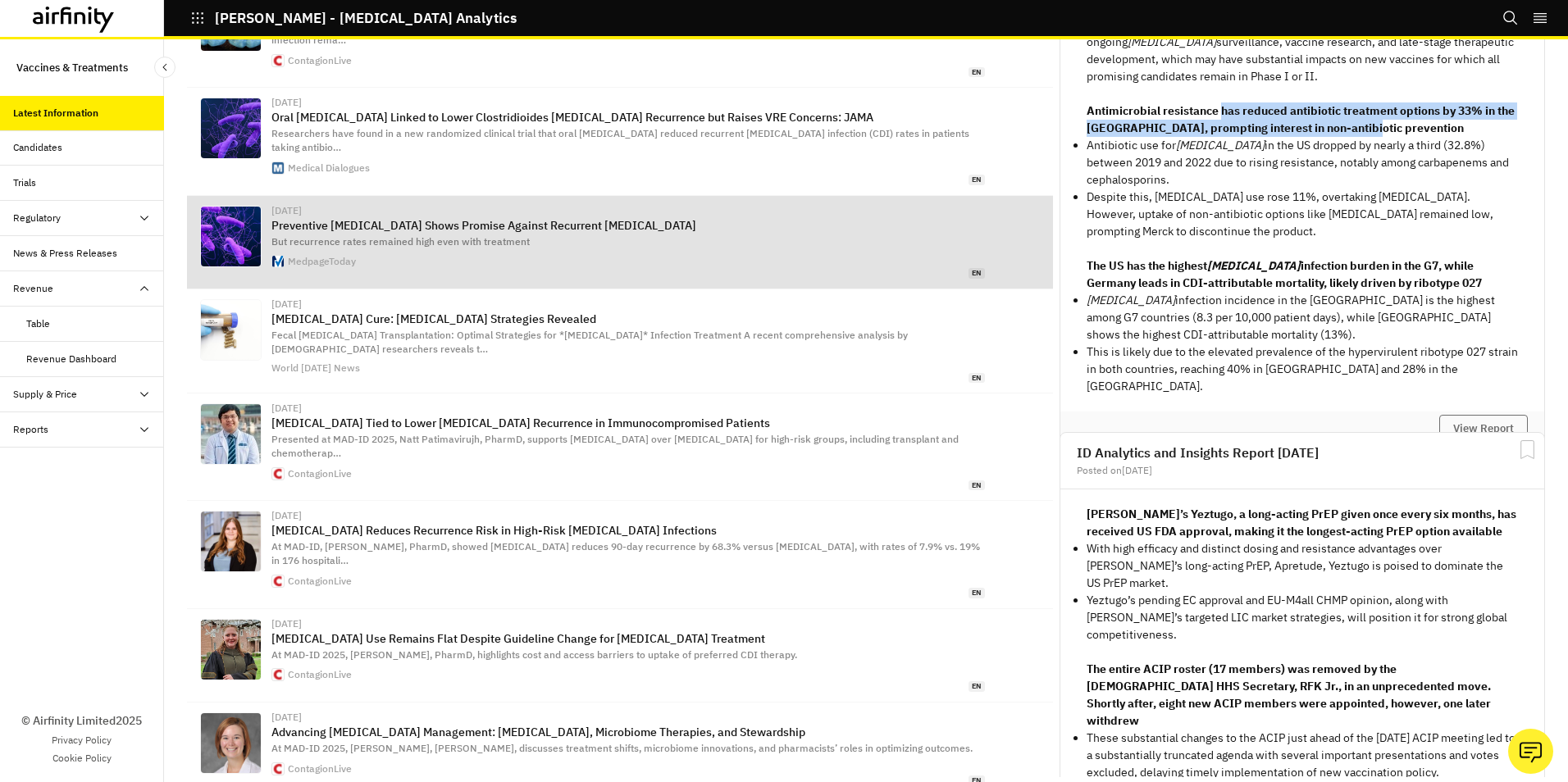
scroll to position [360, 0]
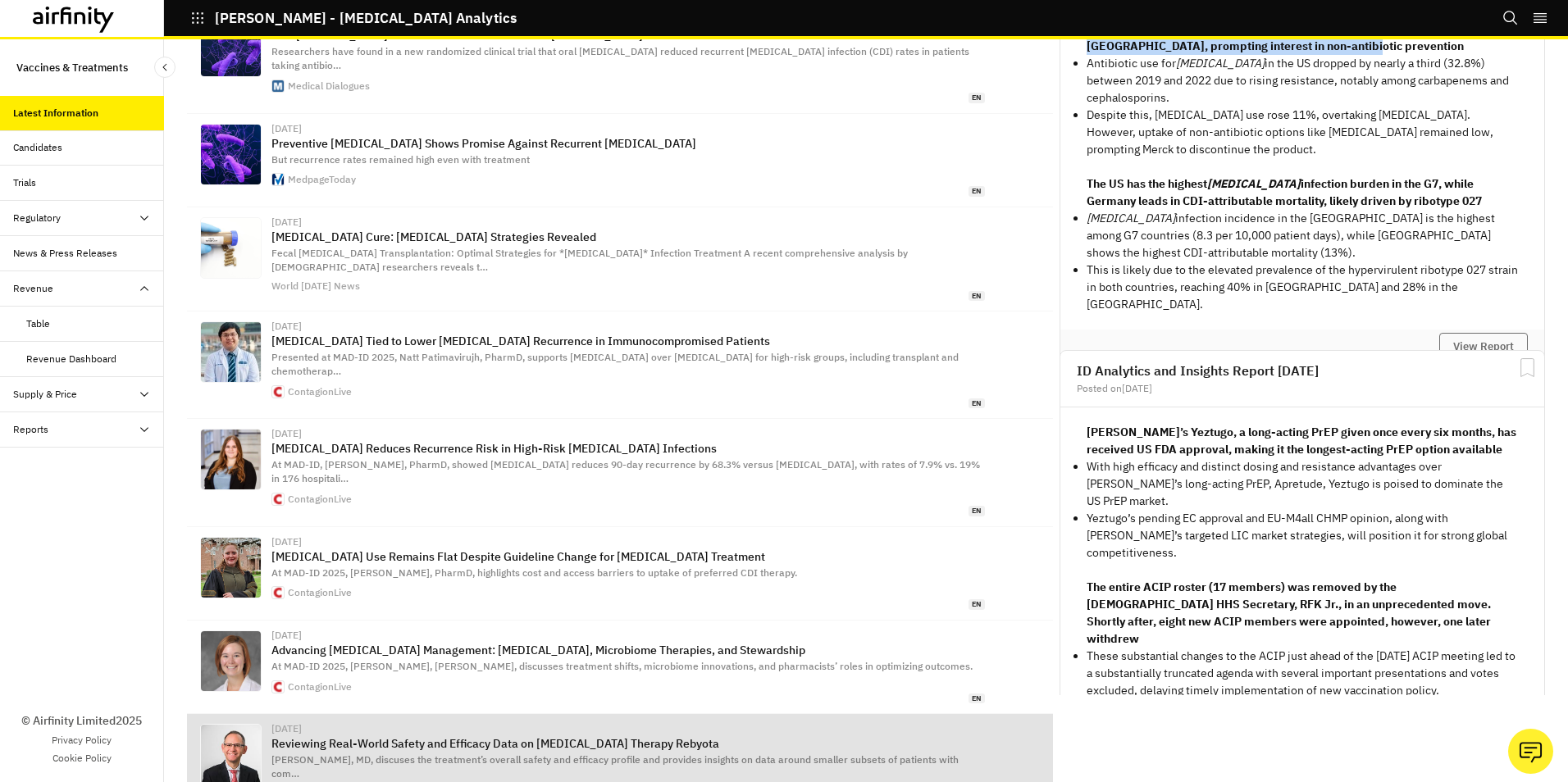
click at [465, 737] on p "Reviewing Real-World Safety and Efficacy Data on [MEDICAL_DATA] Therapy Rebyota" at bounding box center [628, 743] width 713 height 13
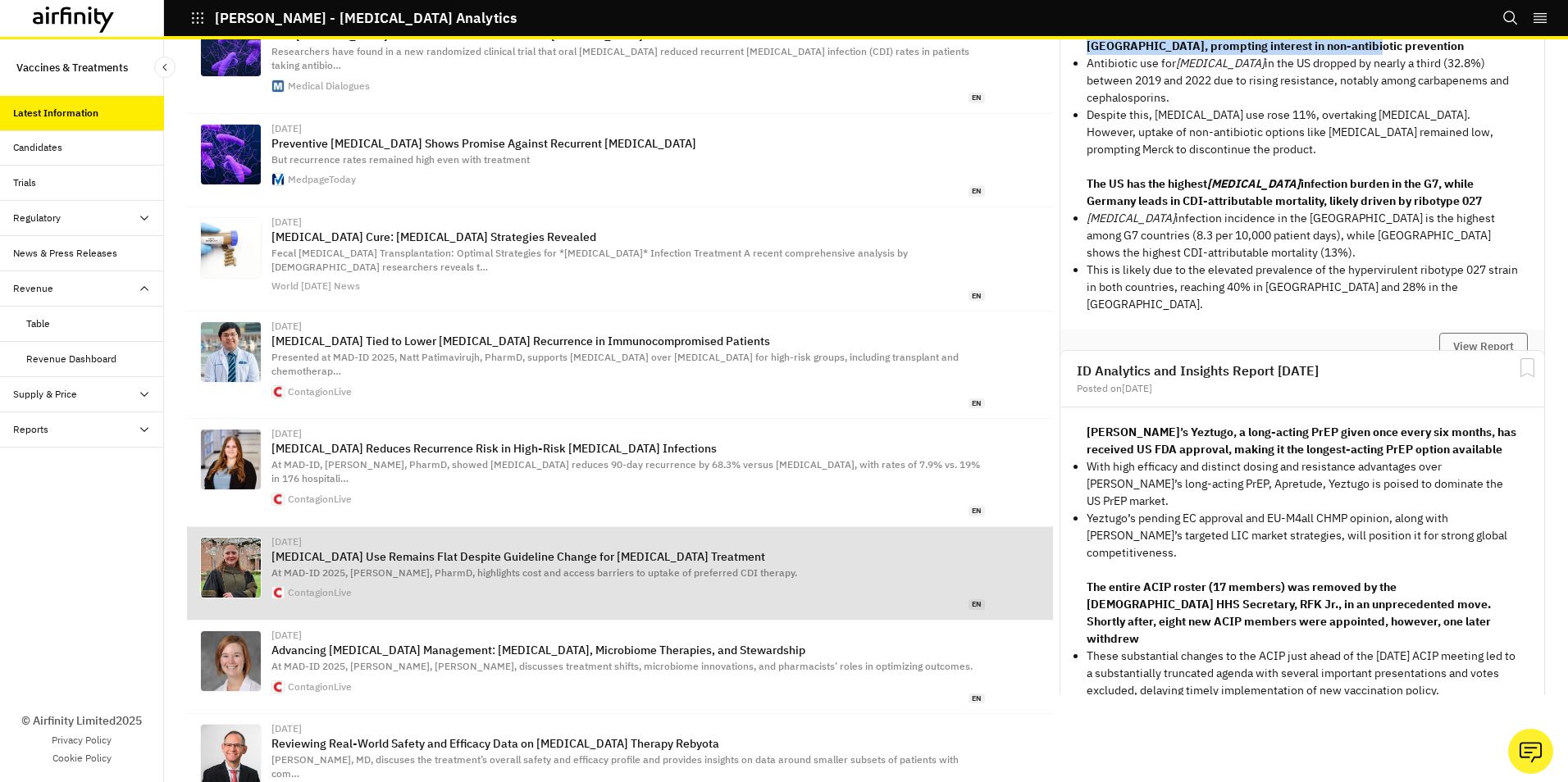
scroll to position [1017, 0]
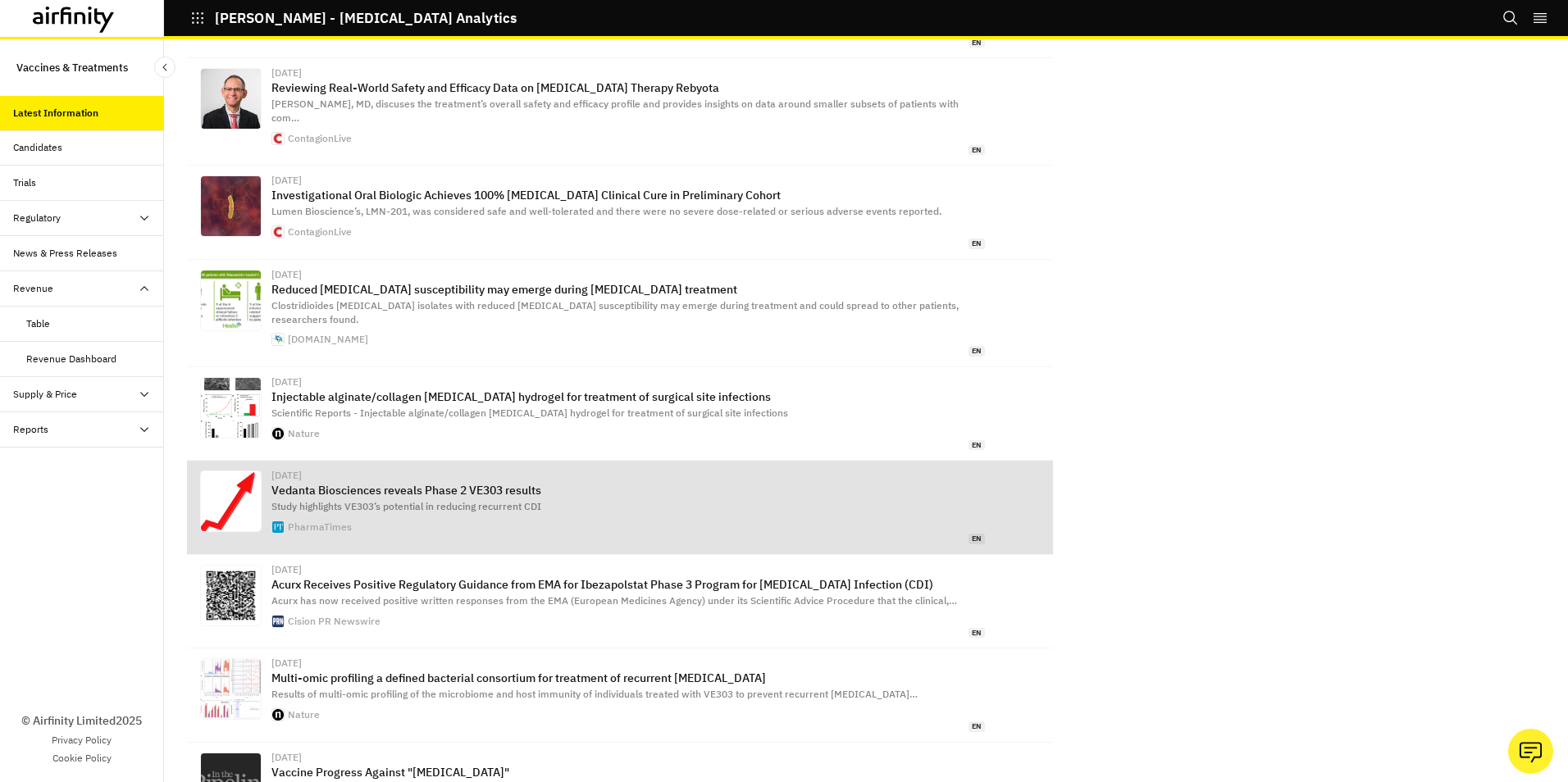
click at [506, 484] on p "Vedanta Biosciences reveals Phase 2 VE303 results" at bounding box center [628, 490] width 713 height 13
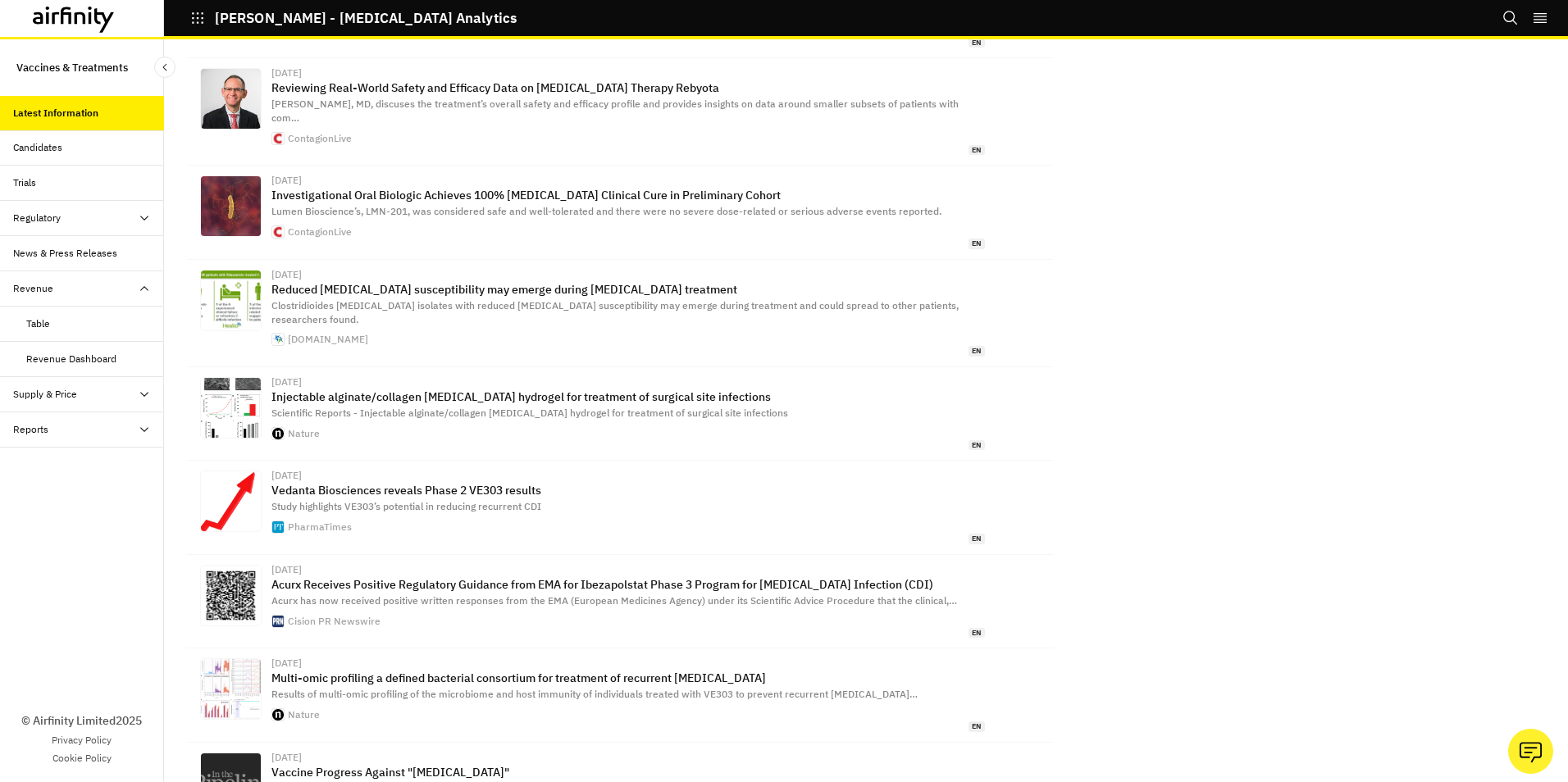
click at [47, 149] on div "Candidates" at bounding box center [38, 147] width 49 height 14
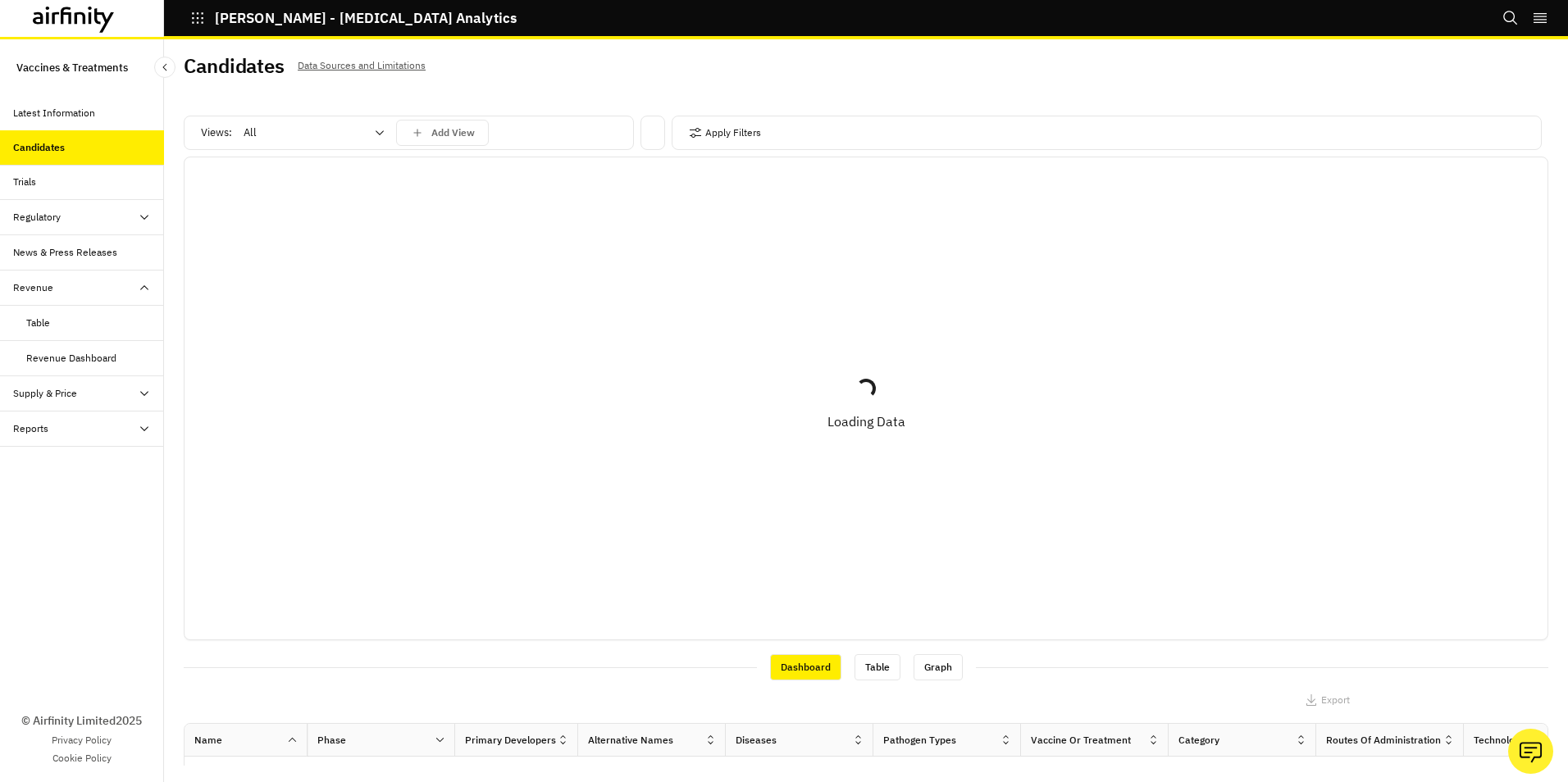
scroll to position [4, 0]
click at [375, 129] on icon at bounding box center [379, 133] width 13 height 13
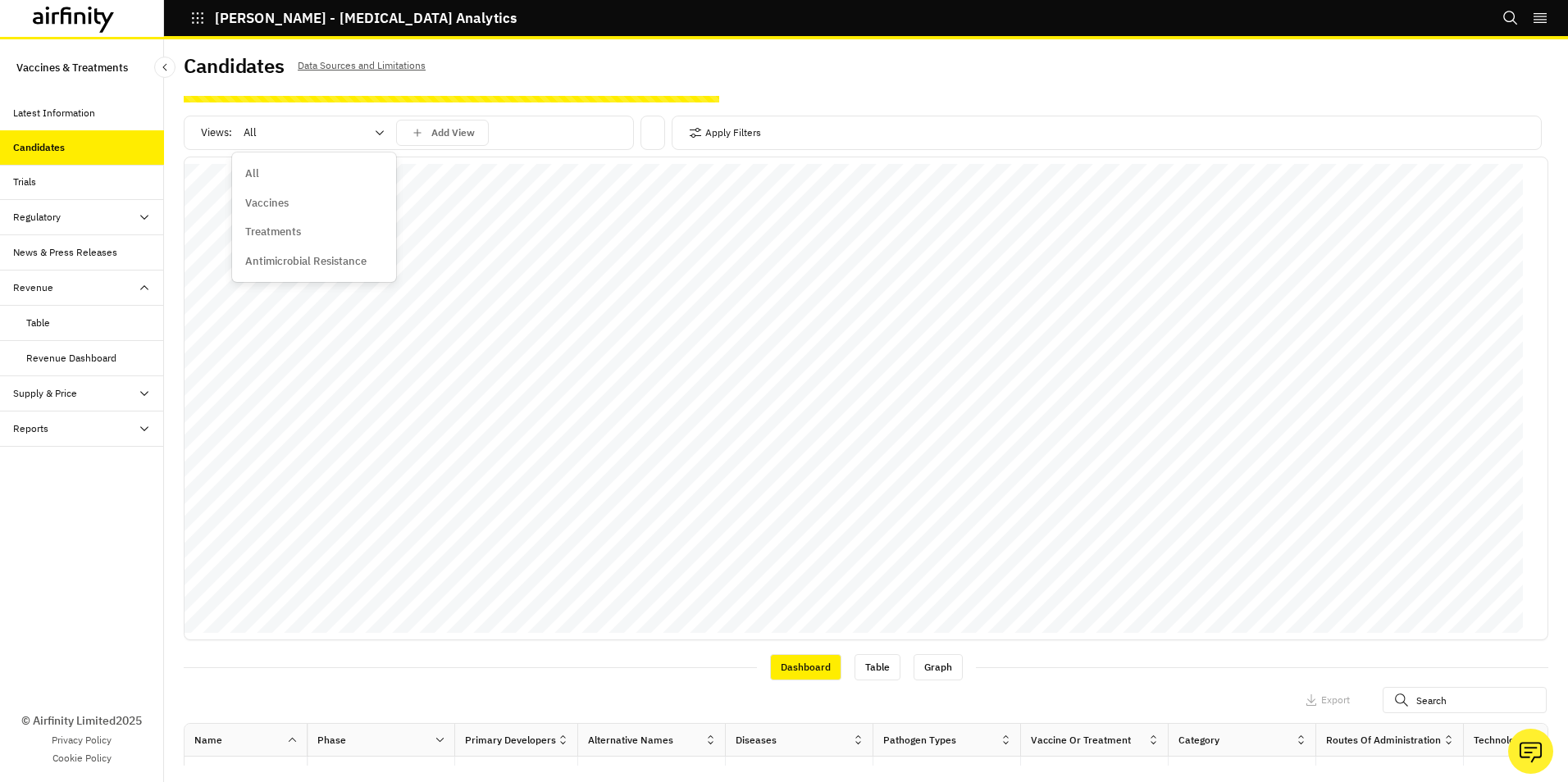
click at [285, 204] on p "Vaccines" at bounding box center [267, 203] width 43 height 16
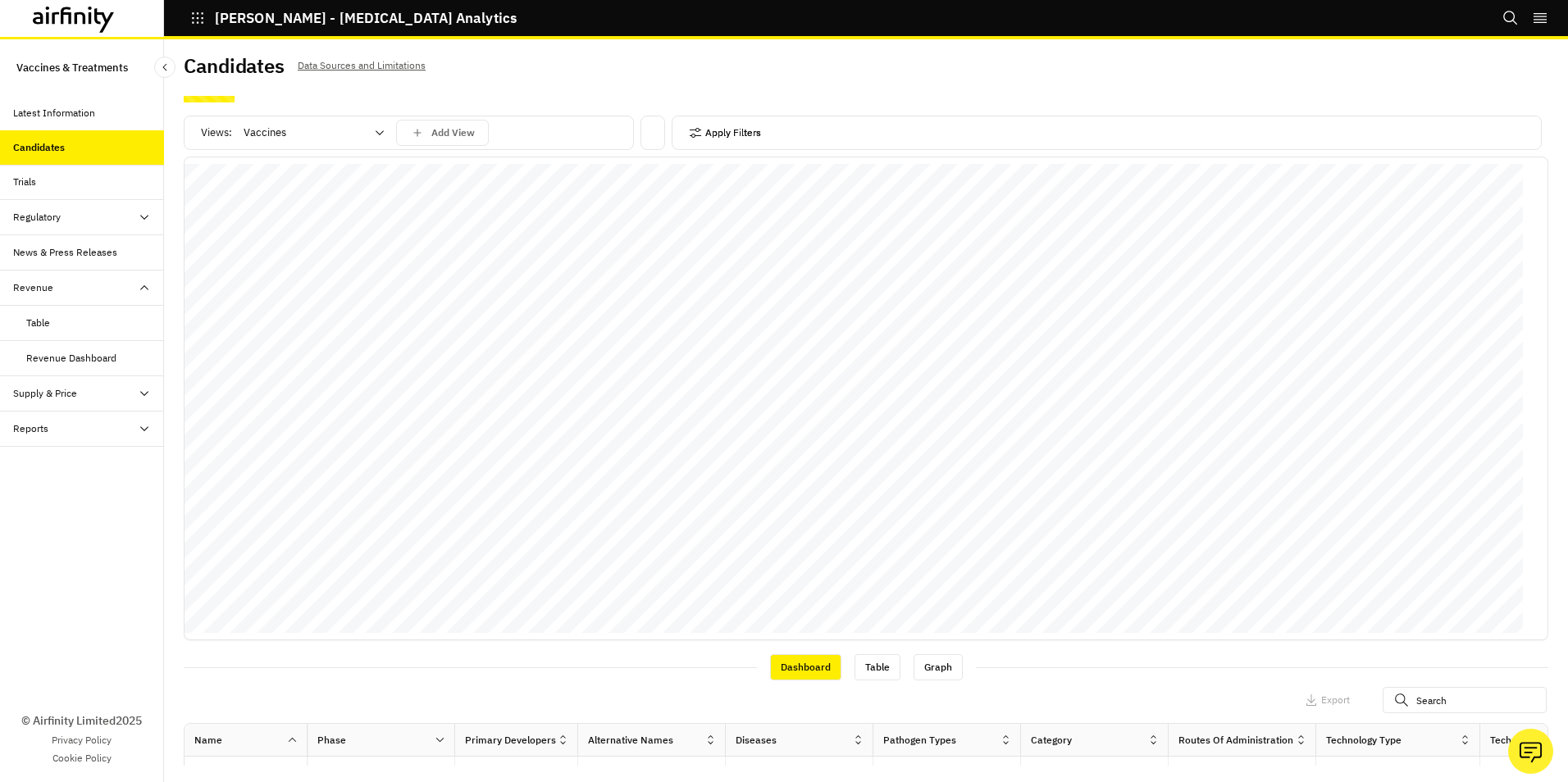
click at [731, 133] on button "Apply Filters" at bounding box center [724, 132] width 72 height 26
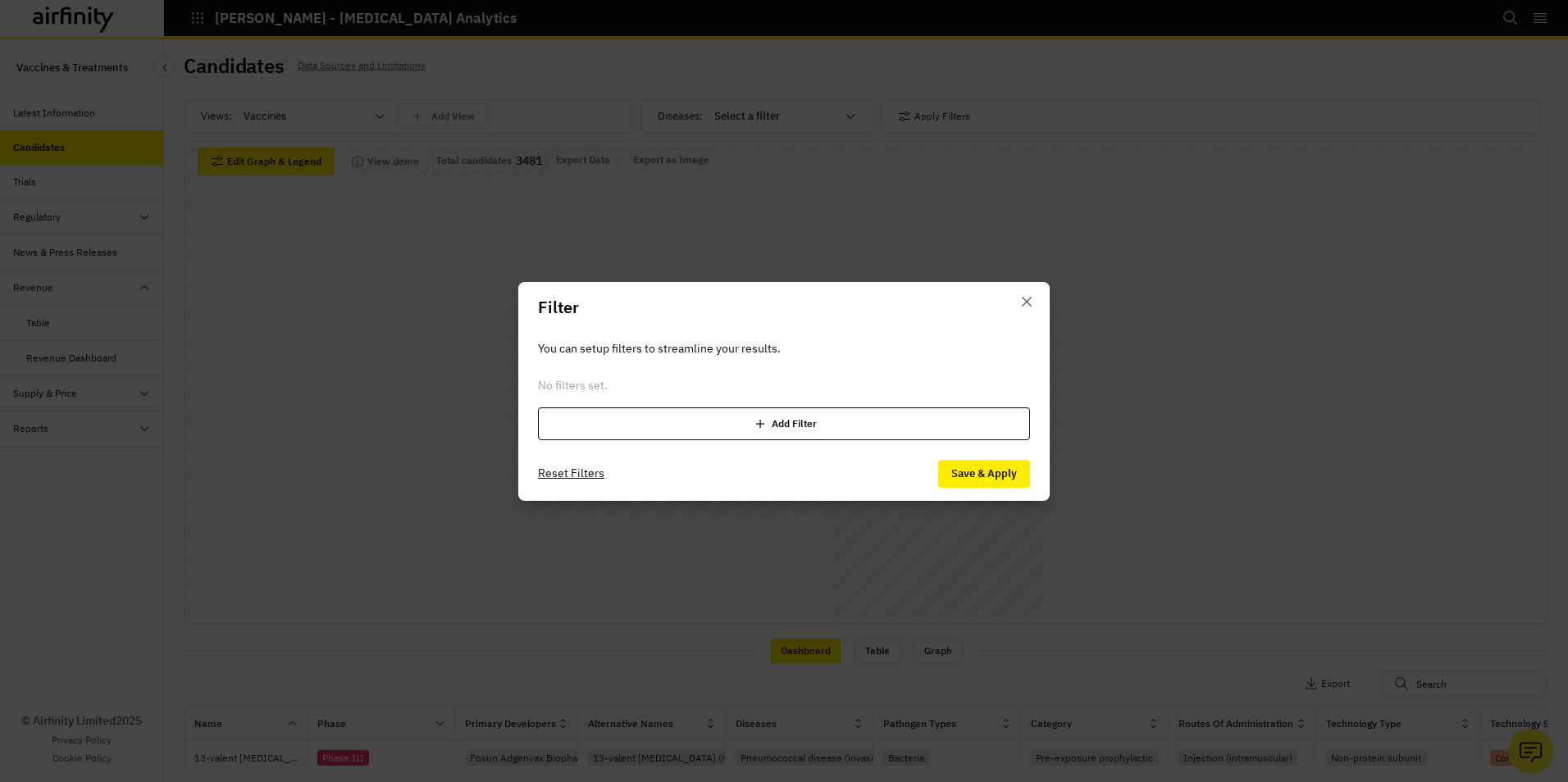
click at [776, 422] on div "Add Filter" at bounding box center [784, 423] width 492 height 32
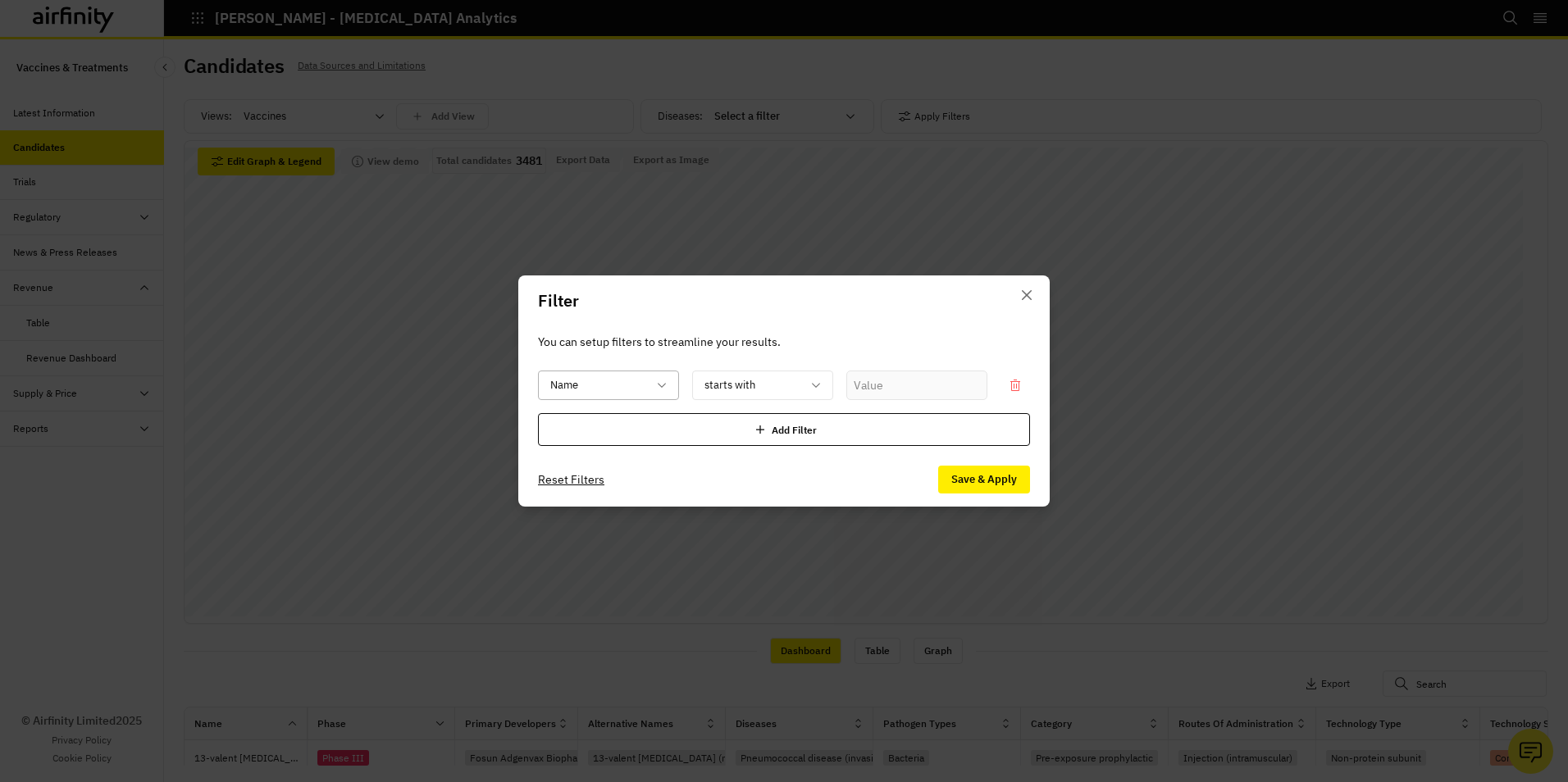
click at [668, 381] on icon at bounding box center [661, 386] width 13 height 13
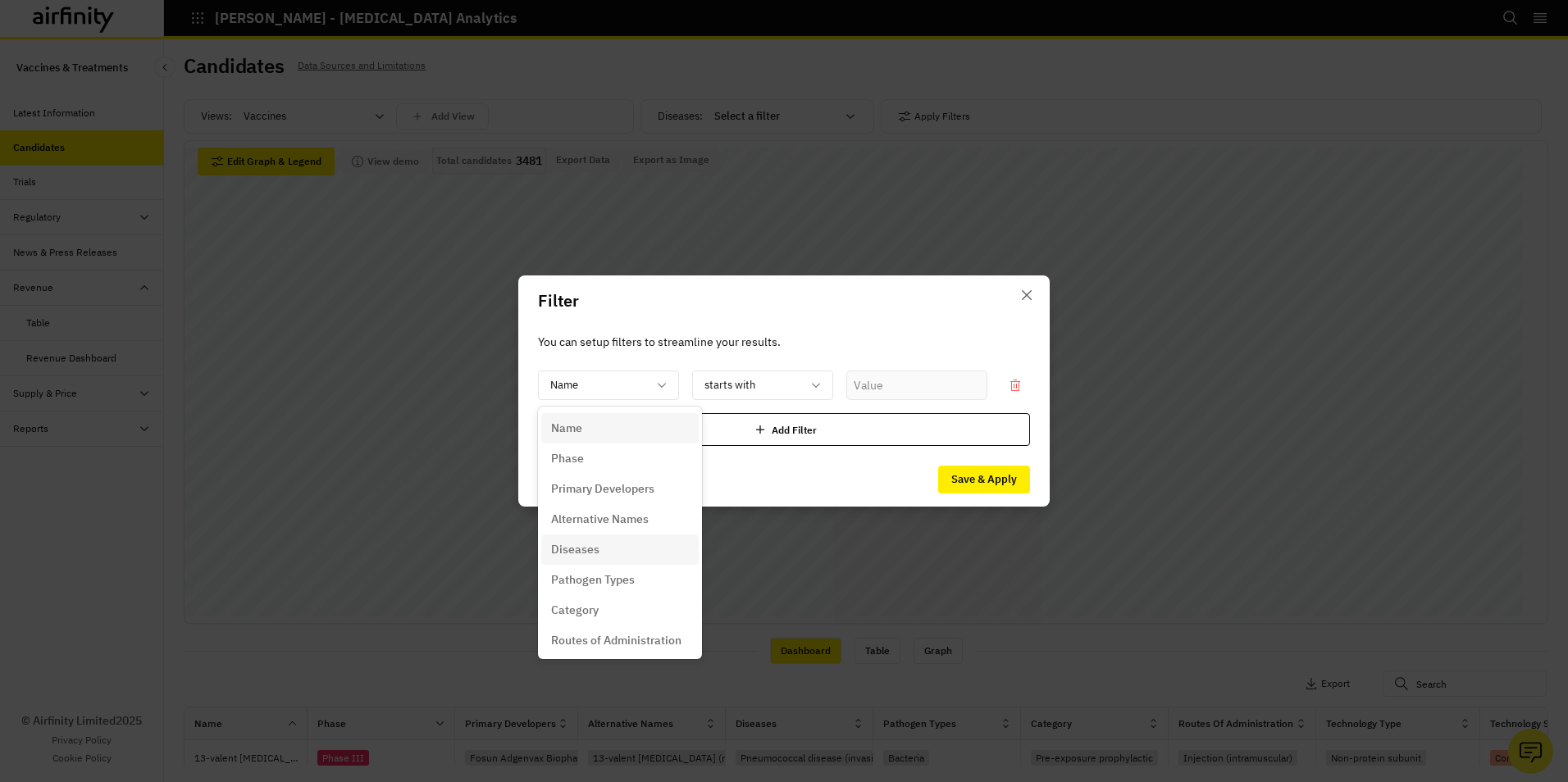
click at [595, 545] on p "Diseases" at bounding box center [575, 549] width 49 height 17
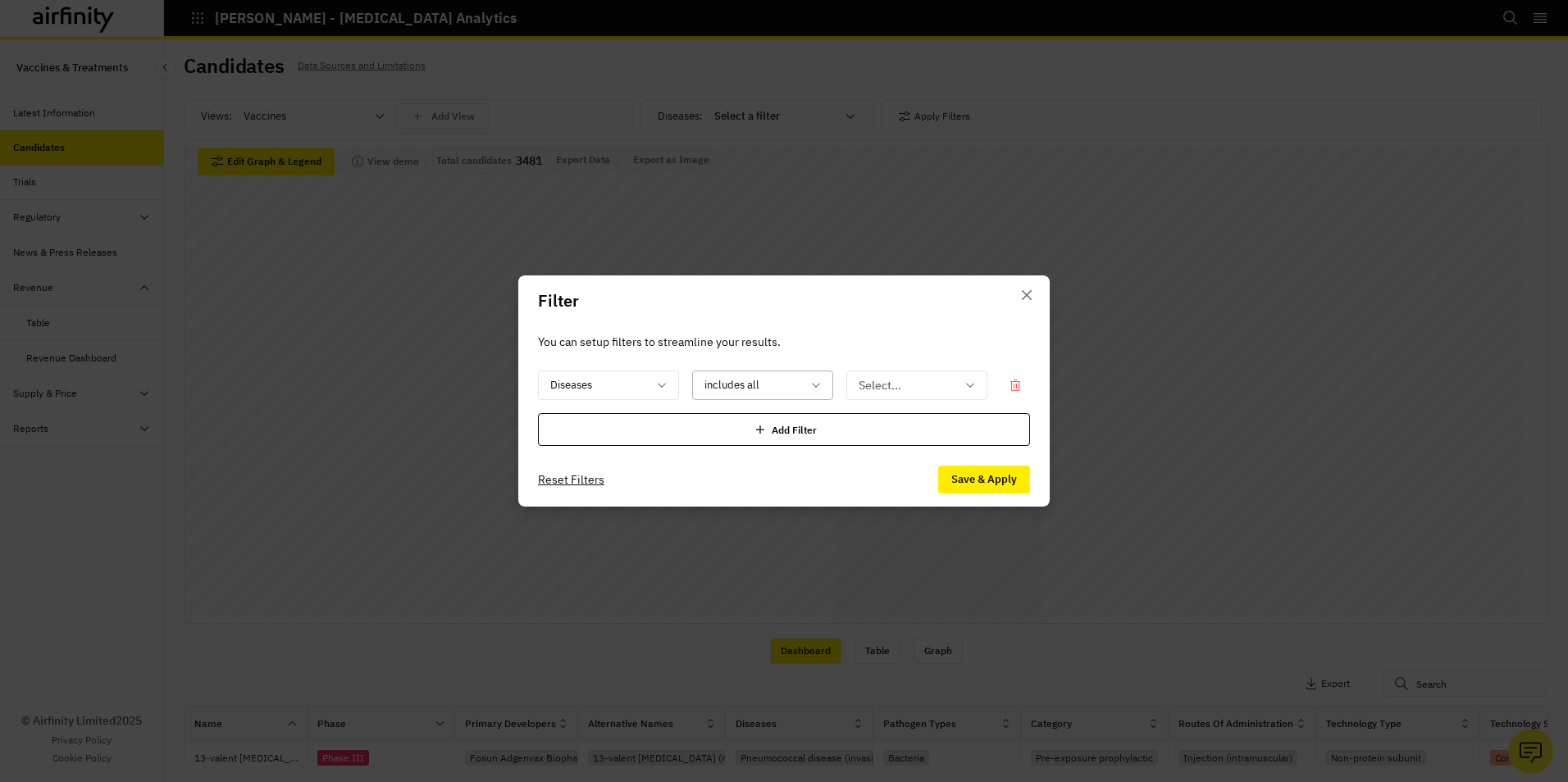
click at [817, 381] on icon at bounding box center [816, 386] width 13 height 13
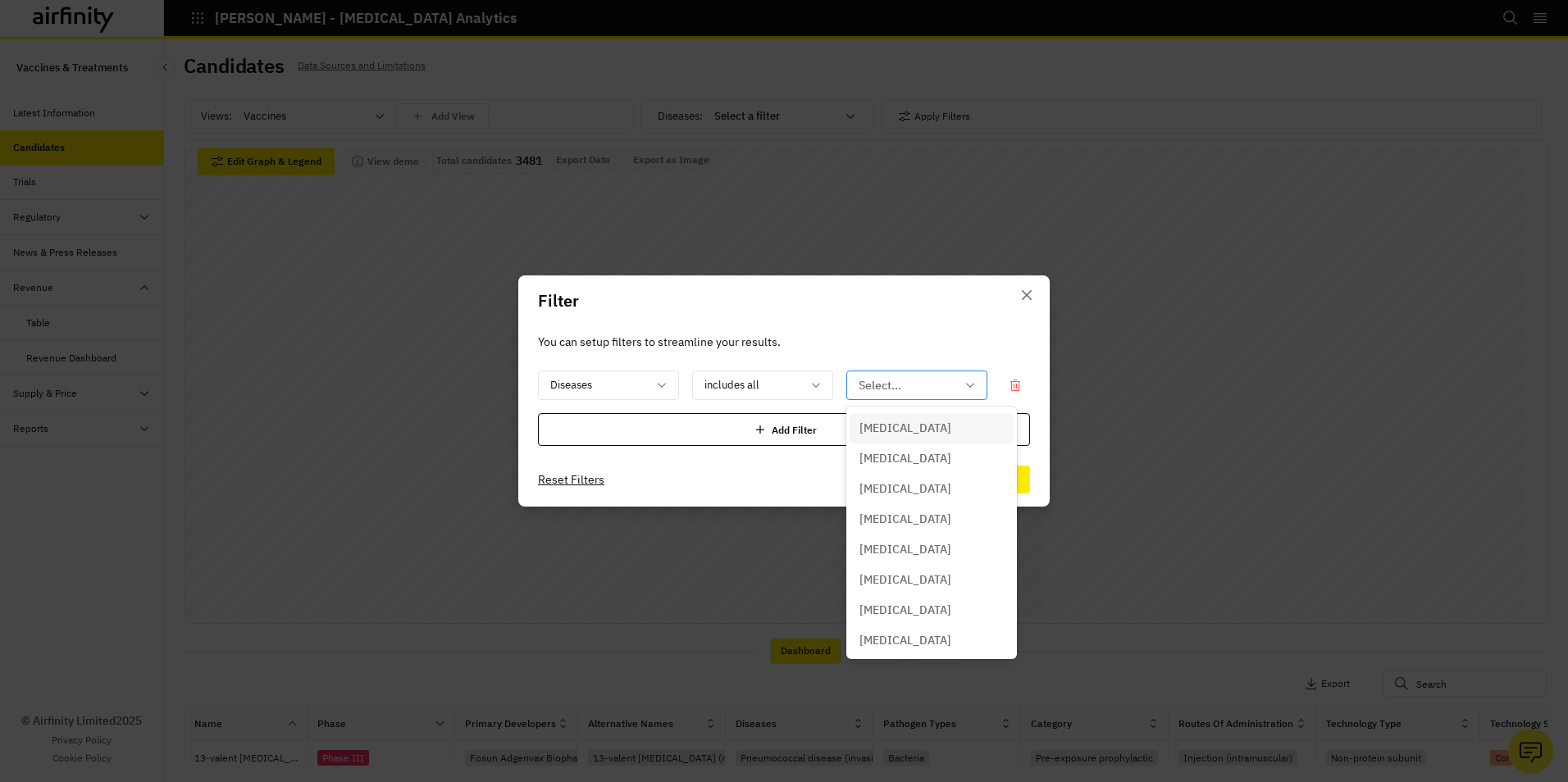
click at [971, 383] on icon at bounding box center [970, 386] width 13 height 13
click at [917, 635] on p "Clostridioides [MEDICAL_DATA]" at bounding box center [943, 634] width 167 height 17
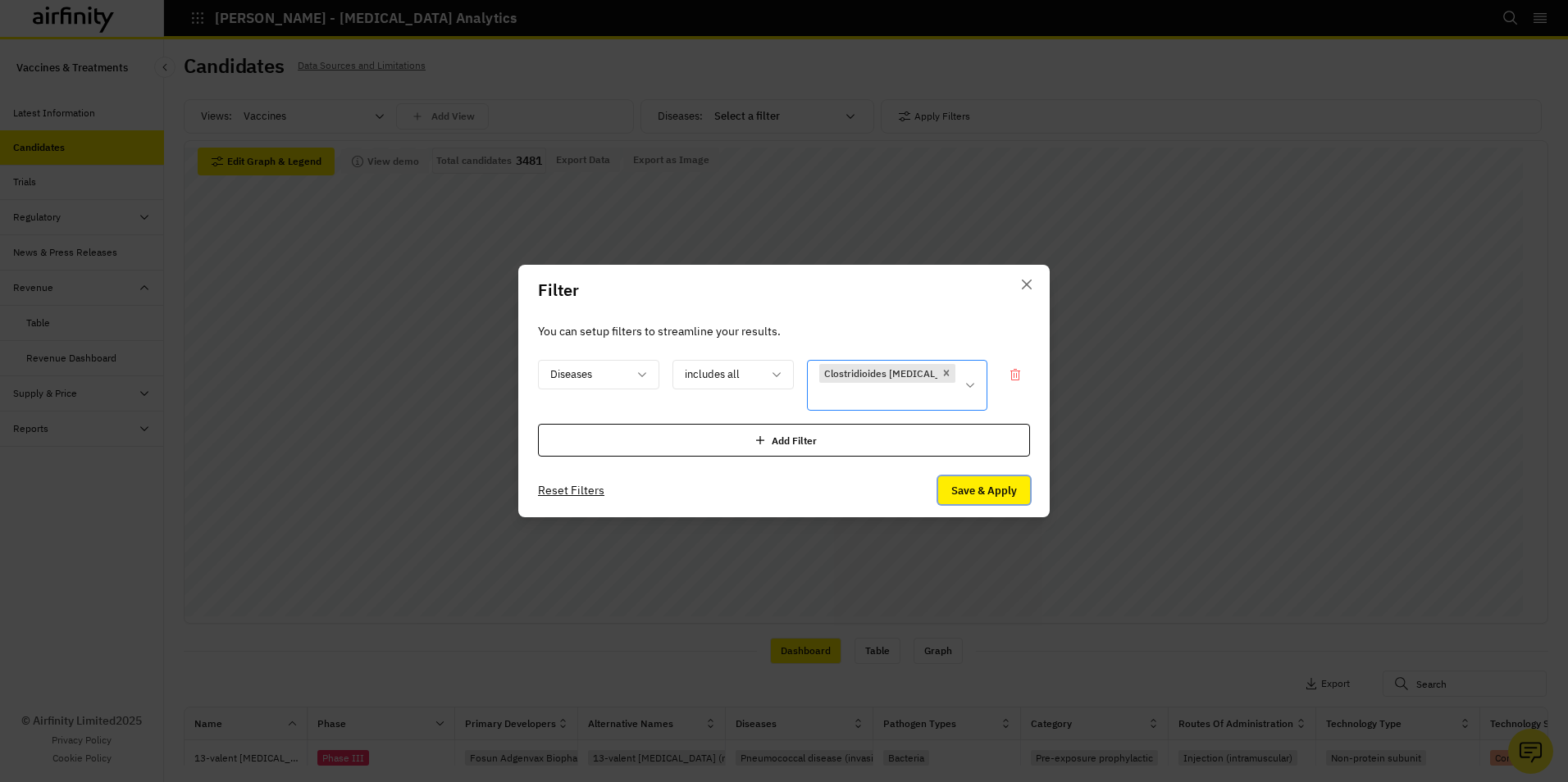
click at [982, 493] on button "Save & Apply" at bounding box center [984, 490] width 92 height 28
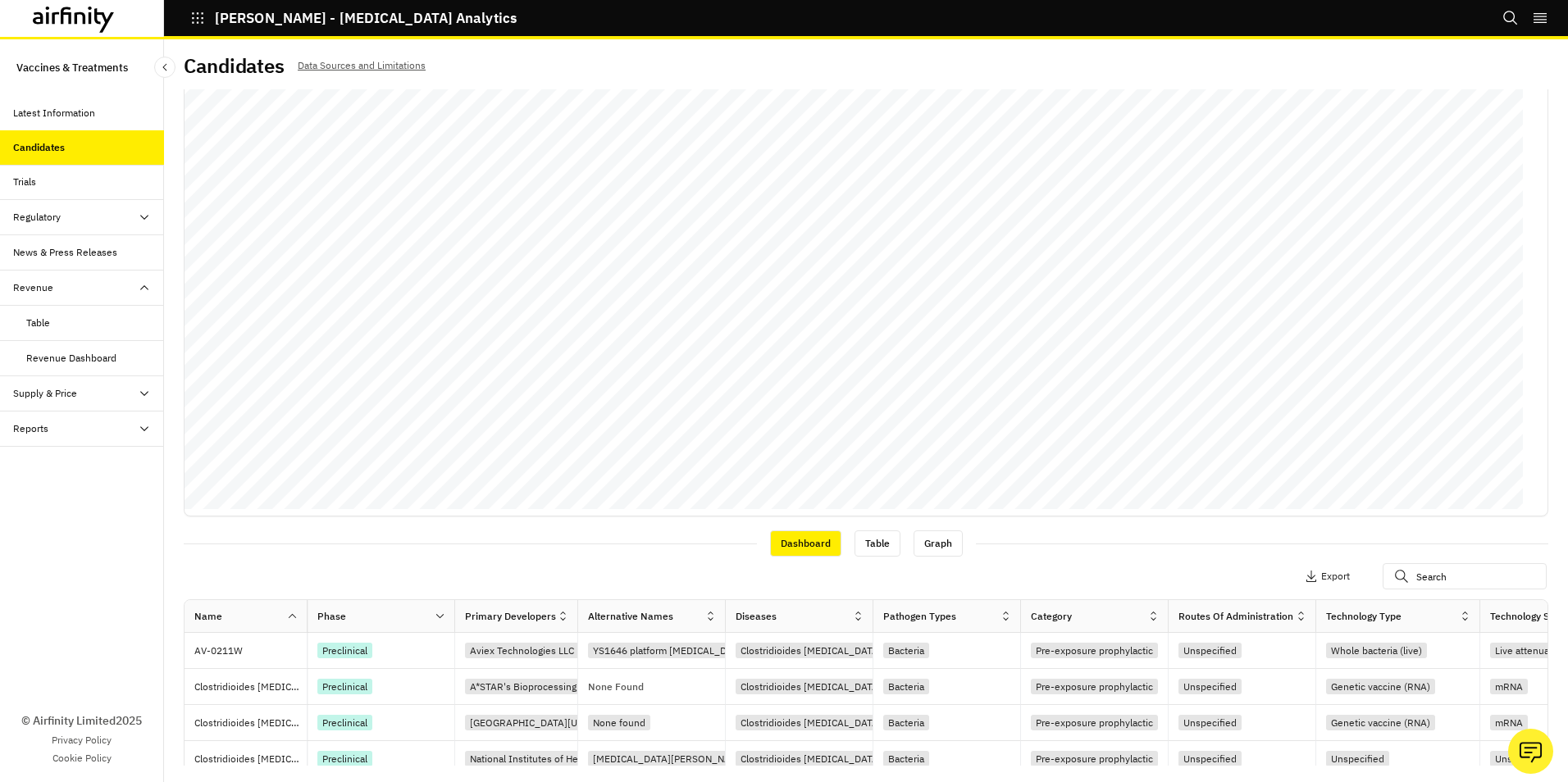
scroll to position [246, 0]
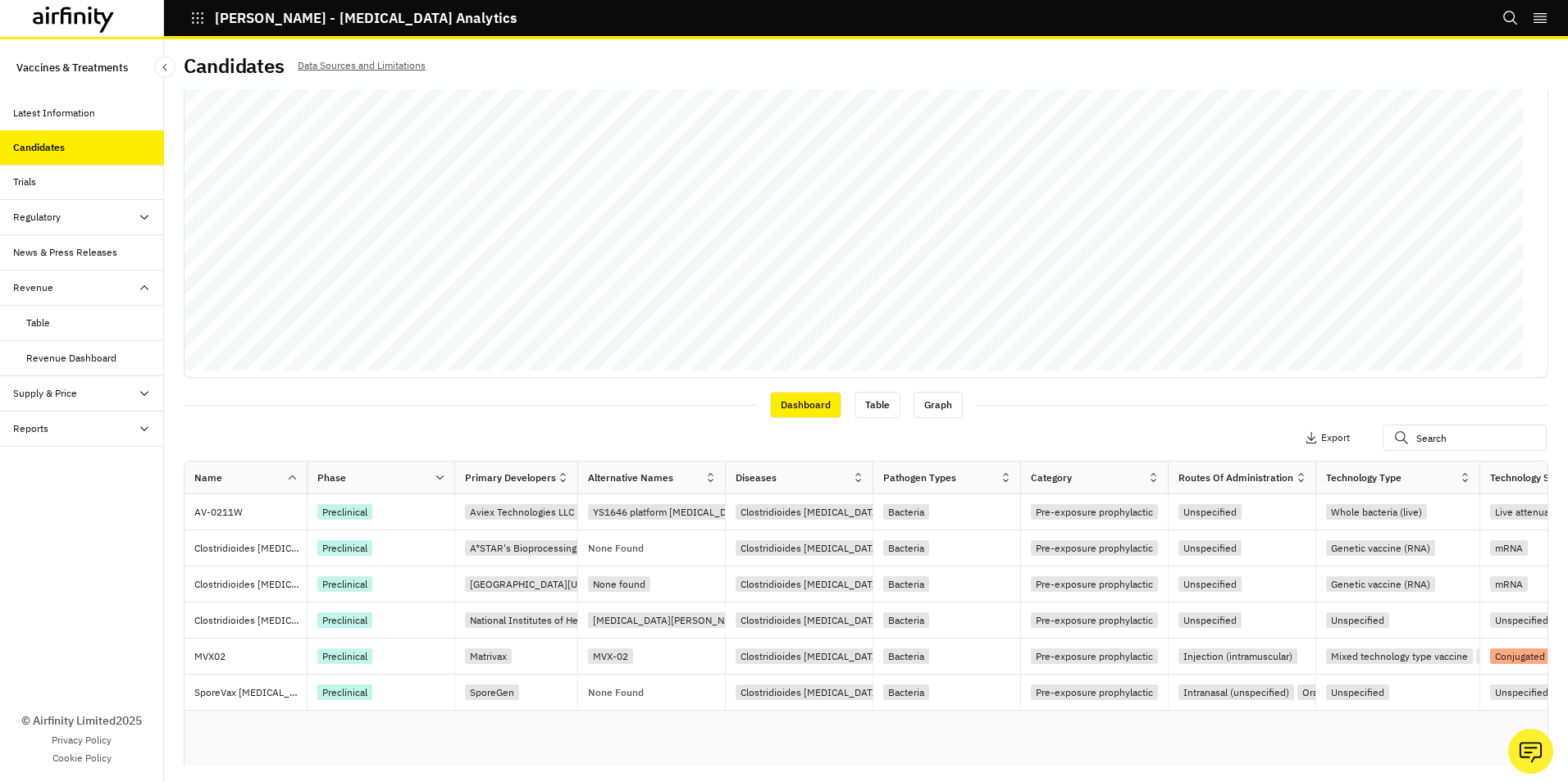
click at [258, 720] on div "Name Phase Primary Developers Alternative Names Diseases Pathogen Types Categor…" at bounding box center [865, 645] width 1362 height 368
drag, startPoint x: 1098, startPoint y: 735, endPoint x: 1004, endPoint y: 738, distance: 94.0
click at [1004, 738] on div "Name Phase Primary Developers Alternative Names Diseases Pathogen Types Categor…" at bounding box center [865, 645] width 1362 height 368
click at [917, 413] on div "Graph" at bounding box center [937, 404] width 49 height 26
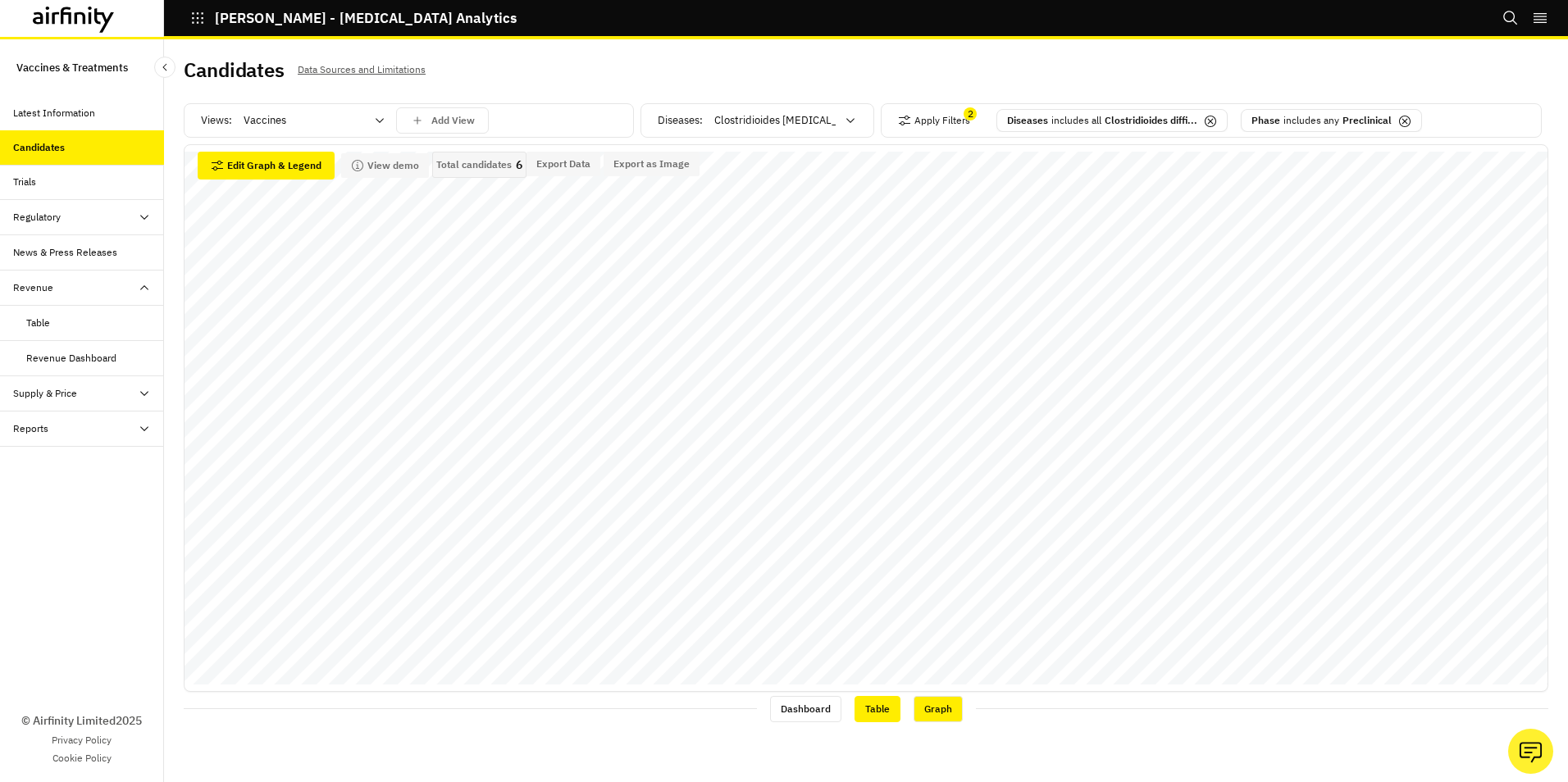
click at [885, 721] on div "Table" at bounding box center [877, 709] width 46 height 26
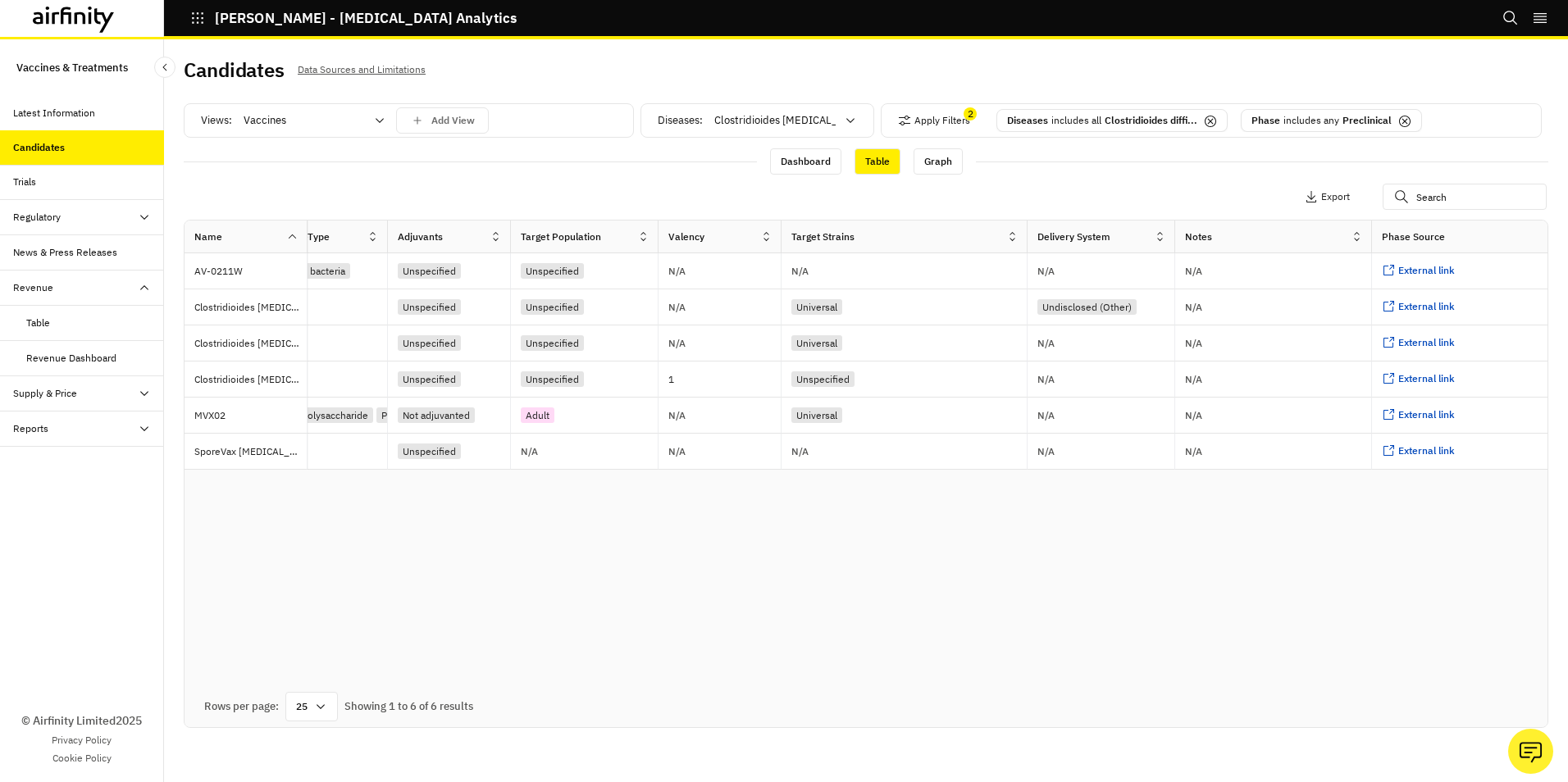
scroll to position [0, 1317]
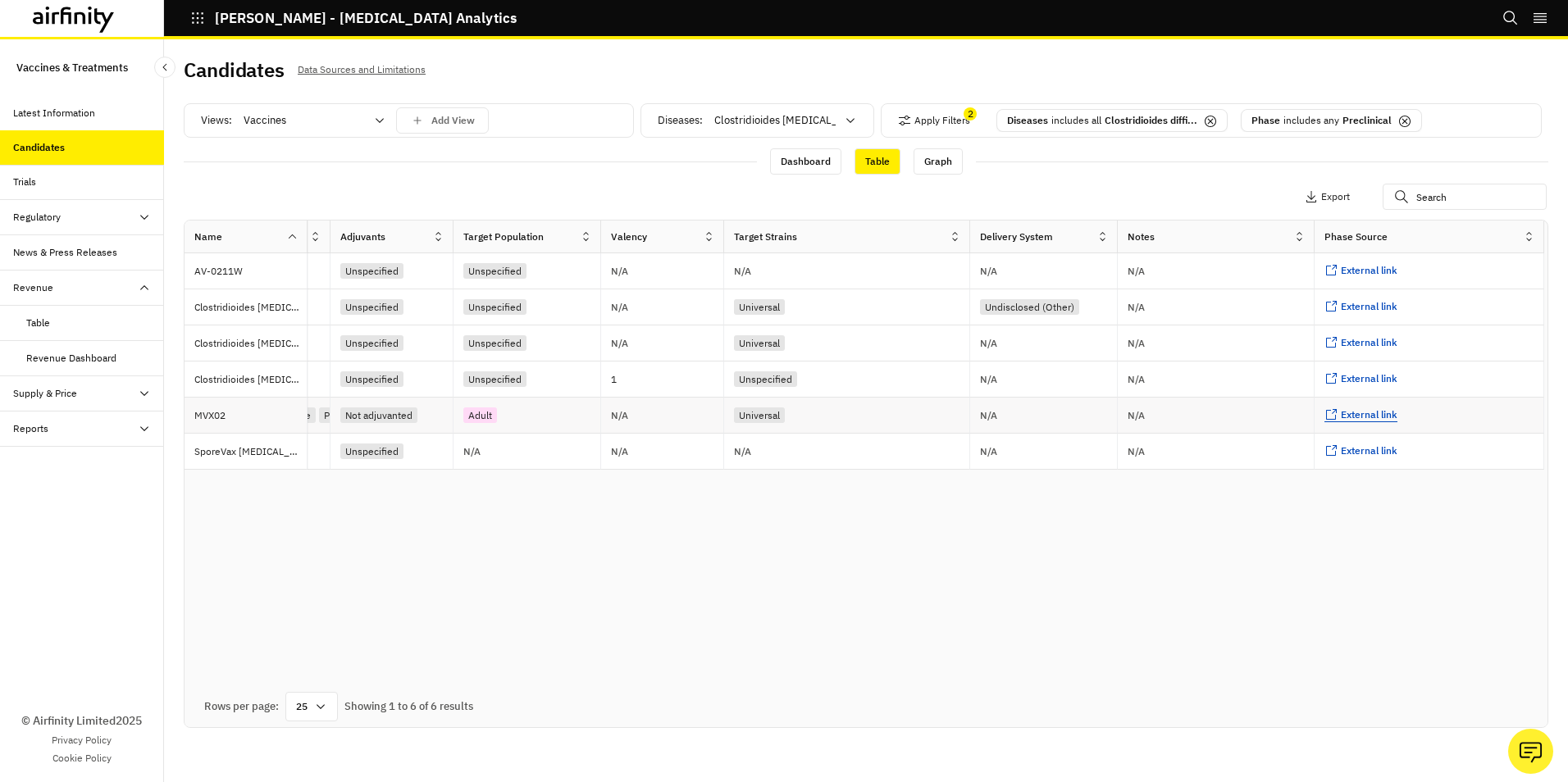
click at [1378, 413] on span "External link" at bounding box center [1369, 414] width 57 height 13
click at [1357, 271] on span "External link" at bounding box center [1369, 271] width 57 height 13
click at [1372, 306] on span "External link" at bounding box center [1369, 307] width 57 height 13
click at [1363, 417] on span "External link" at bounding box center [1369, 414] width 57 height 13
